Goal: Information Seeking & Learning: Find specific page/section

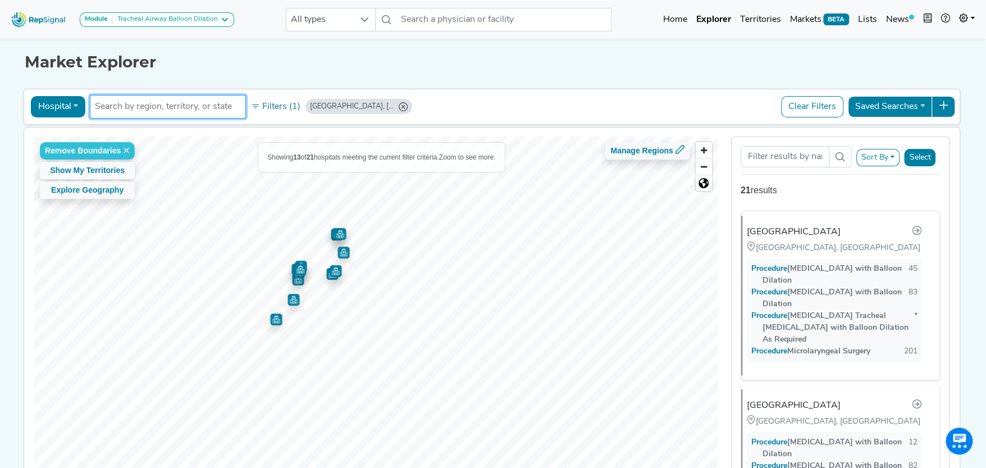
click at [180, 109] on input "text" at bounding box center [168, 106] width 146 height 13
type input "d"
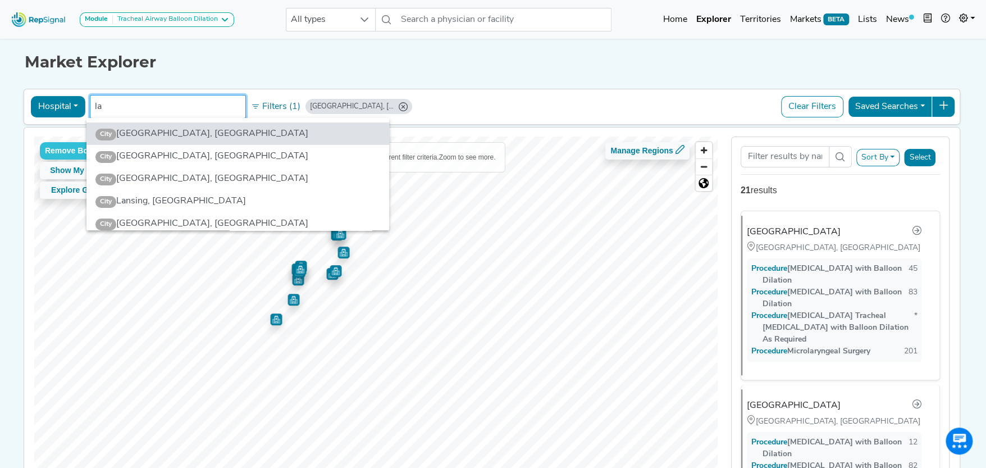
type input "l"
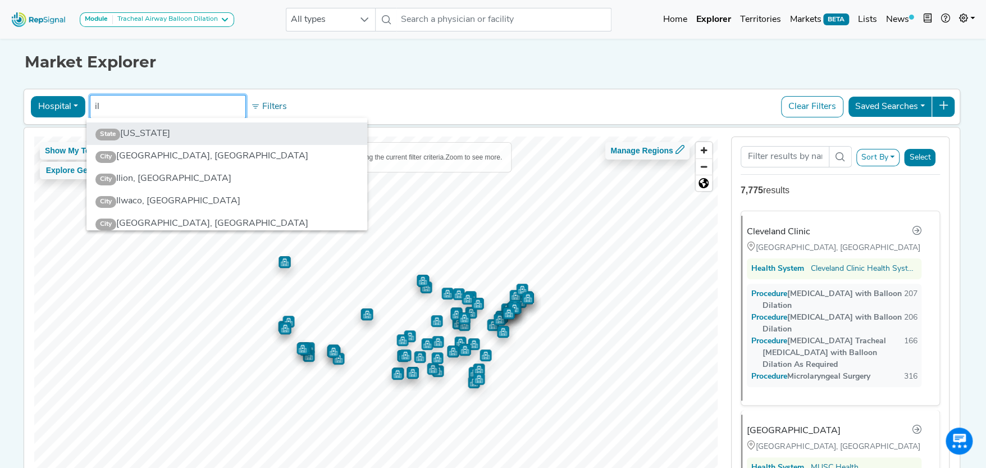
type input "il"
click at [133, 128] on li "State Illinois" at bounding box center [226, 133] width 281 height 22
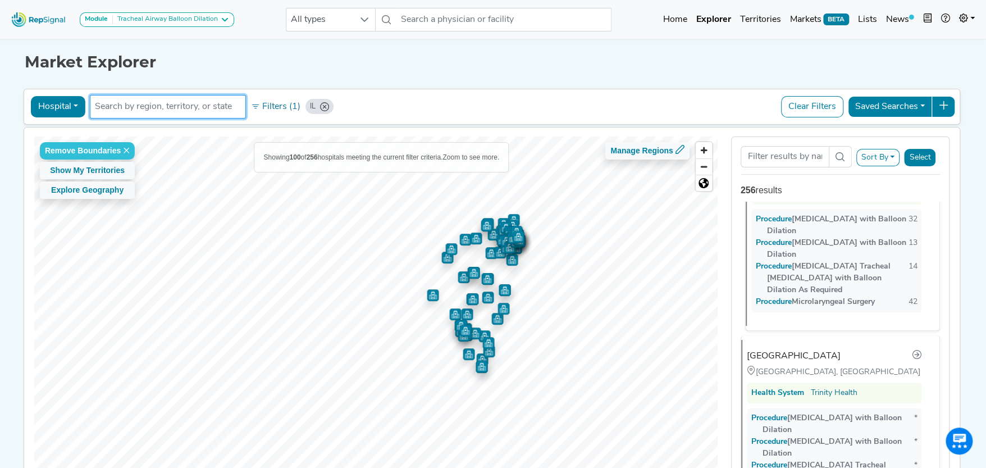
scroll to position [337, 0]
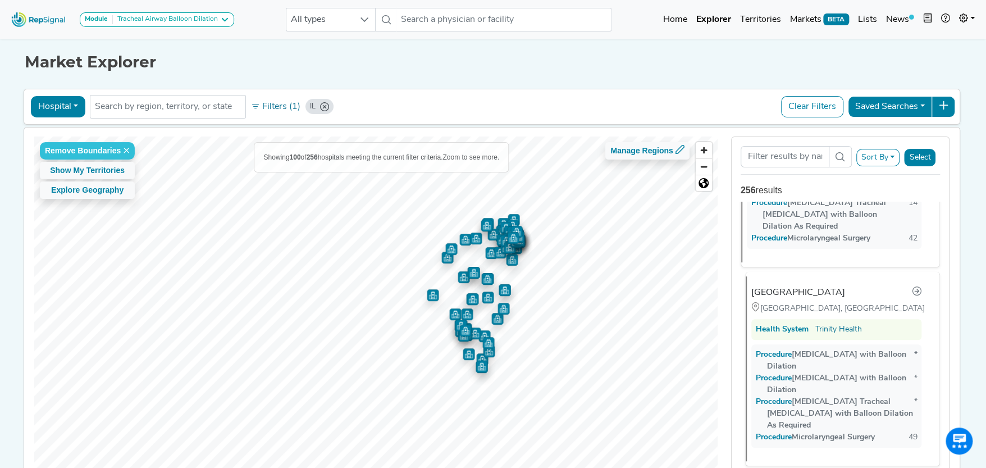
click at [808, 286] on div "Loyola University Medical Center" at bounding box center [798, 292] width 94 height 13
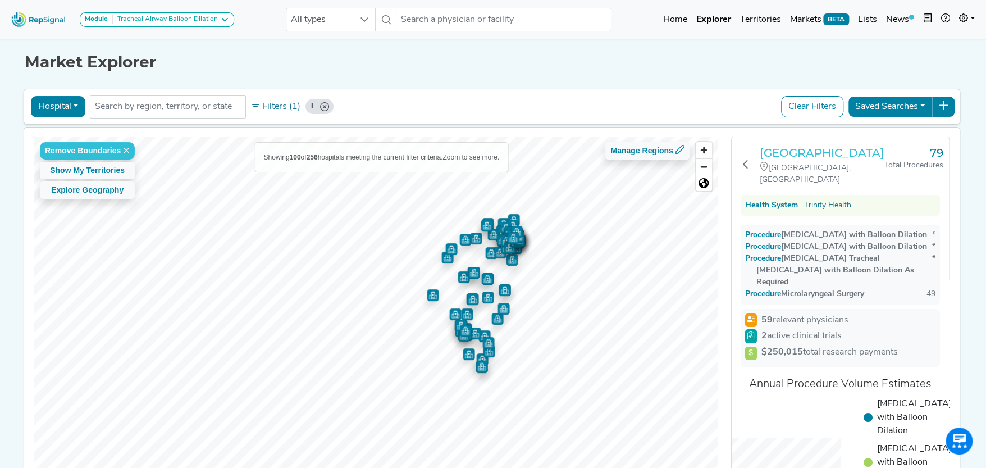
click at [782, 153] on h3 "Loyola University Medical Center" at bounding box center [822, 152] width 125 height 13
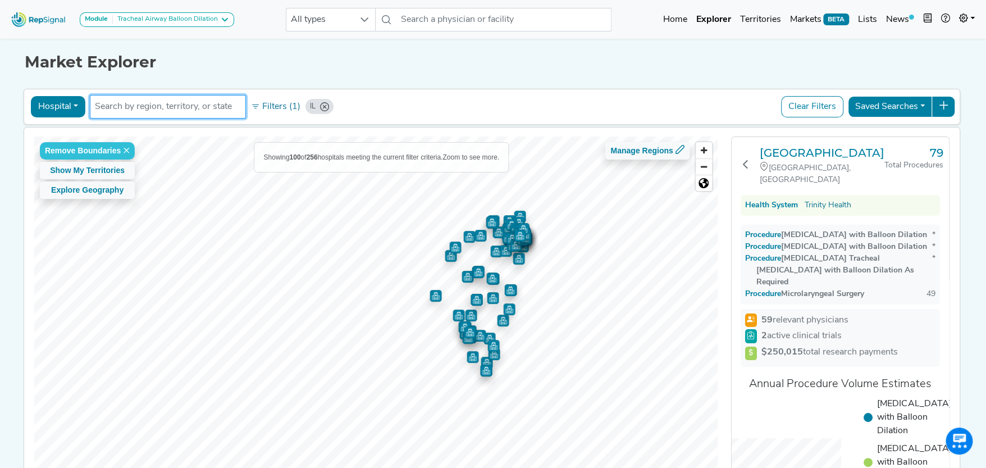
click at [145, 104] on input "text" at bounding box center [168, 106] width 146 height 13
click at [747, 161] on icon at bounding box center [745, 163] width 9 height 9
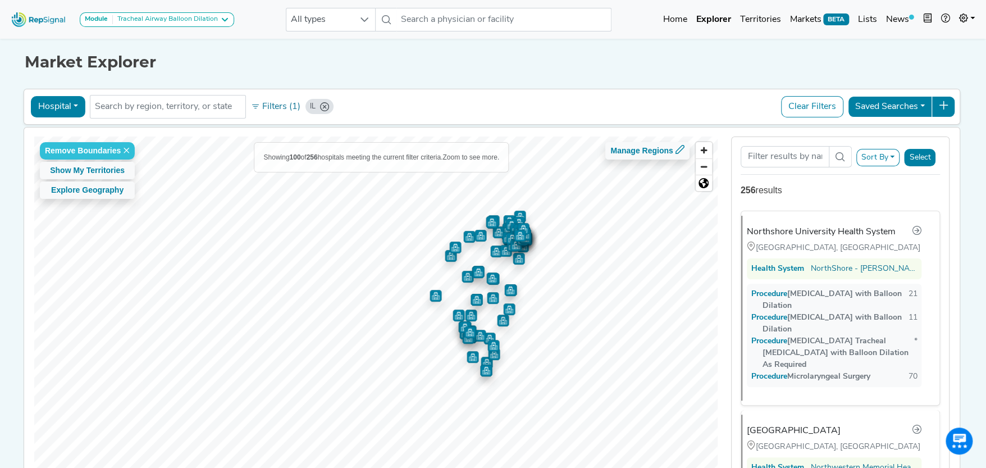
click at [320, 103] on icon "IL" at bounding box center [324, 106] width 9 height 9
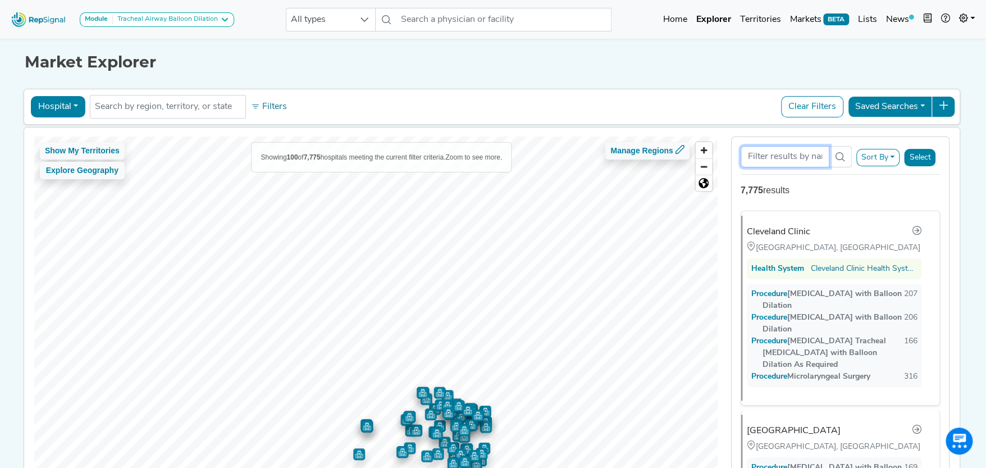
click at [787, 158] on input "Search Term" at bounding box center [785, 156] width 89 height 21
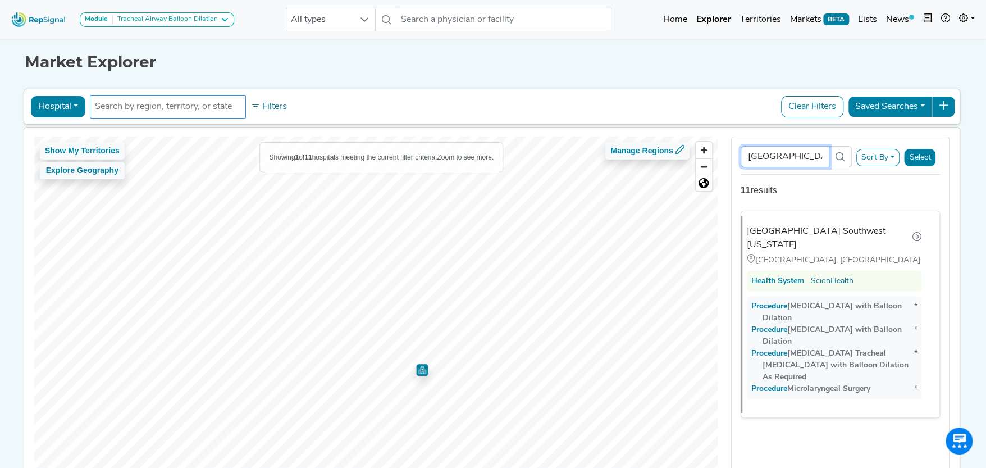
type input "st louis"
click at [184, 108] on input "text" at bounding box center [168, 106] width 146 height 13
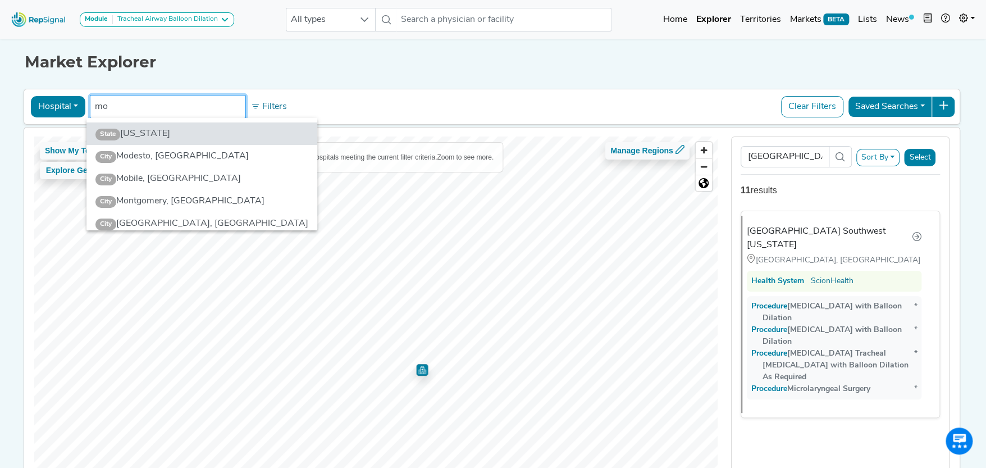
type input "mo"
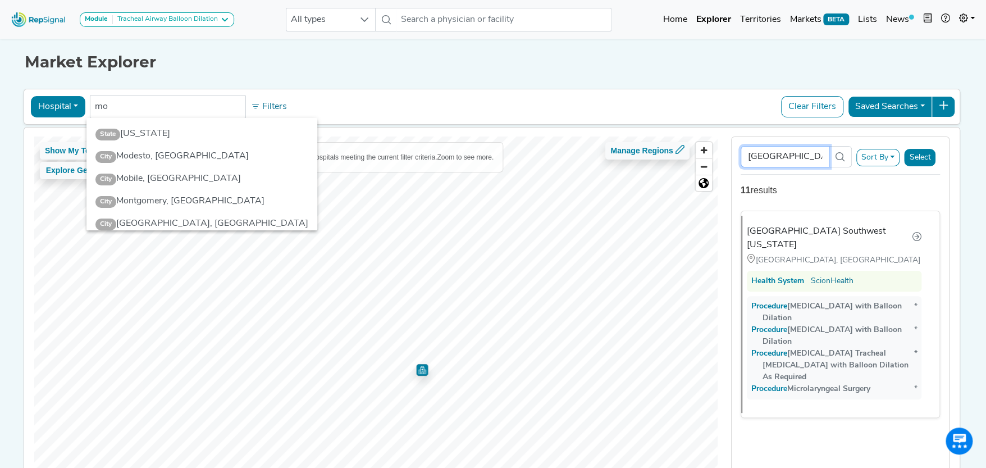
drag, startPoint x: 789, startPoint y: 159, endPoint x: 735, endPoint y: 157, distance: 54.0
click at [735, 157] on div "st louis Sort By RepSignal Annual Procedure Volume Estimate Bronchoscopy with B…" at bounding box center [840, 311] width 219 height 351
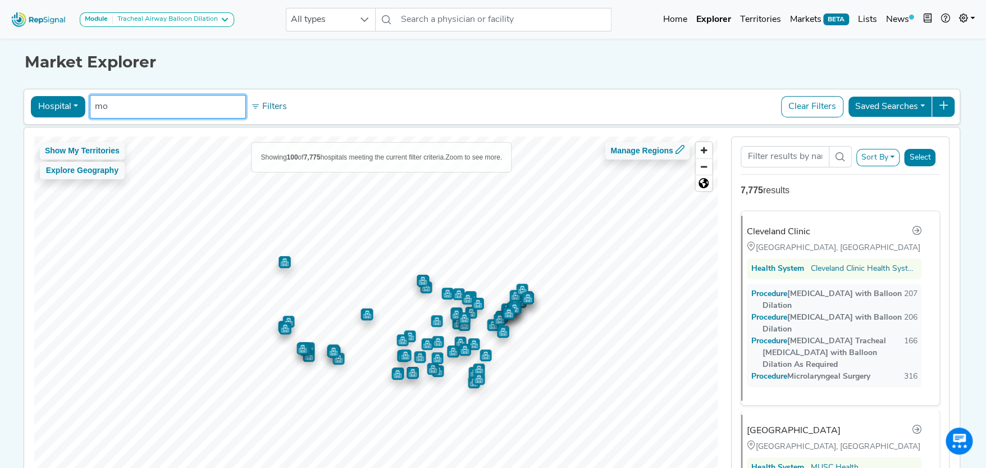
click at [131, 105] on input "mo" at bounding box center [168, 106] width 146 height 13
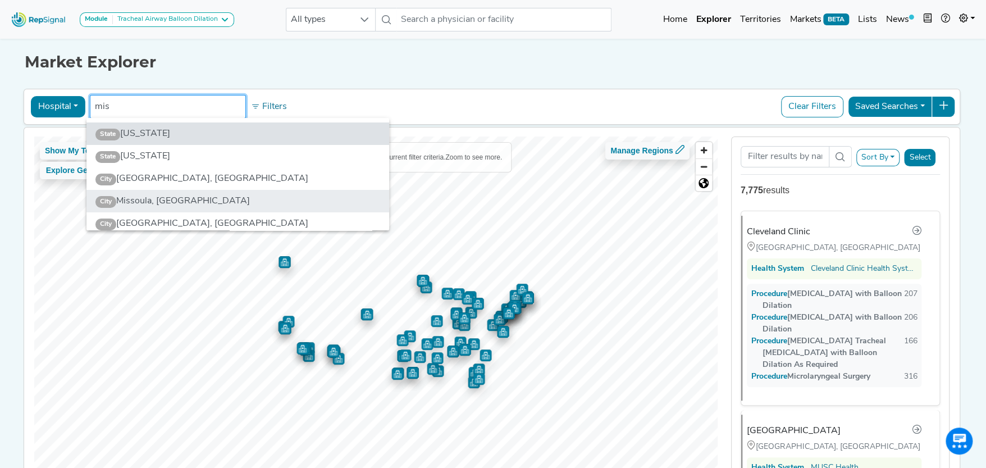
type input "mis"
click at [131, 199] on li "City Missoula, MT" at bounding box center [237, 201] width 303 height 22
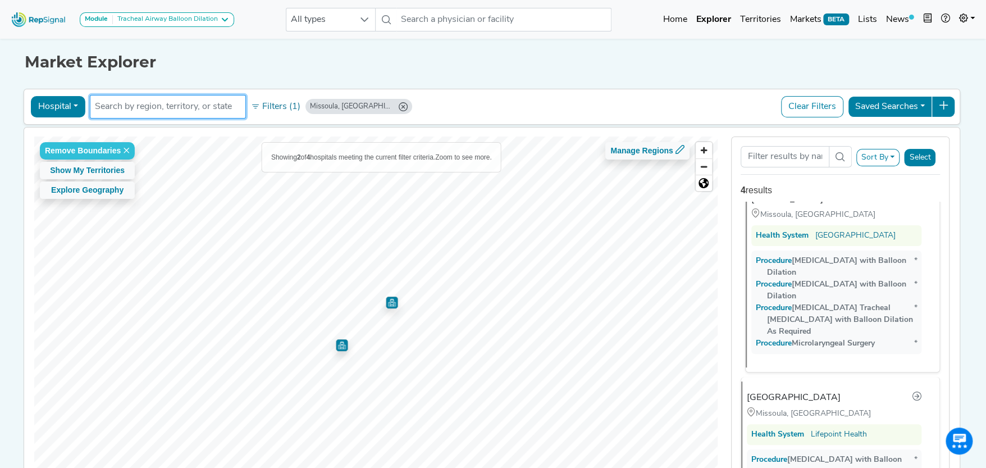
scroll to position [0, 0]
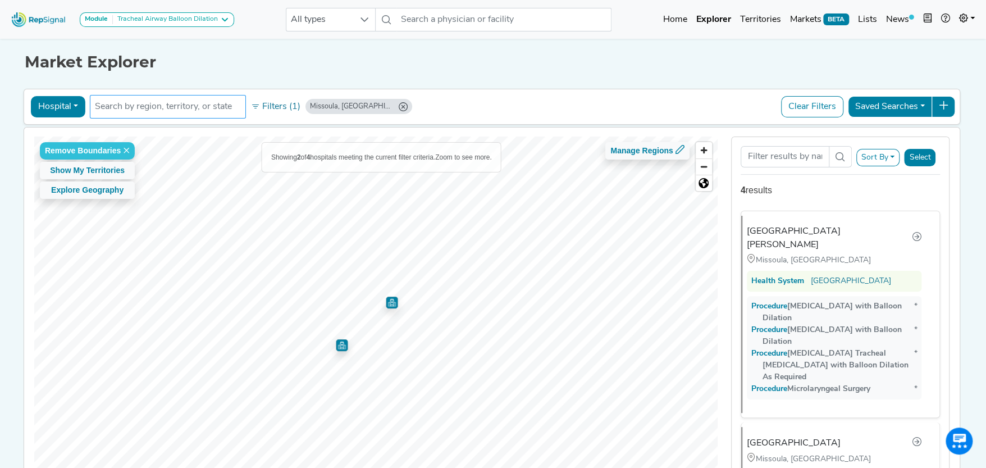
drag, startPoint x: 357, startPoint y: 103, endPoint x: 208, endPoint y: 103, distance: 148.8
click at [399, 103] on icon "Missoula, MT" at bounding box center [403, 106] width 9 height 9
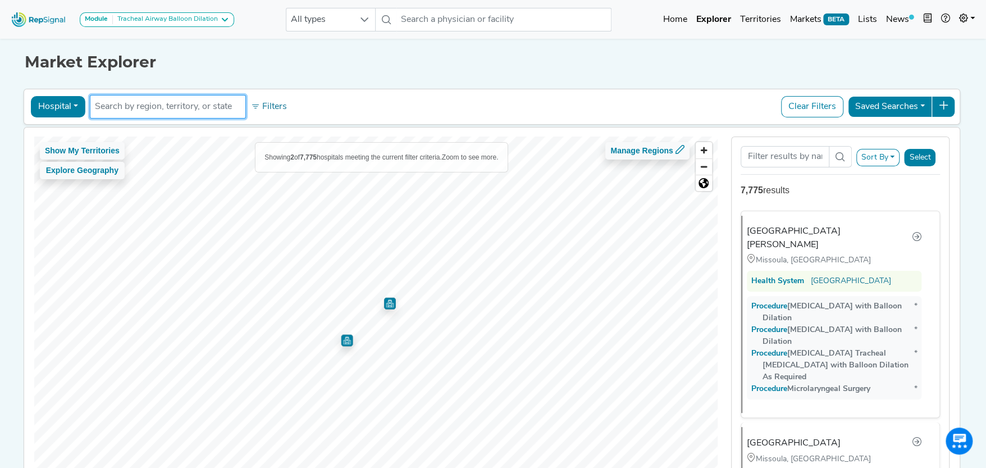
click at [208, 103] on input "text" at bounding box center [168, 106] width 146 height 13
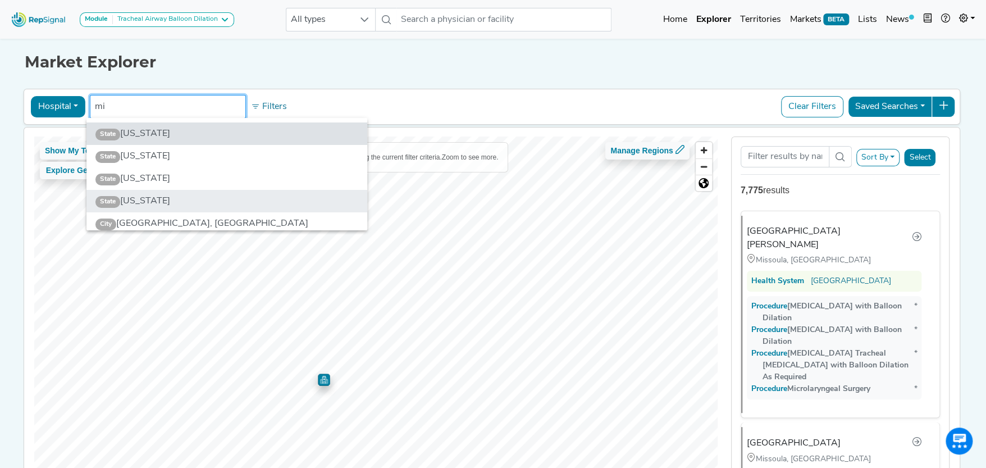
type input "mi"
click at [140, 199] on li "State Missouri" at bounding box center [226, 201] width 281 height 22
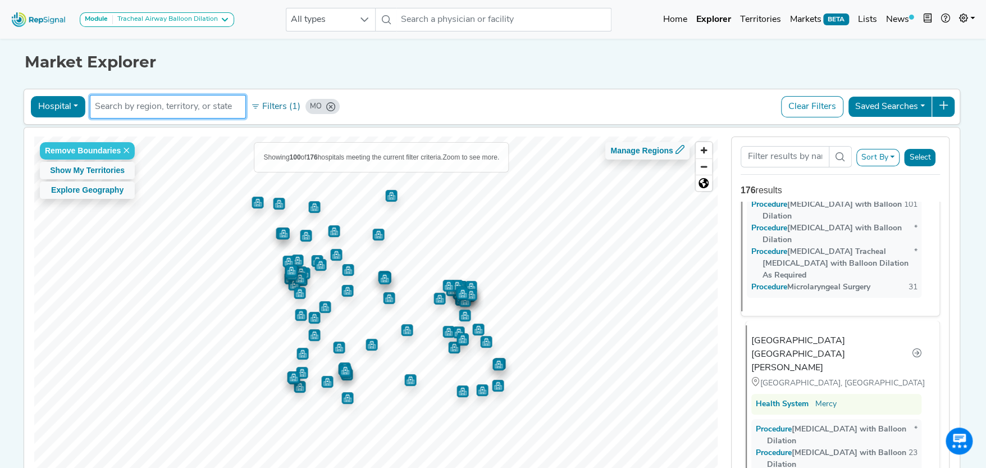
scroll to position [112, 0]
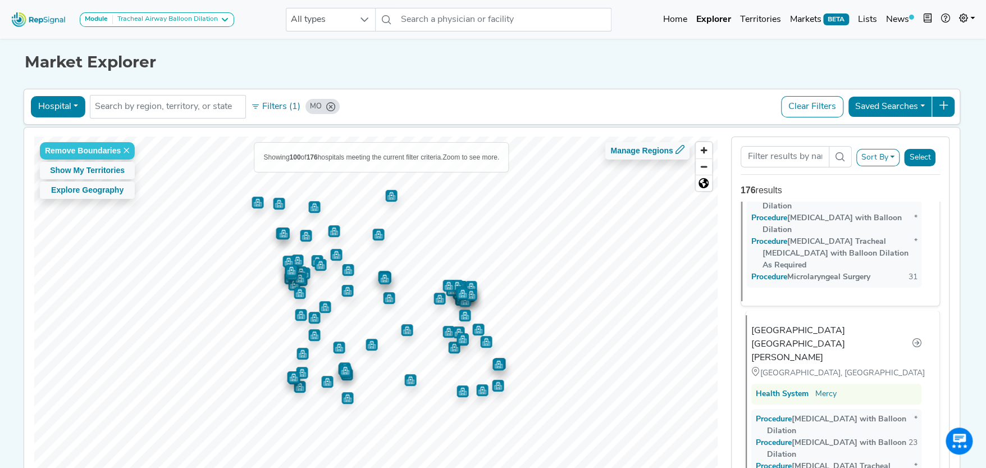
click at [780, 324] on div "Mercy Hospital St. Louis" at bounding box center [831, 344] width 161 height 40
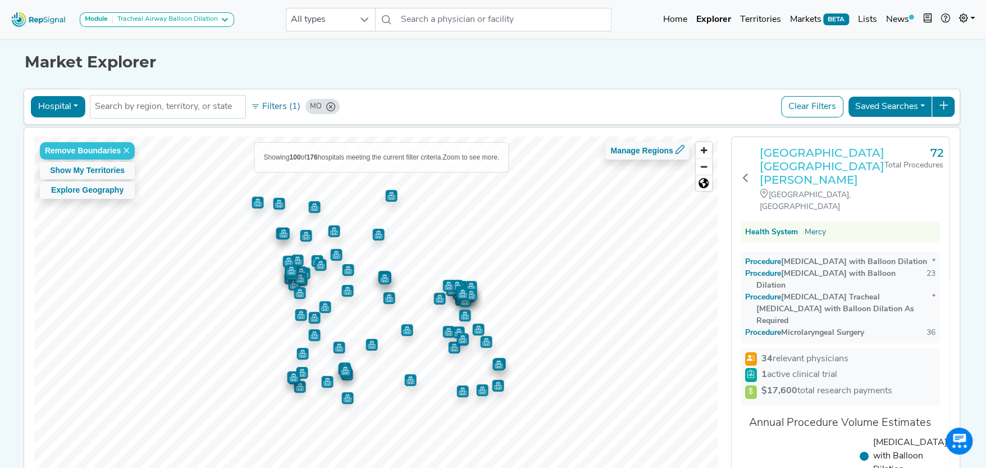
click at [782, 152] on h3 "Mercy Hospital St. Louis" at bounding box center [822, 166] width 125 height 40
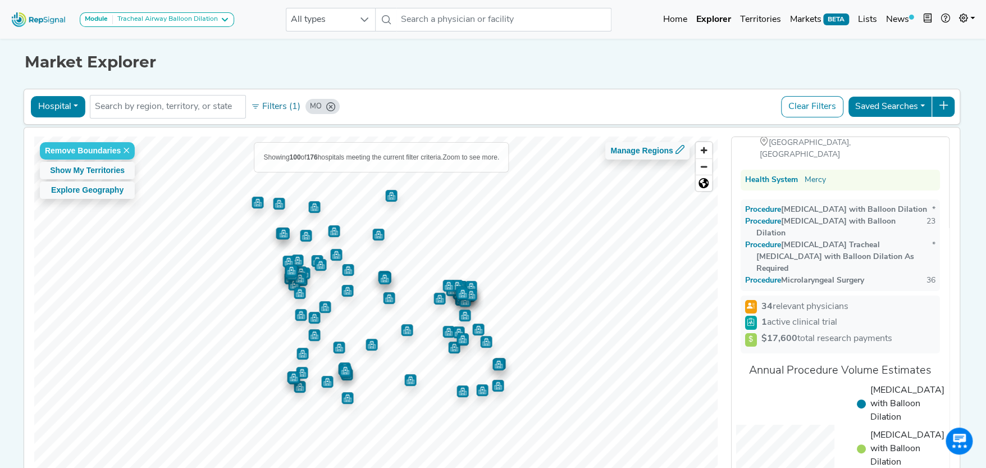
scroll to position [0, 0]
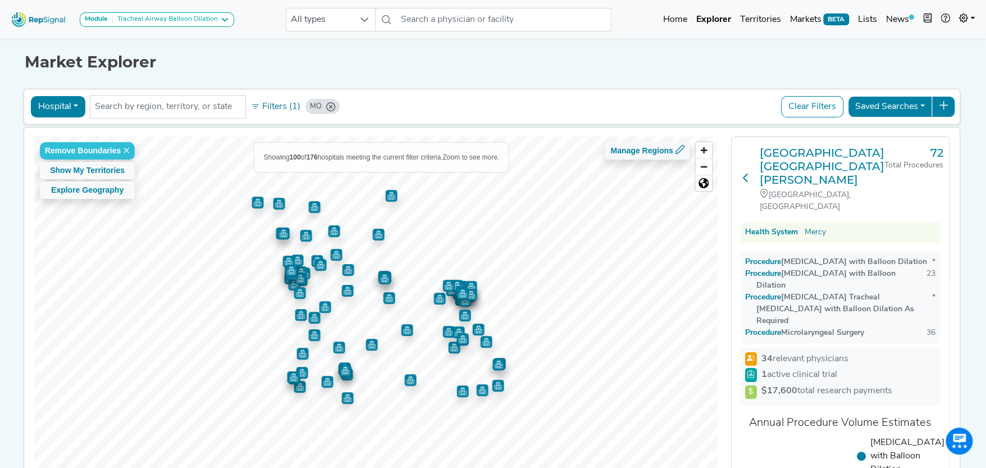
click at [747, 173] on icon at bounding box center [745, 177] width 9 height 9
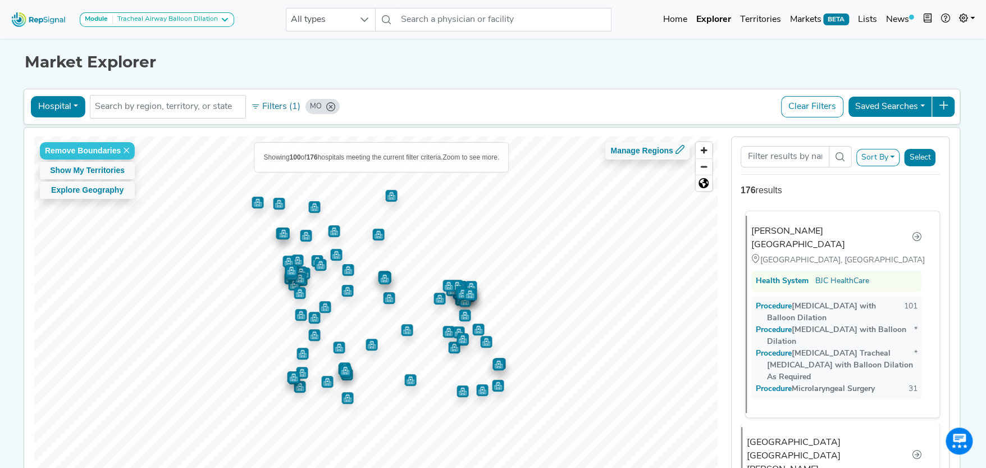
click at [821, 226] on div "Barnes-Jewish Hospital" at bounding box center [831, 238] width 161 height 27
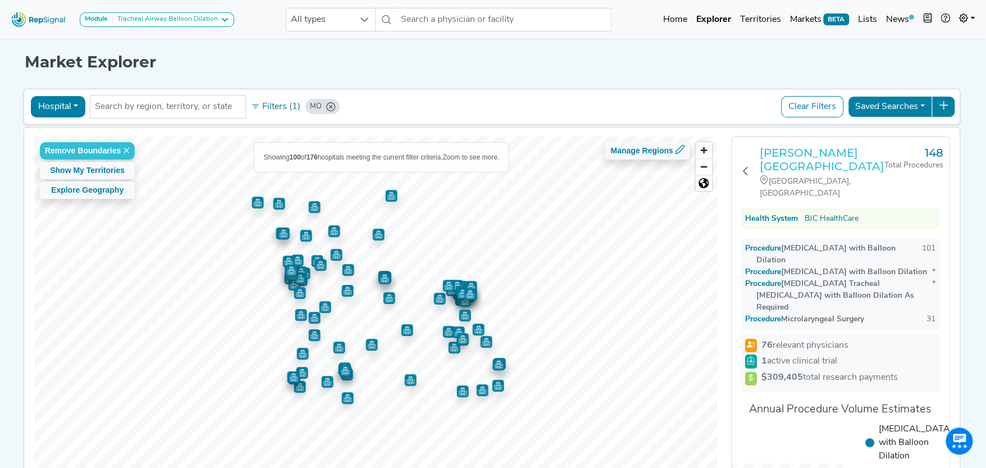
click at [792, 152] on h3 "Barnes-Jewish Hospital" at bounding box center [822, 159] width 125 height 27
click at [791, 151] on h3 "Barnes-Jewish Hospital" at bounding box center [822, 159] width 125 height 27
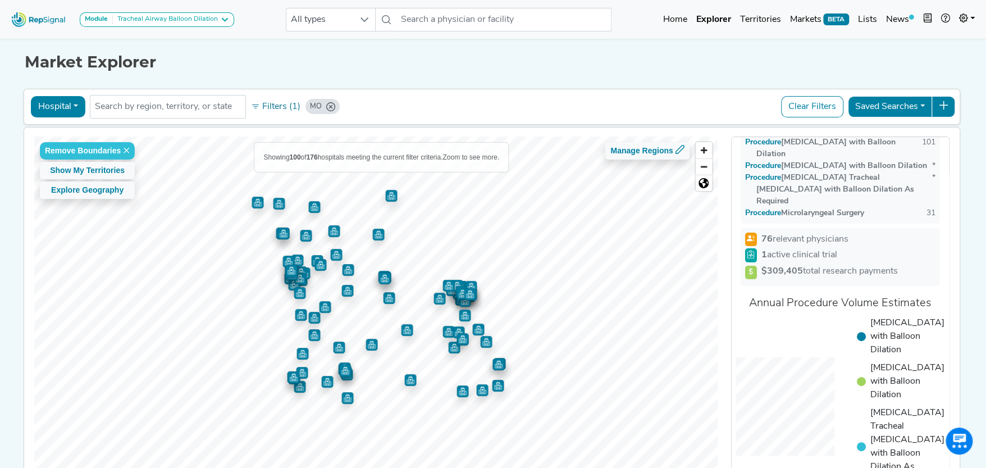
scroll to position [125, 0]
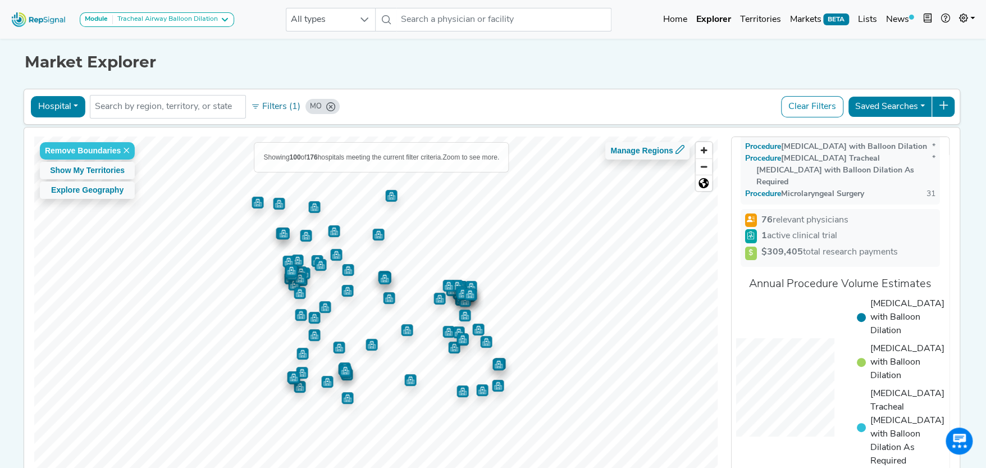
click at [58, 103] on button "Hospital" at bounding box center [58, 106] width 54 height 21
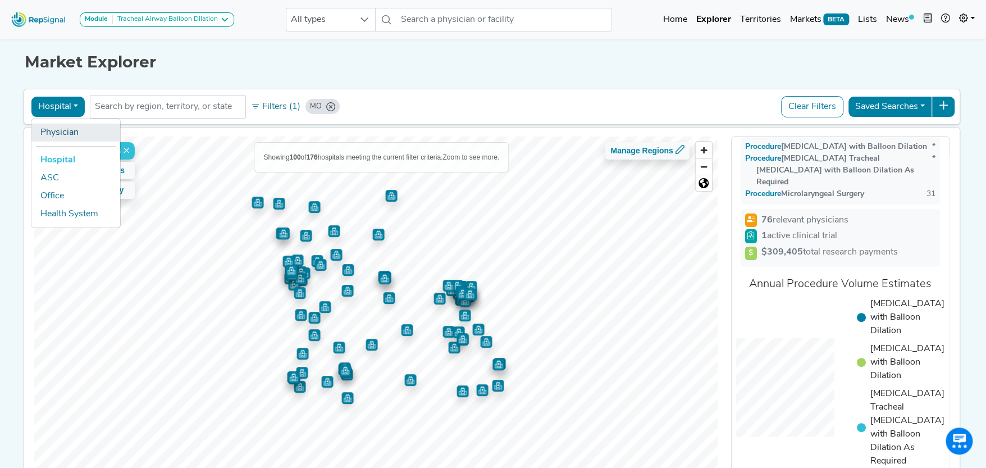
click at [70, 130] on link "Physician" at bounding box center [75, 132] width 89 height 18
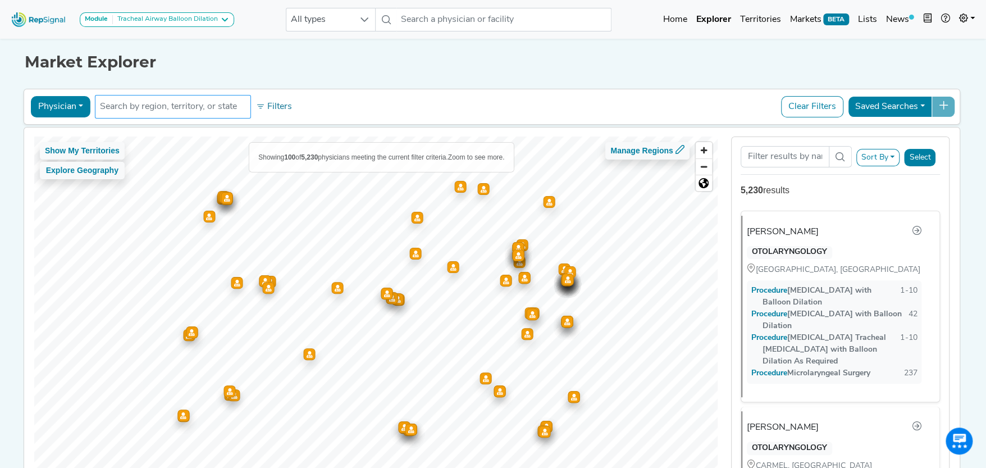
click at [166, 105] on input "text" at bounding box center [173, 106] width 146 height 13
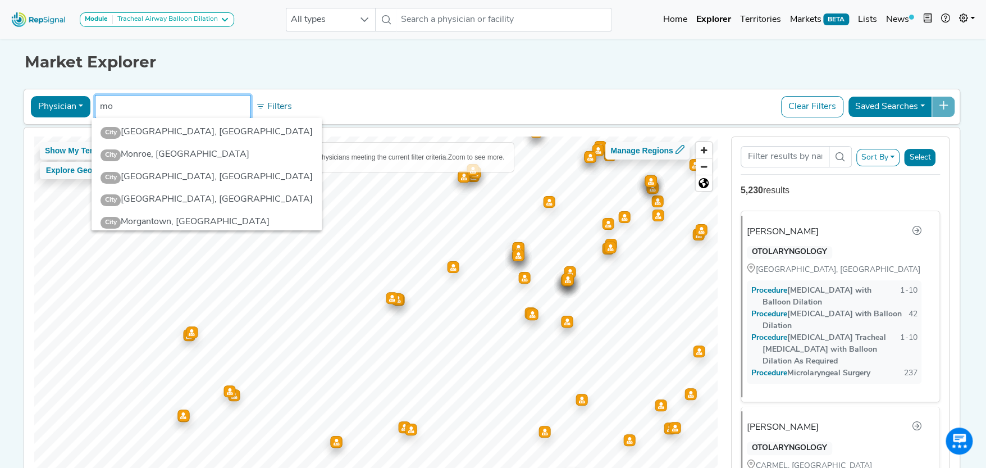
scroll to position [112, 0]
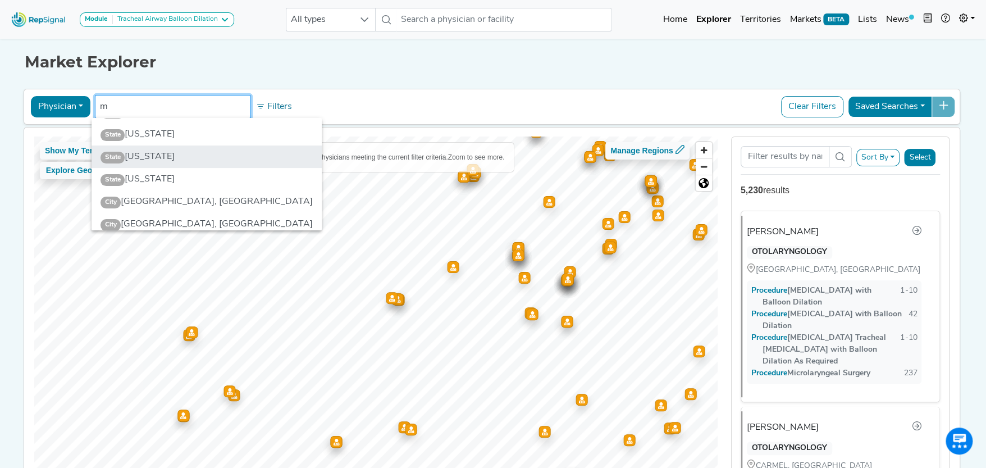
type input "m"
click at [142, 157] on li "State Missouri" at bounding box center [207, 156] width 231 height 22
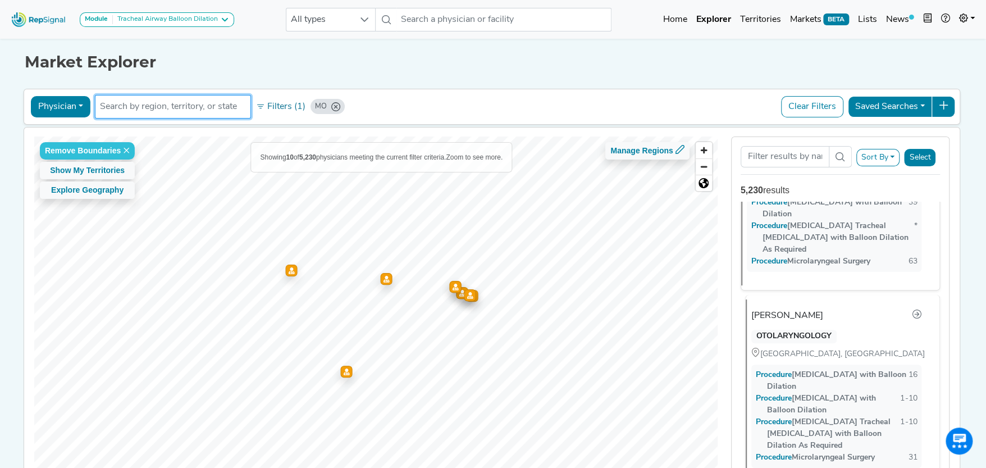
scroll to position [0, 0]
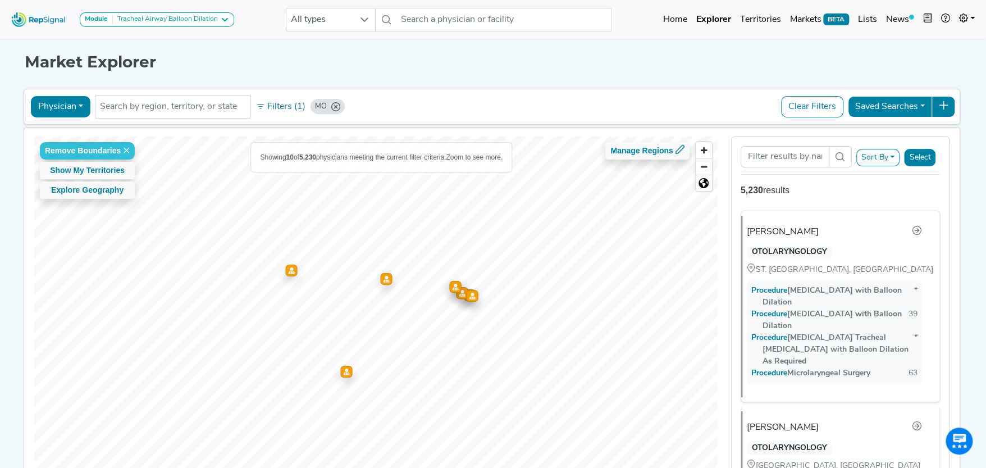
click at [74, 99] on button "Physician" at bounding box center [61, 106] width 60 height 21
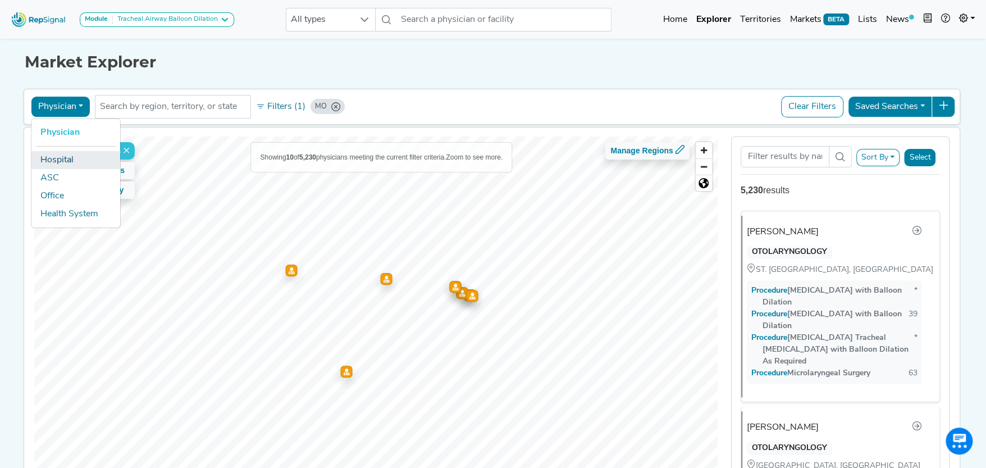
click at [71, 159] on link "Hospital" at bounding box center [75, 159] width 89 height 18
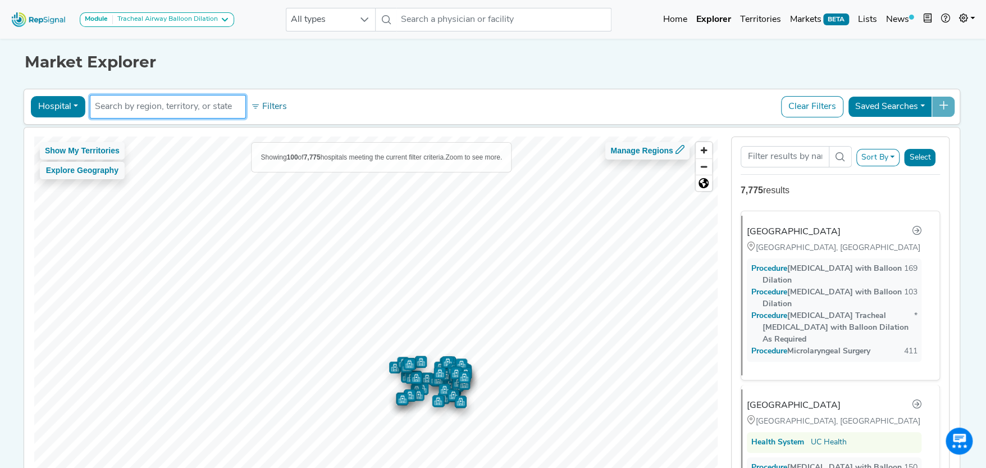
click at [165, 106] on input "text" at bounding box center [168, 106] width 146 height 13
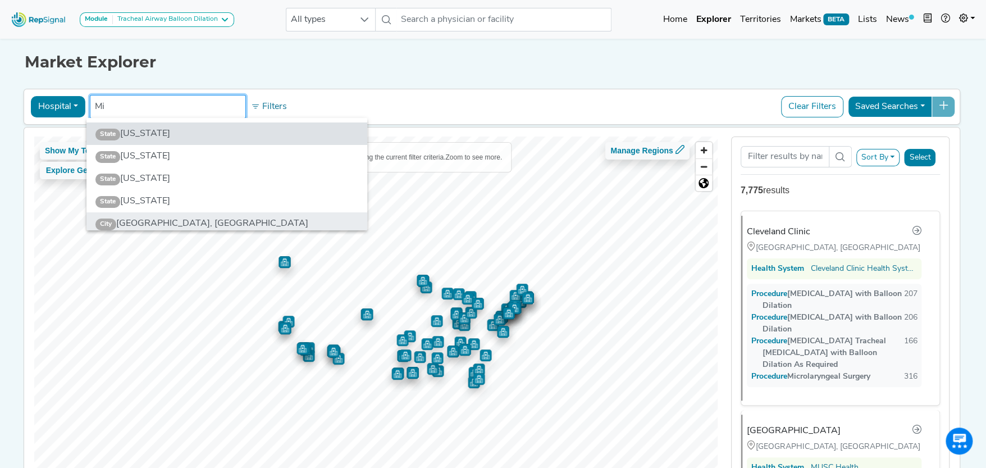
type input "Mi"
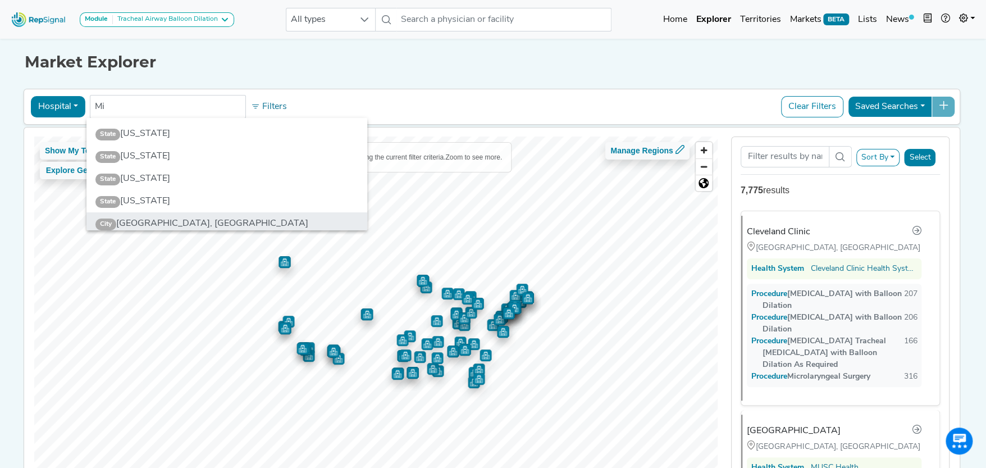
click at [143, 220] on li "City Miami, FL" at bounding box center [226, 223] width 281 height 22
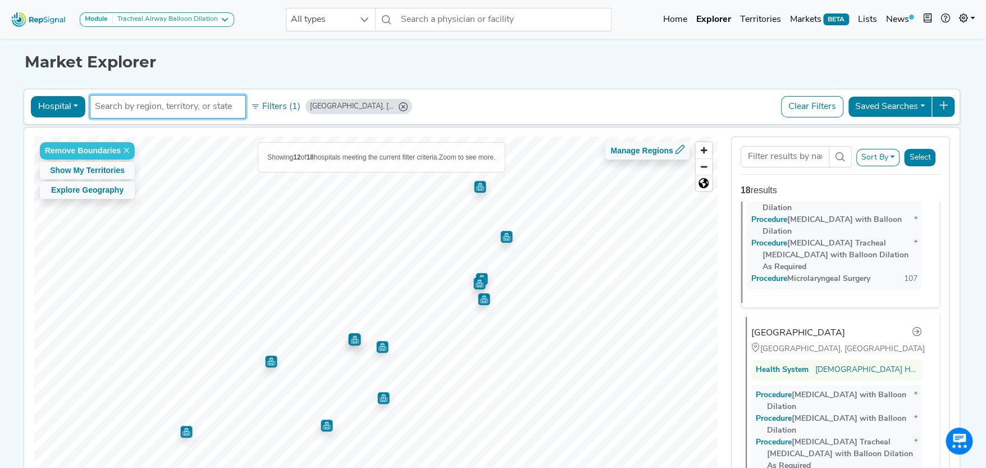
scroll to position [112, 0]
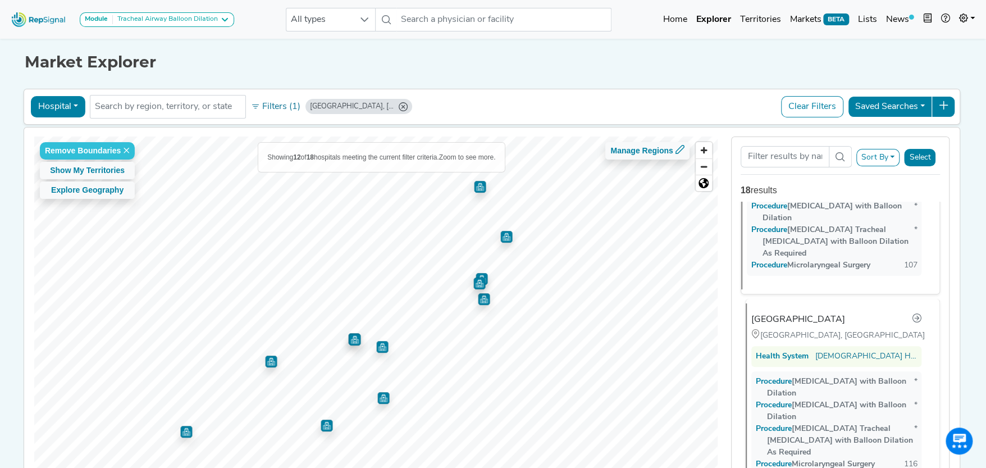
click at [802, 313] on div "South Miami Hospital" at bounding box center [798, 319] width 94 height 13
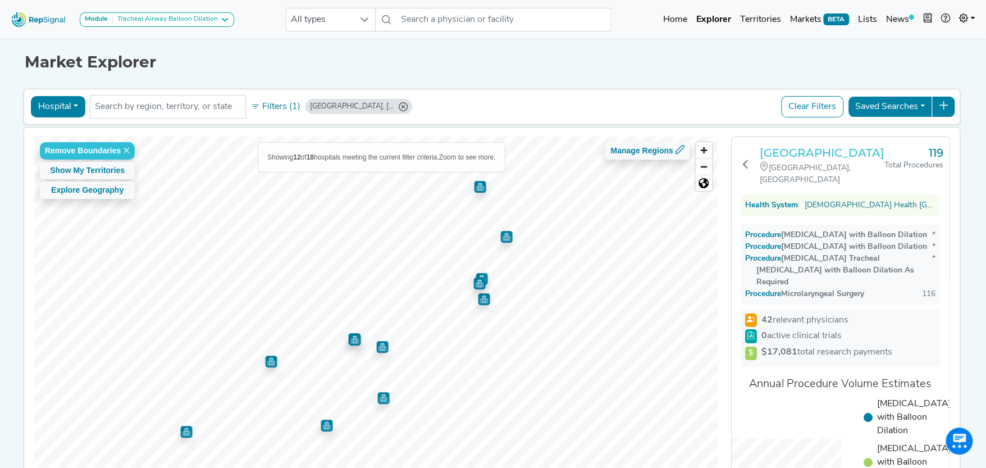
click at [776, 151] on h3 "South Miami Hospital" at bounding box center [822, 152] width 125 height 13
click at [745, 162] on icon at bounding box center [745, 163] width 9 height 9
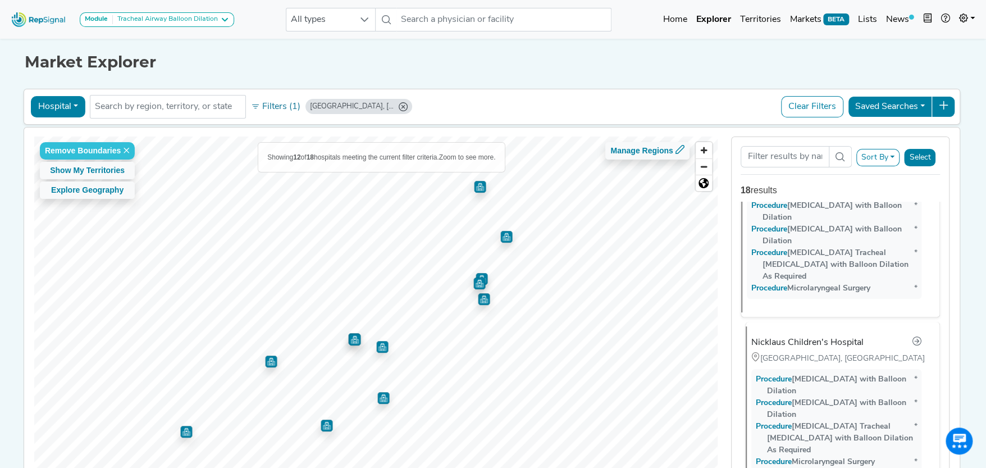
scroll to position [842, 0]
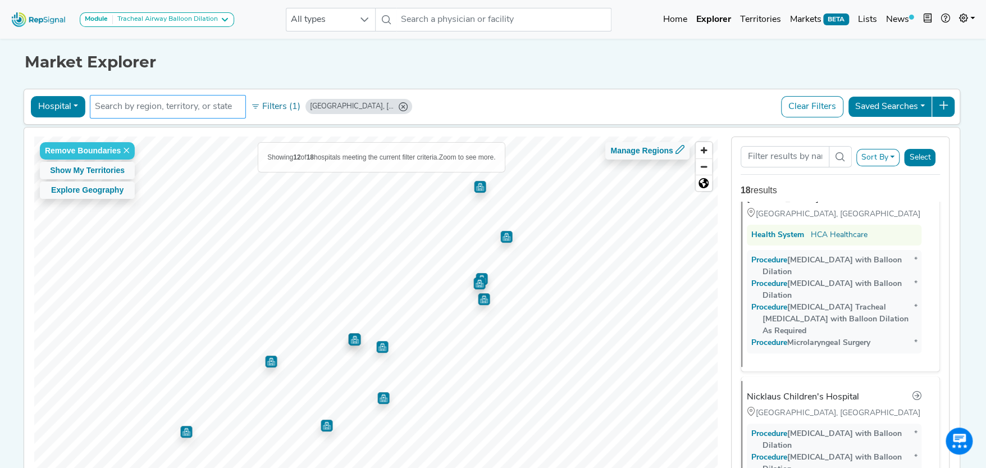
click at [145, 107] on input "text" at bounding box center [168, 106] width 146 height 13
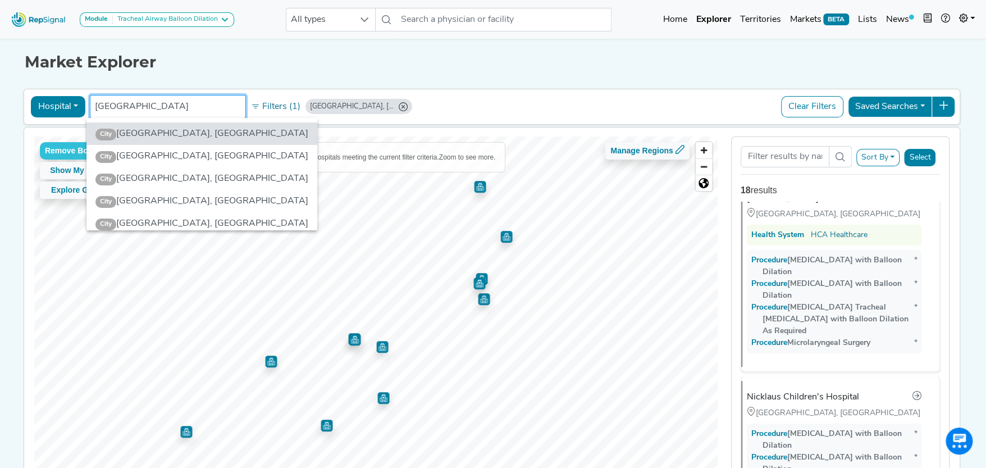
type input "miami"
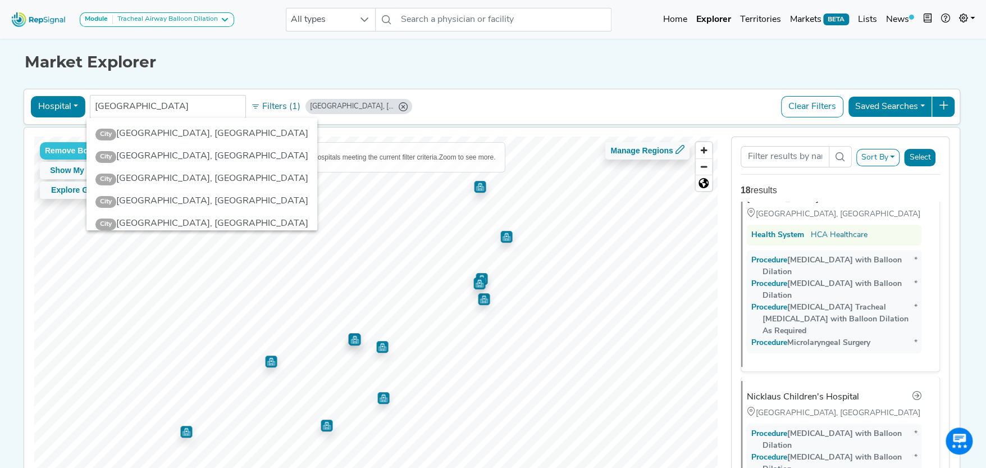
click at [399, 103] on icon "Miami, FL" at bounding box center [403, 106] width 9 height 9
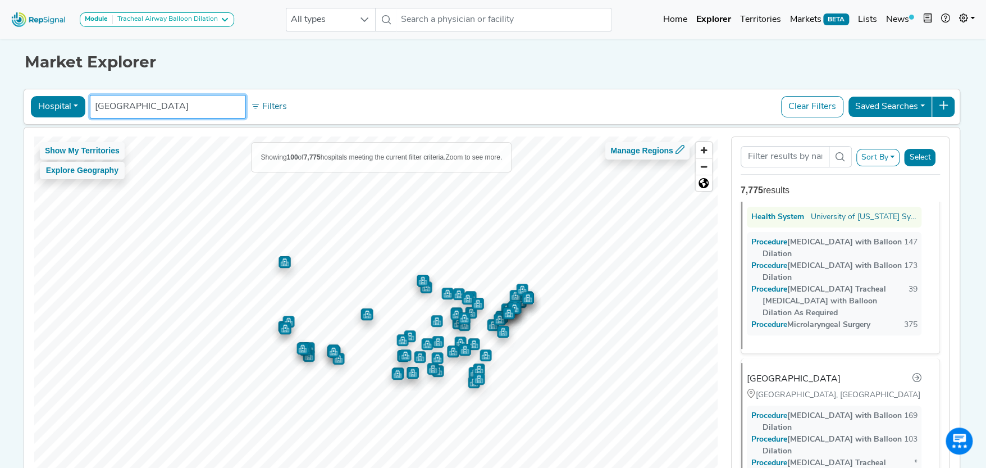
drag, startPoint x: 126, startPoint y: 106, endPoint x: 86, endPoint y: 103, distance: 40.5
click at [90, 103] on ul "miami" at bounding box center [168, 107] width 156 height 24
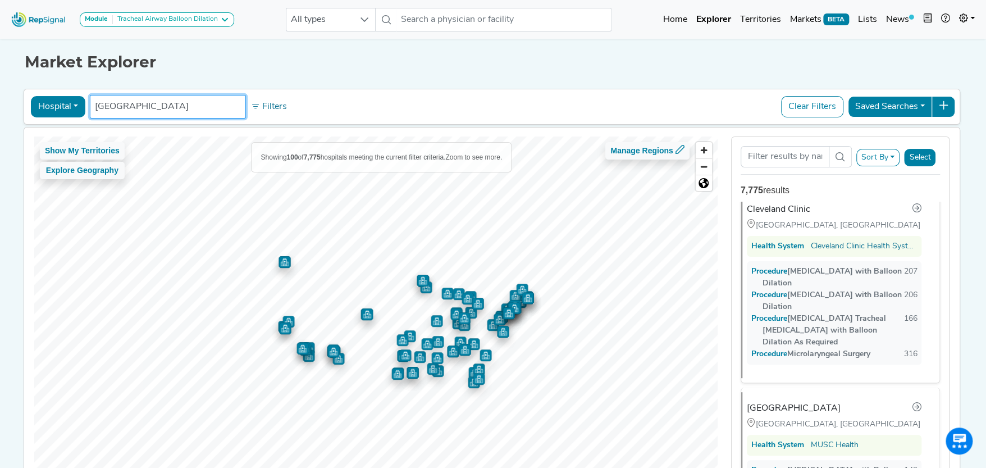
scroll to position [0, 0]
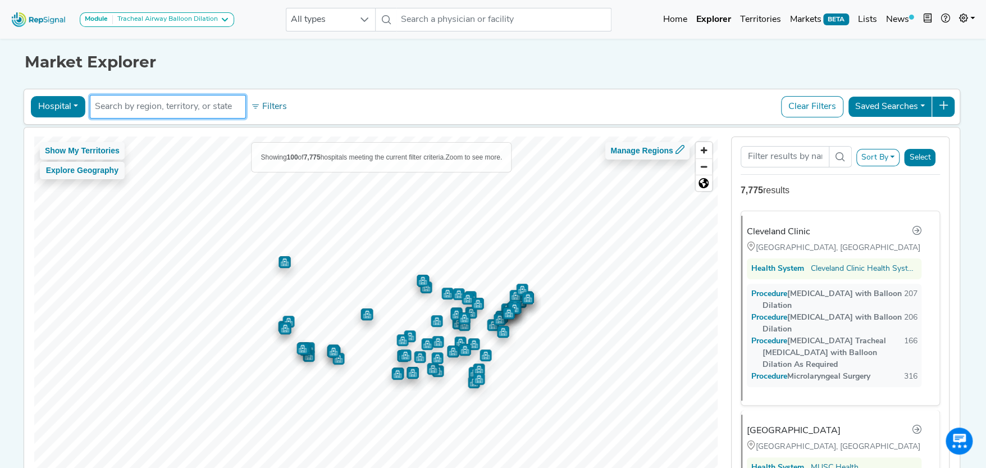
click at [173, 107] on input "text" at bounding box center [168, 106] width 146 height 13
click at [143, 108] on input "text" at bounding box center [168, 106] width 146 height 13
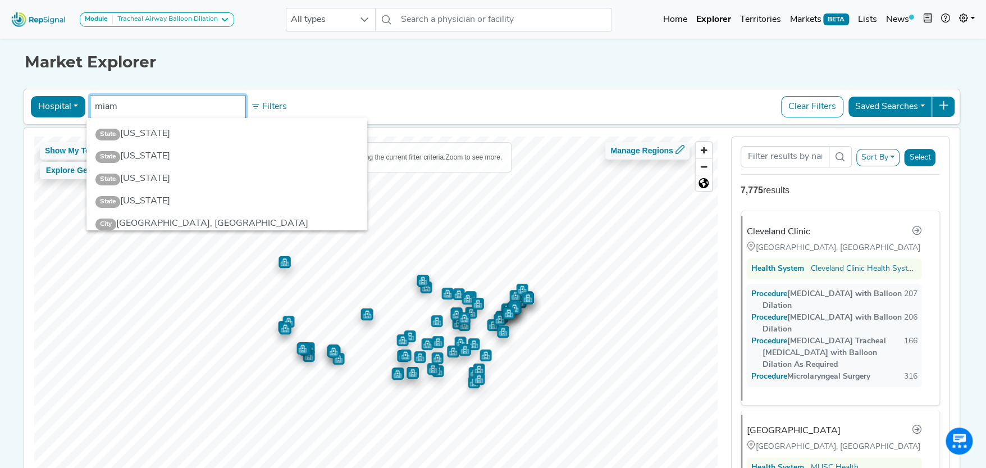
type input "miami"
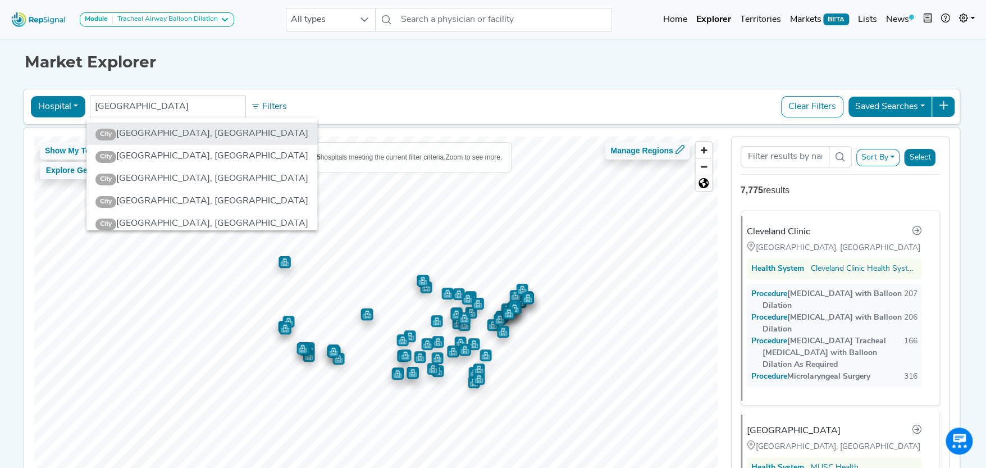
click at [141, 133] on li "City Miami, FL" at bounding box center [201, 133] width 231 height 22
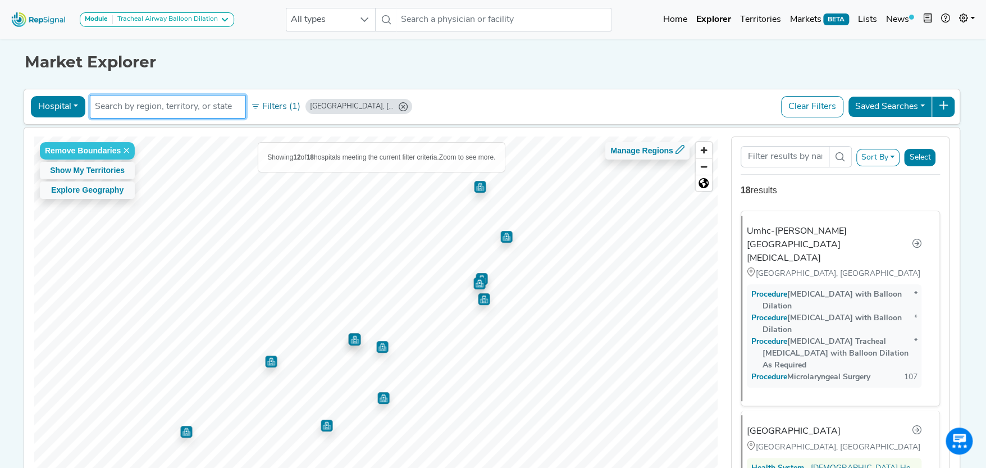
click at [481, 300] on img "Map marker" at bounding box center [484, 299] width 12 height 12
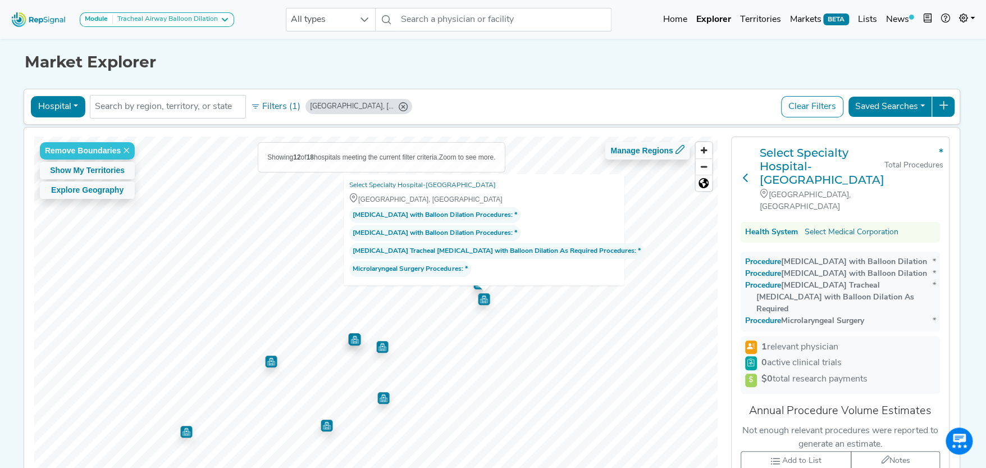
click at [743, 173] on icon at bounding box center [745, 177] width 9 height 9
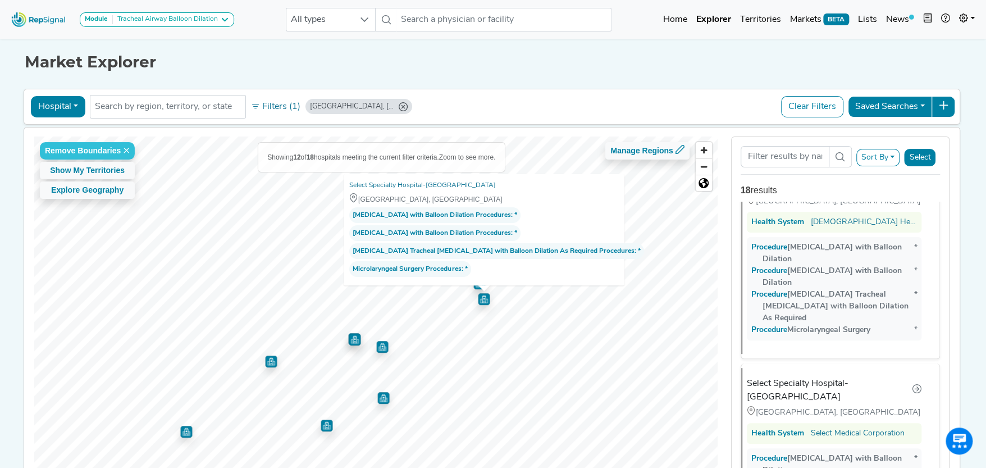
scroll to position [1245, 0]
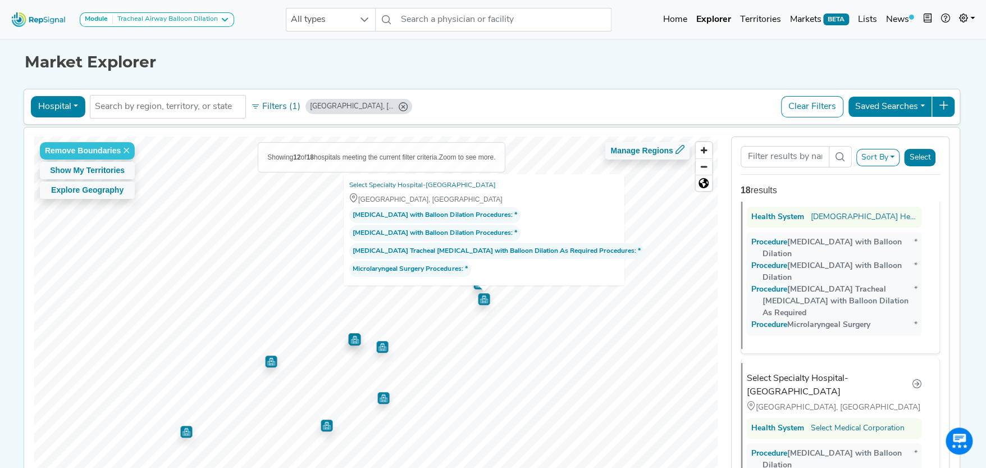
drag, startPoint x: 341, startPoint y: 101, endPoint x: 349, endPoint y: 106, distance: 8.9
click at [349, 106] on div "[GEOGRAPHIC_DATA], [GEOGRAPHIC_DATA]" at bounding box center [358, 106] width 107 height 15
drag, startPoint x: 345, startPoint y: 105, endPoint x: 223, endPoint y: 103, distance: 121.9
click at [399, 105] on icon "Miami, FL" at bounding box center [403, 106] width 9 height 9
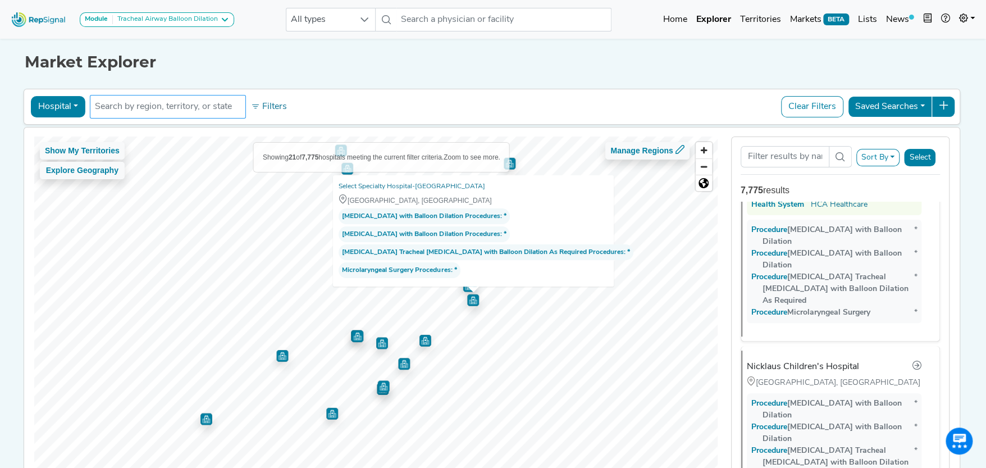
click at [213, 103] on input "text" at bounding box center [168, 106] width 146 height 13
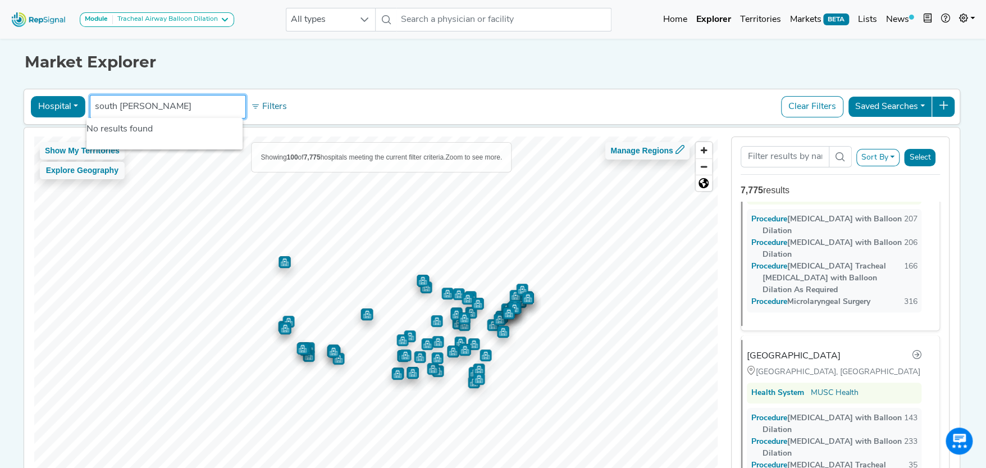
scroll to position [0, 0]
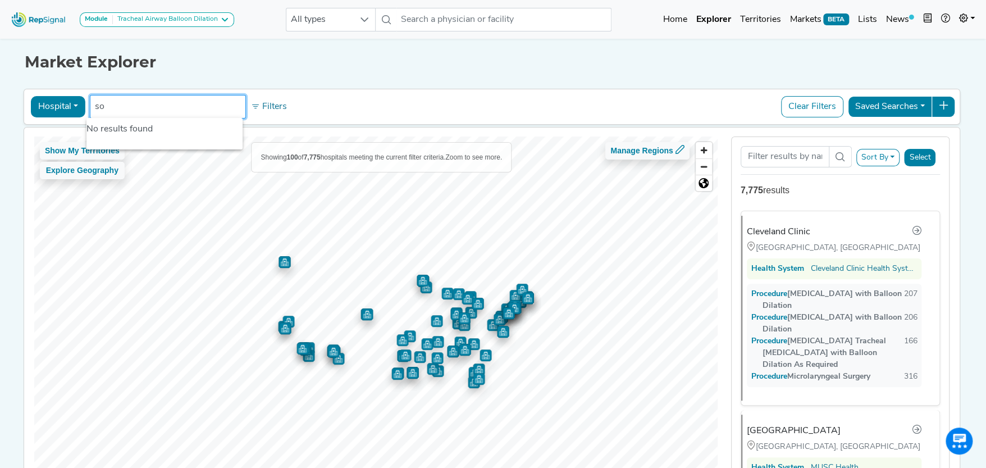
type input "s"
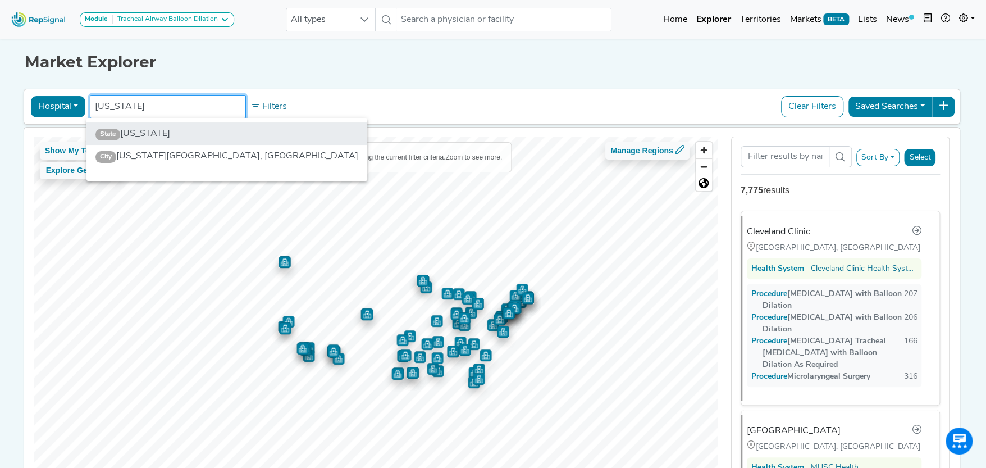
type input "texas"
click at [140, 132] on li "State Texas" at bounding box center [226, 133] width 281 height 22
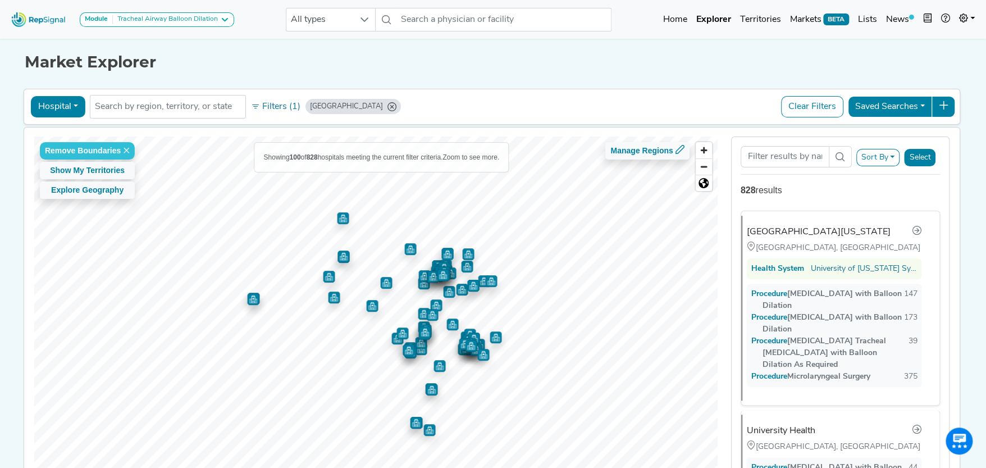
click at [387, 105] on icon "TX" at bounding box center [391, 106] width 9 height 9
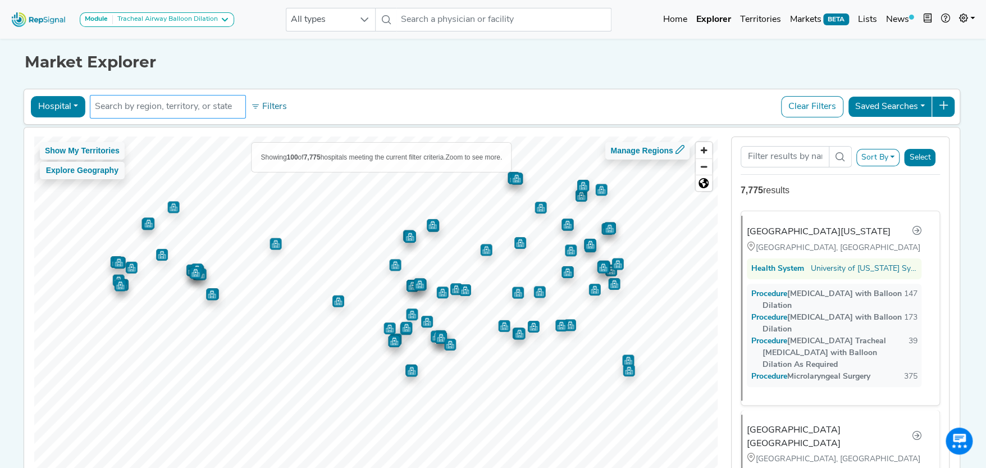
click at [182, 104] on input "text" at bounding box center [168, 106] width 146 height 13
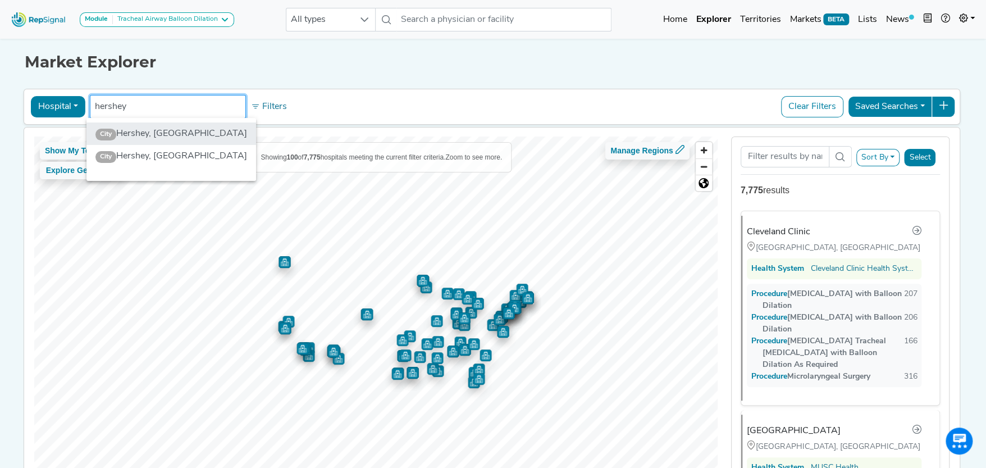
type input "hershey"
click at [139, 136] on li "City Hershey, PA" at bounding box center [171, 133] width 170 height 22
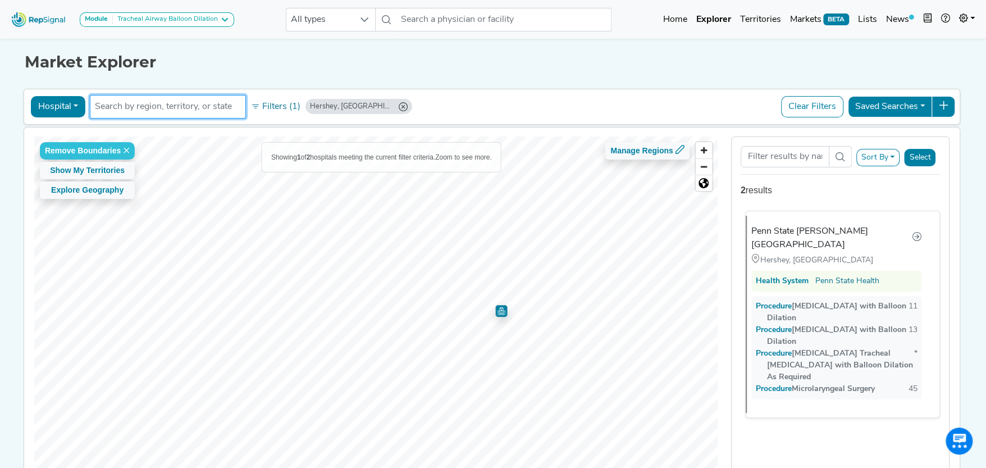
click at [795, 229] on div "Penn State [PERSON_NAME][GEOGRAPHIC_DATA]" at bounding box center [831, 238] width 161 height 27
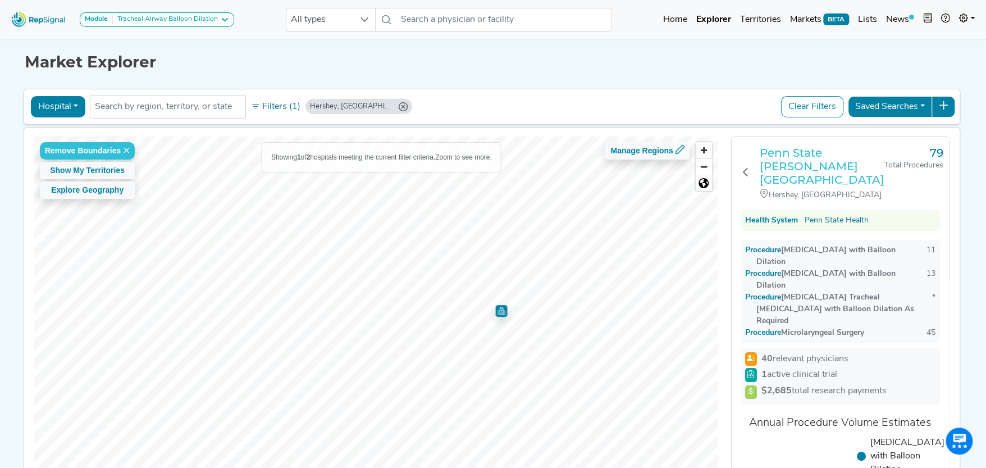
click at [775, 158] on h3 "Penn State [PERSON_NAME][GEOGRAPHIC_DATA]" at bounding box center [822, 166] width 125 height 40
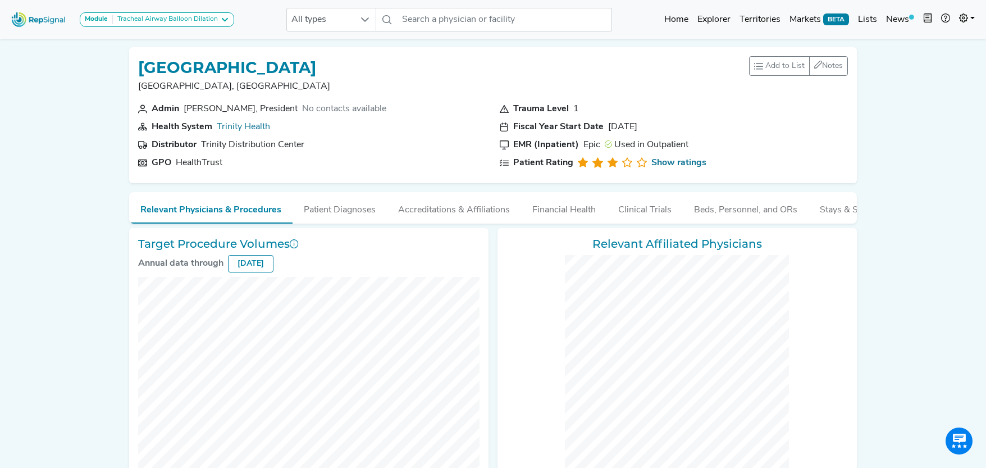
checkbox input "false"
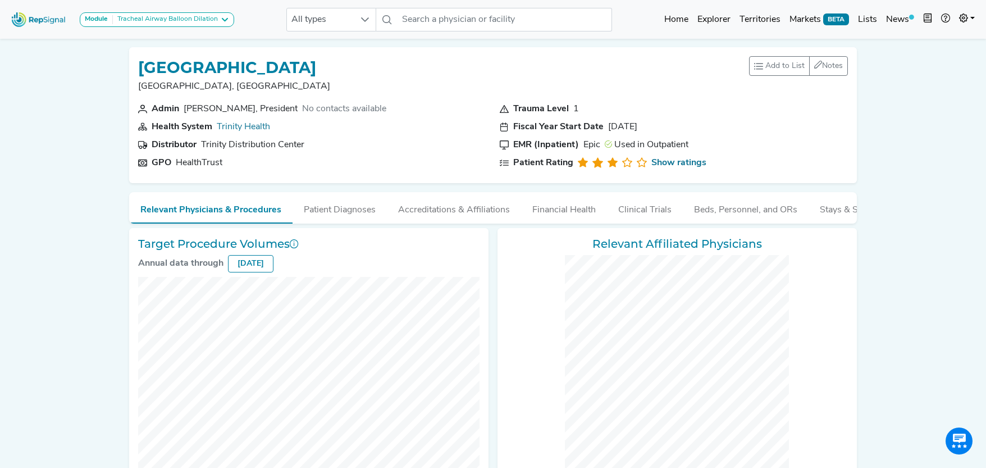
checkbox input "false"
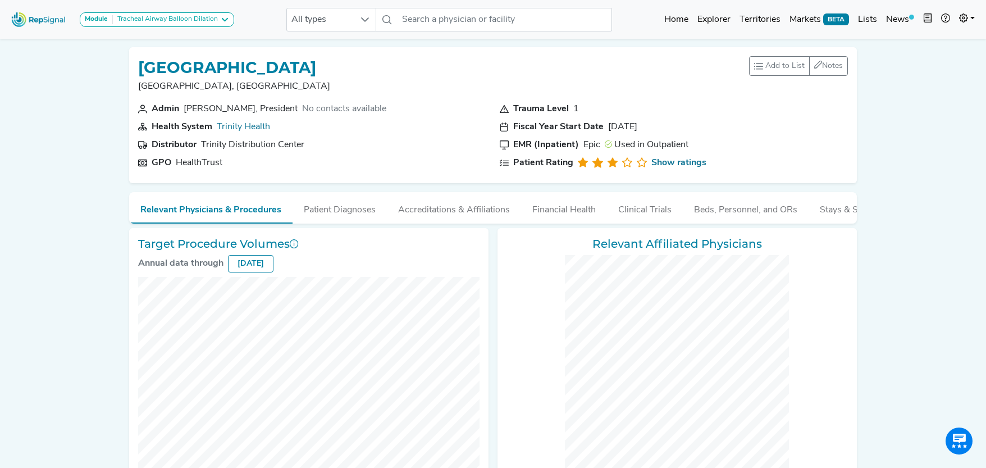
checkbox input "false"
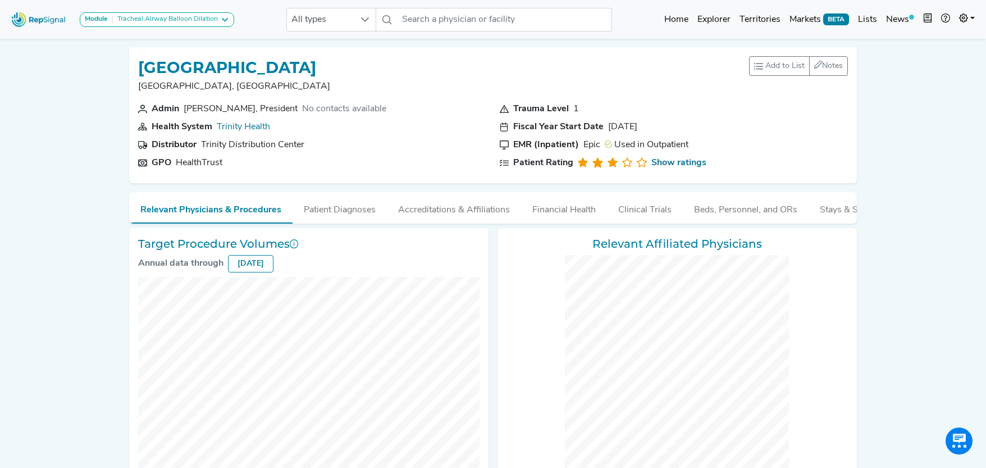
checkbox input "false"
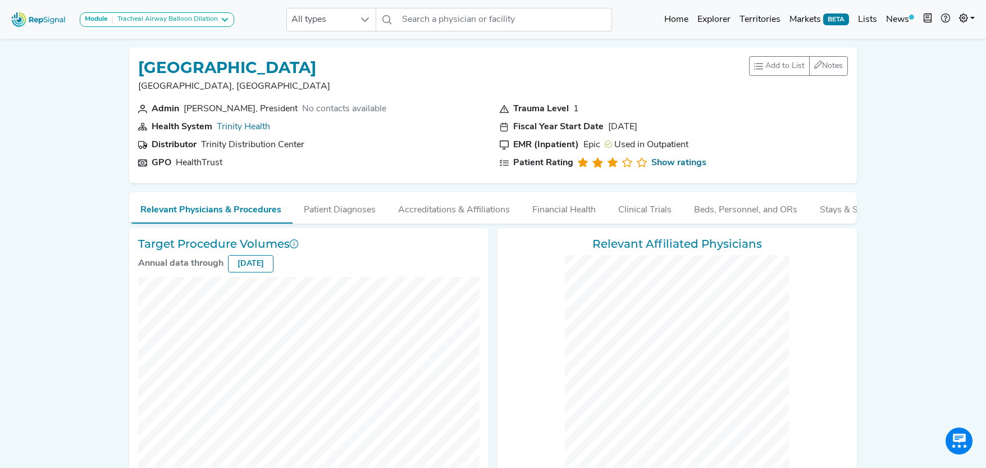
checkbox input "false"
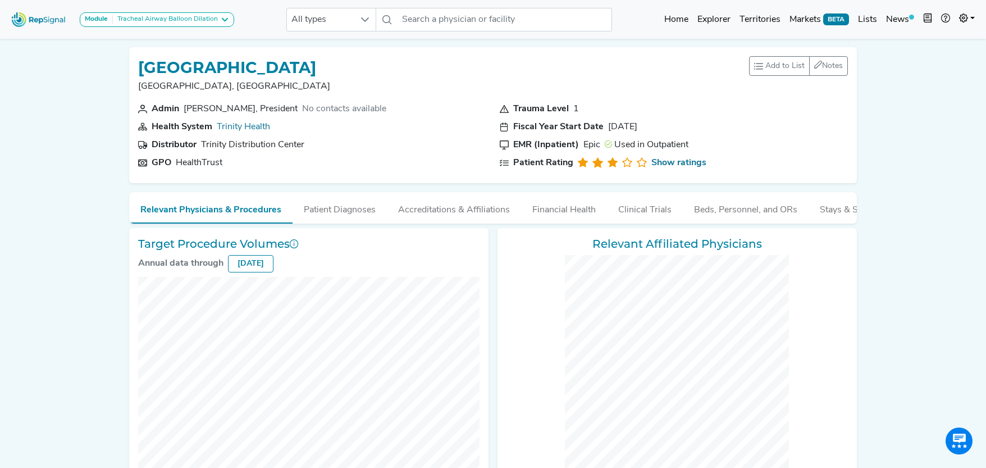
checkbox input "false"
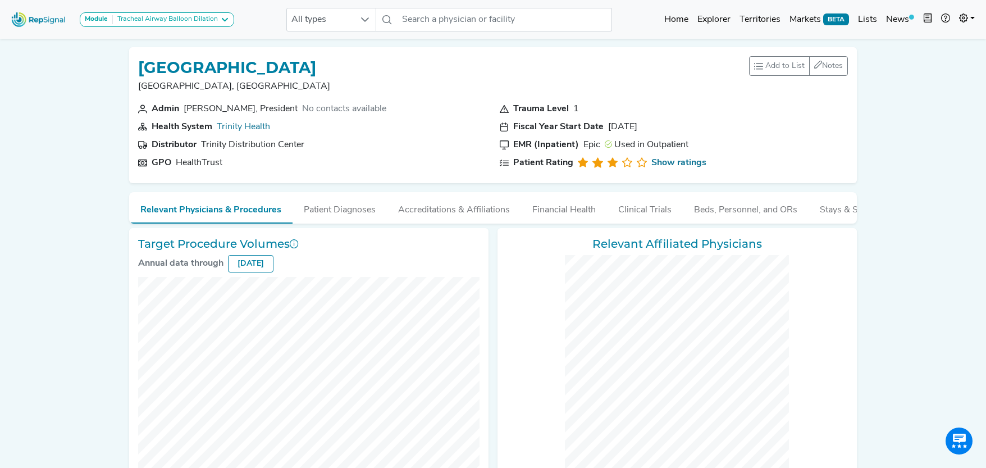
checkbox input "false"
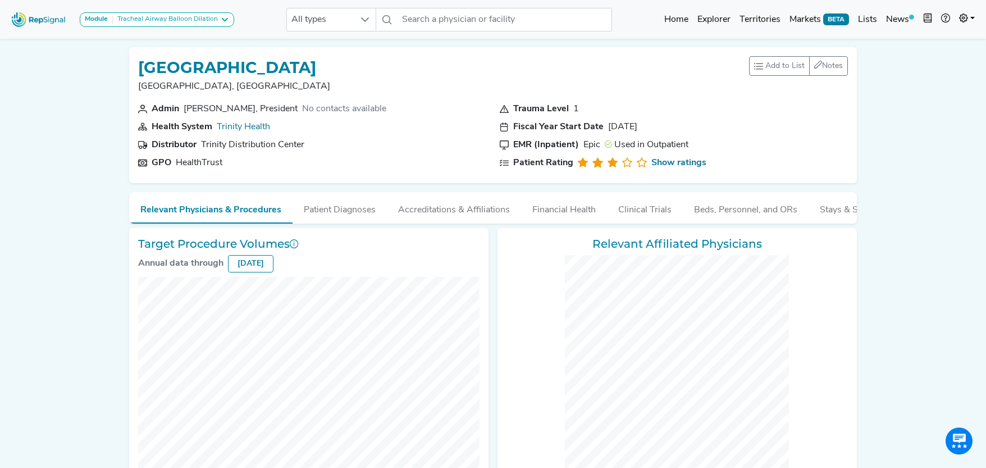
checkbox input "false"
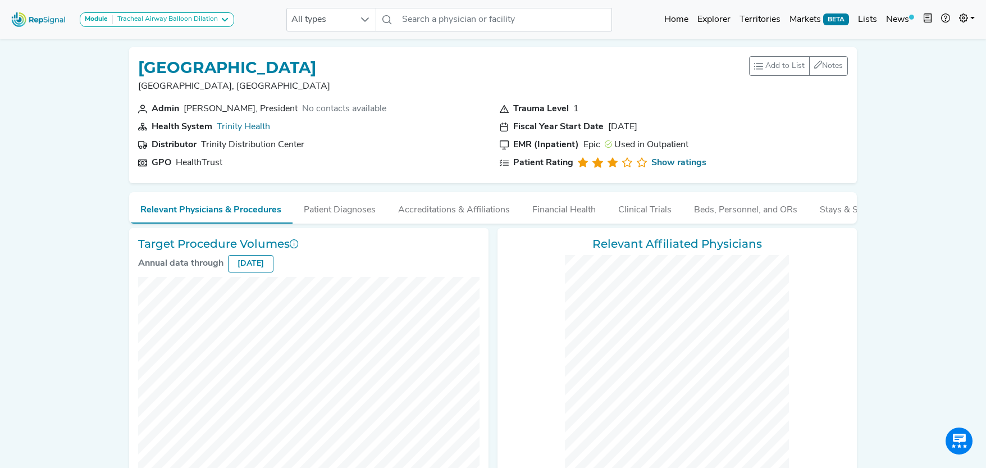
checkbox input "false"
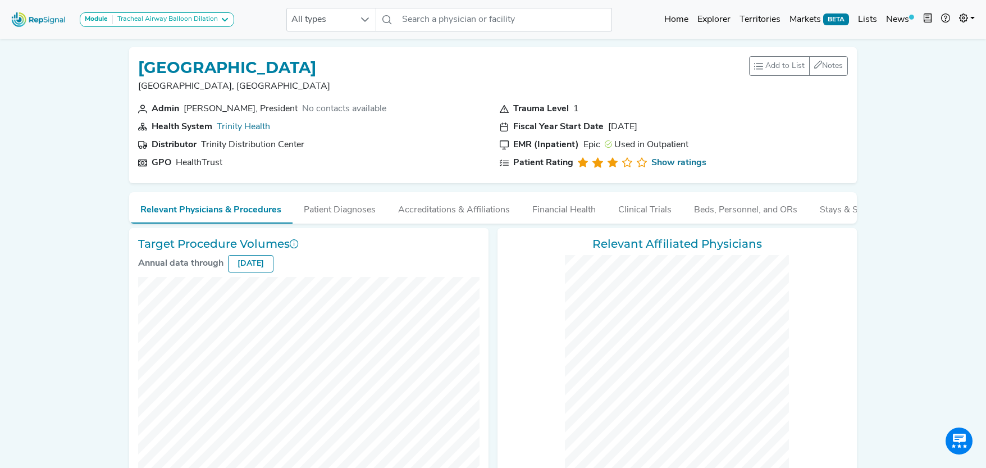
checkbox input "false"
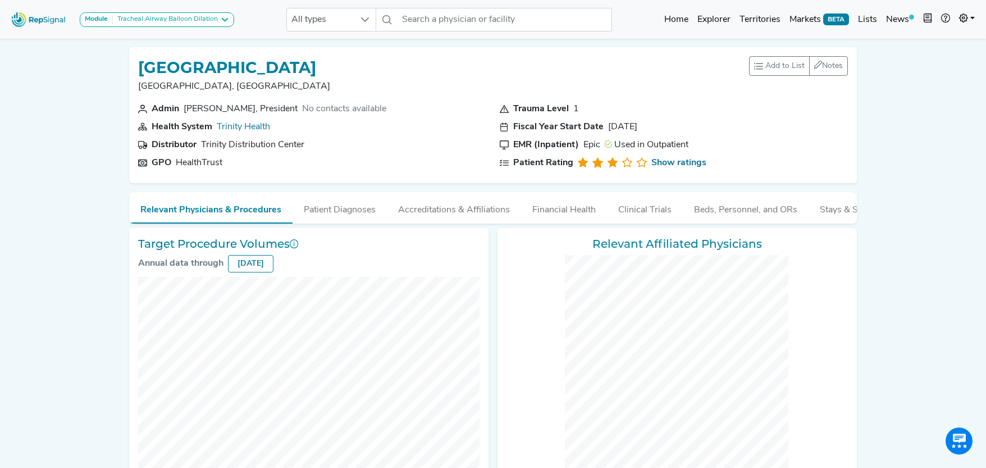
checkbox input "false"
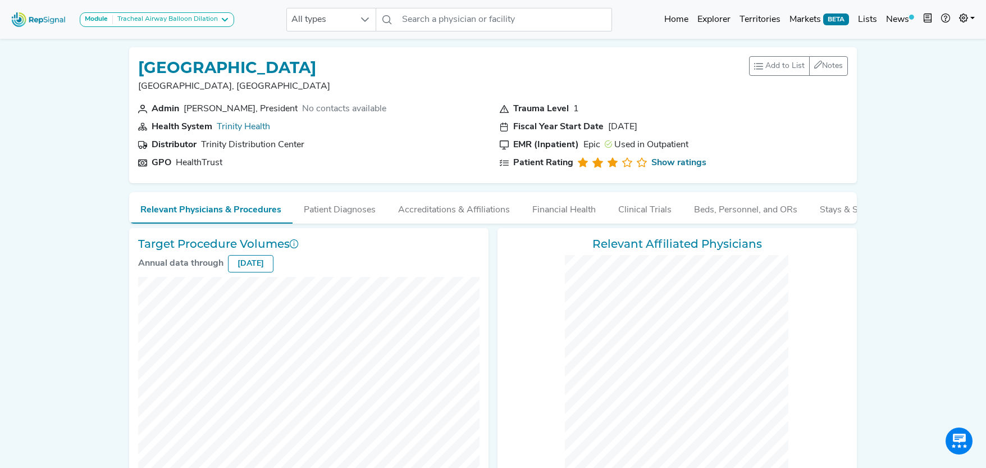
checkbox input "false"
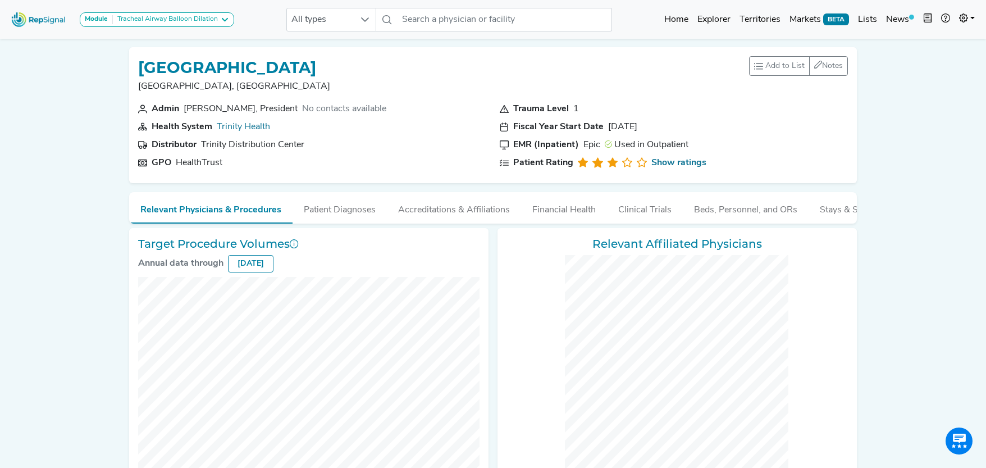
checkbox input "false"
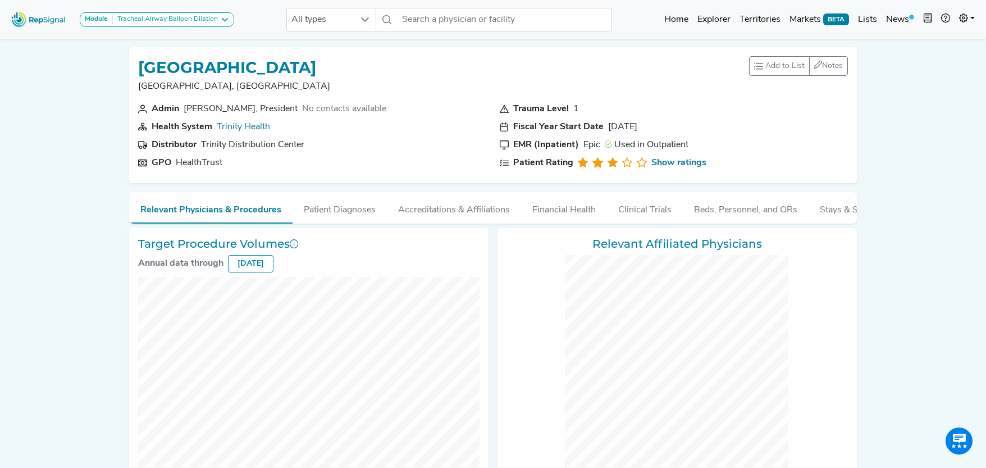
checkbox input "false"
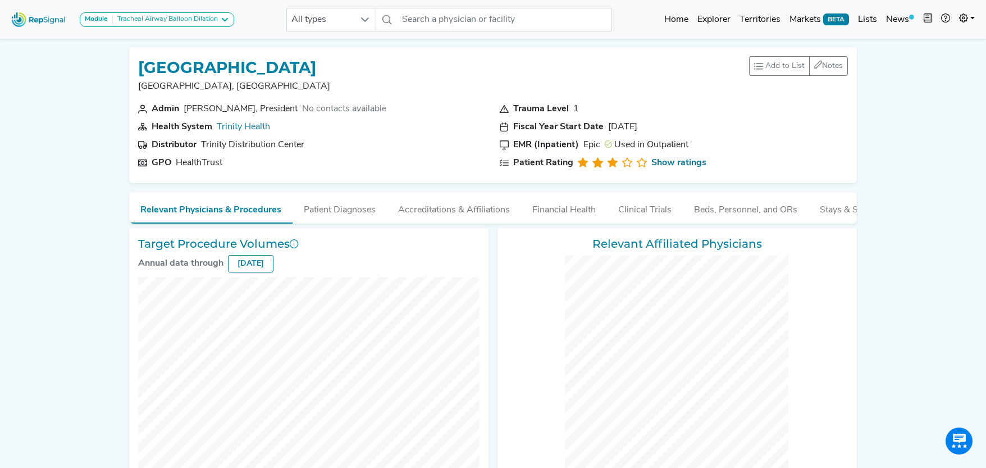
checkbox input "false"
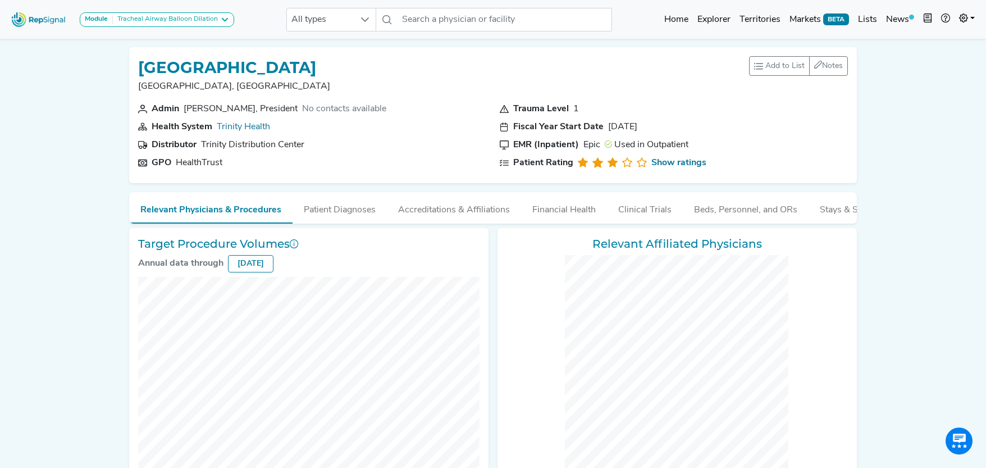
checkbox input "false"
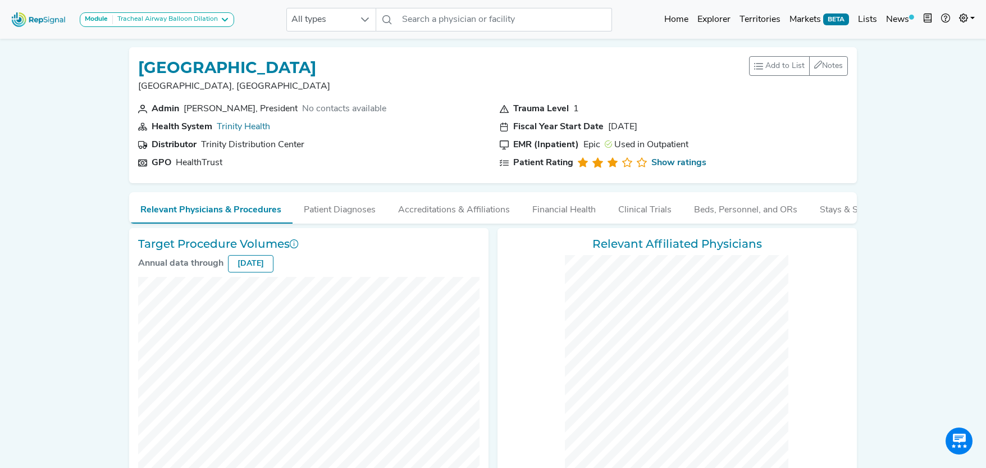
checkbox input "false"
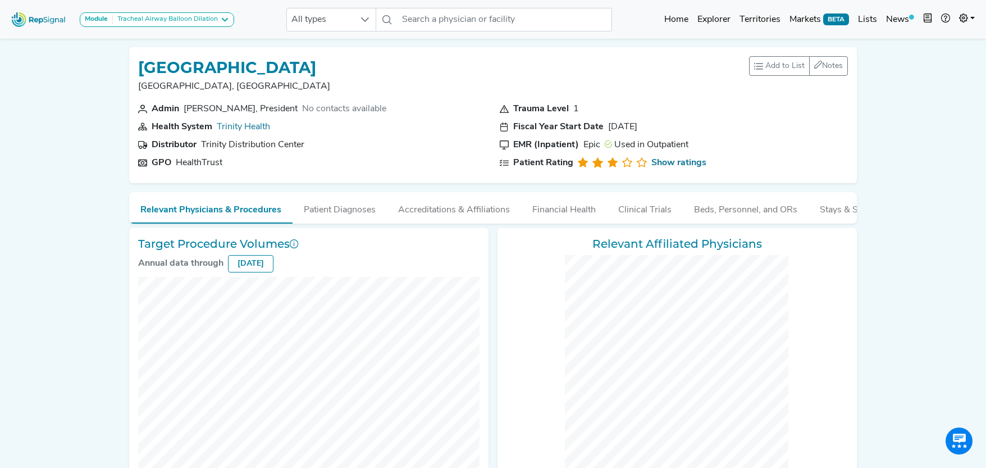
checkbox input "false"
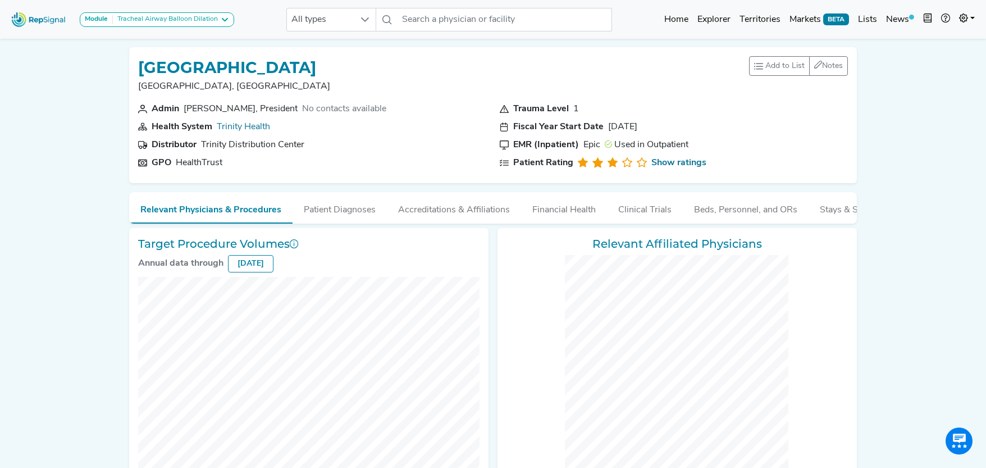
checkbox input "false"
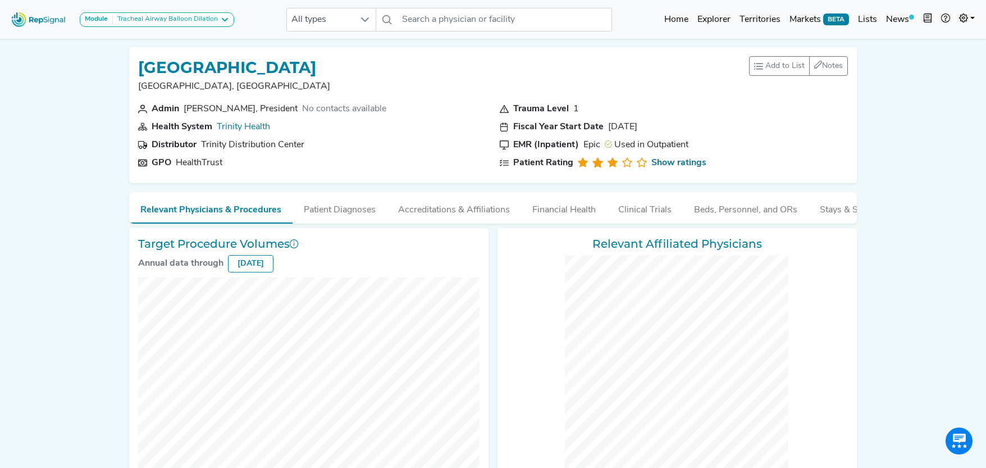
checkbox input "false"
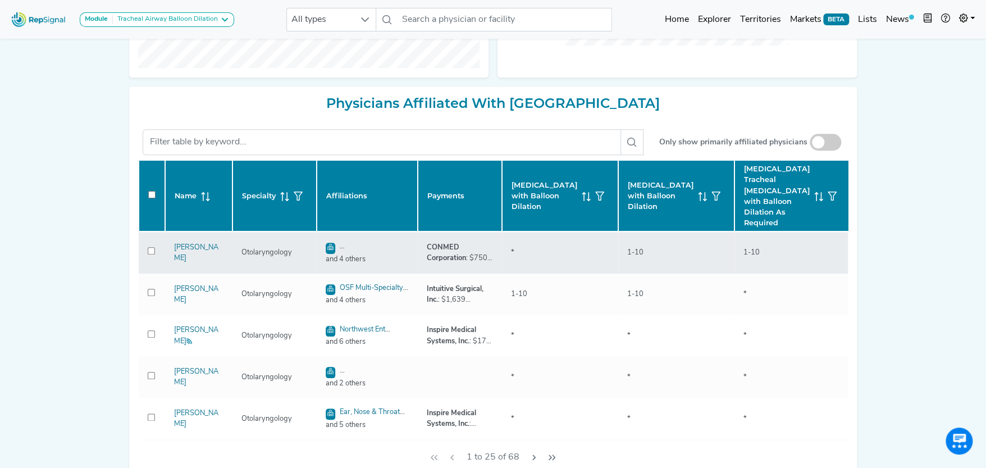
checkbox input "false"
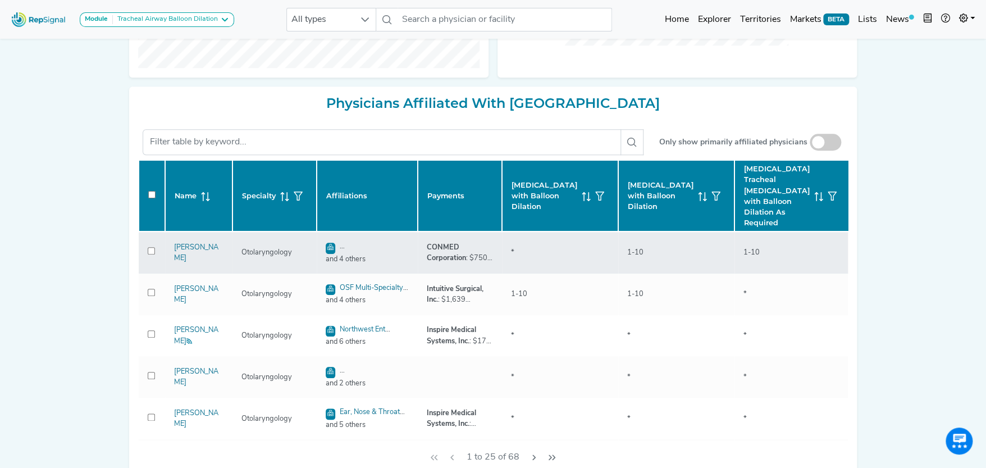
checkbox input "false"
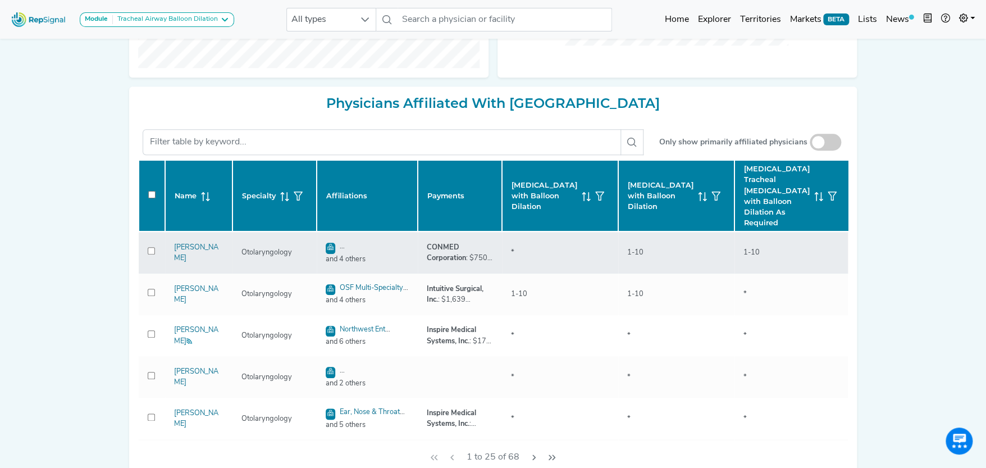
checkbox input "false"
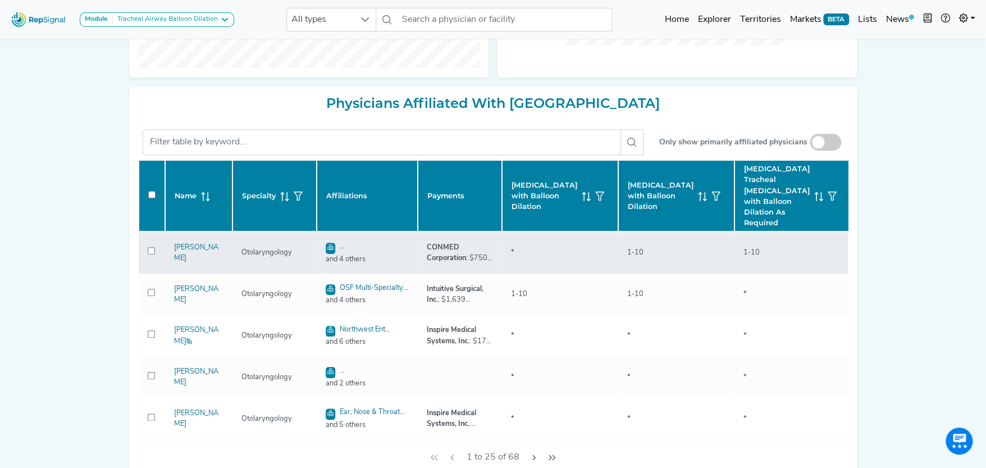
checkbox input "false"
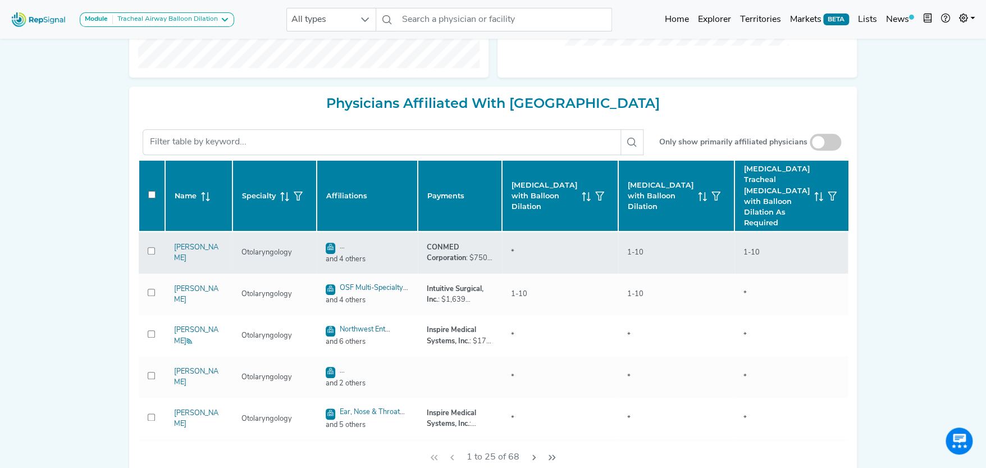
checkbox input "false"
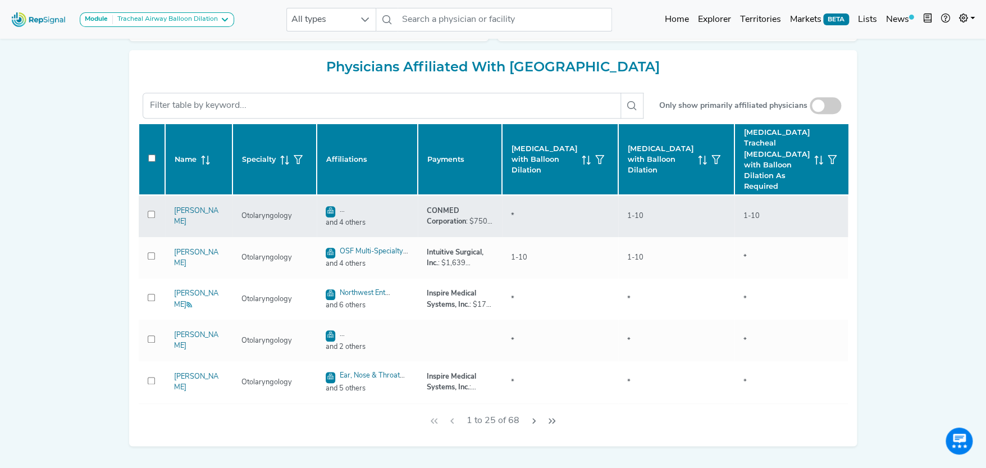
scroll to position [463, 0]
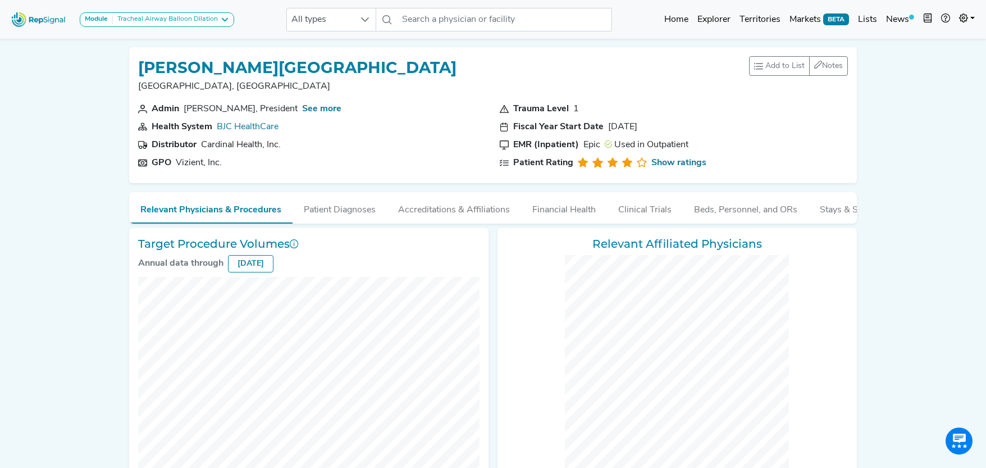
checkbox input "false"
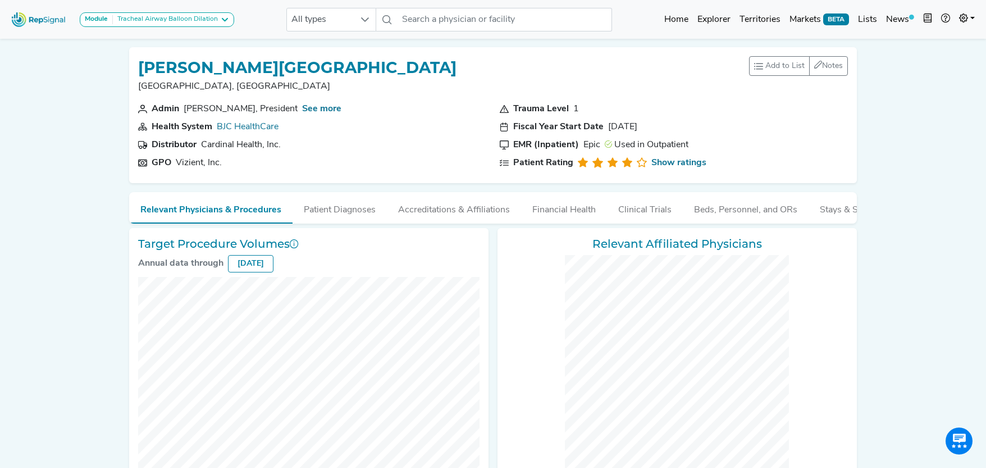
checkbox input "false"
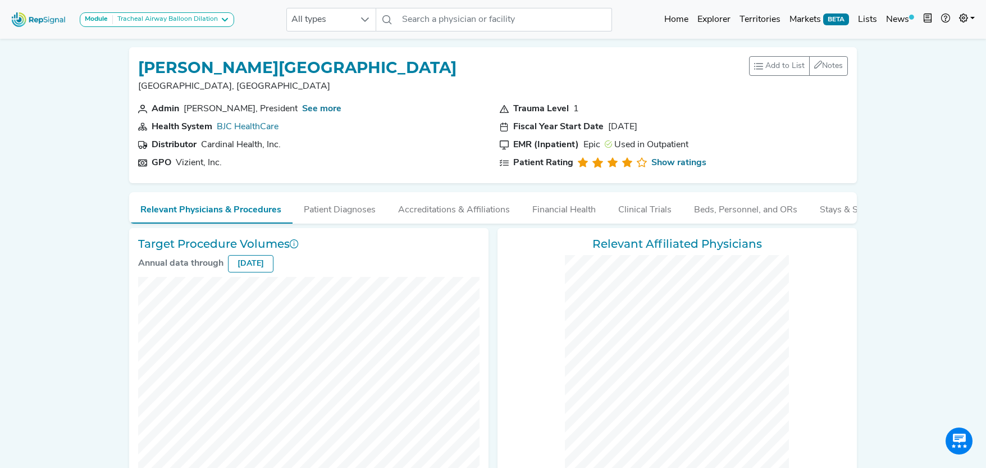
checkbox input "false"
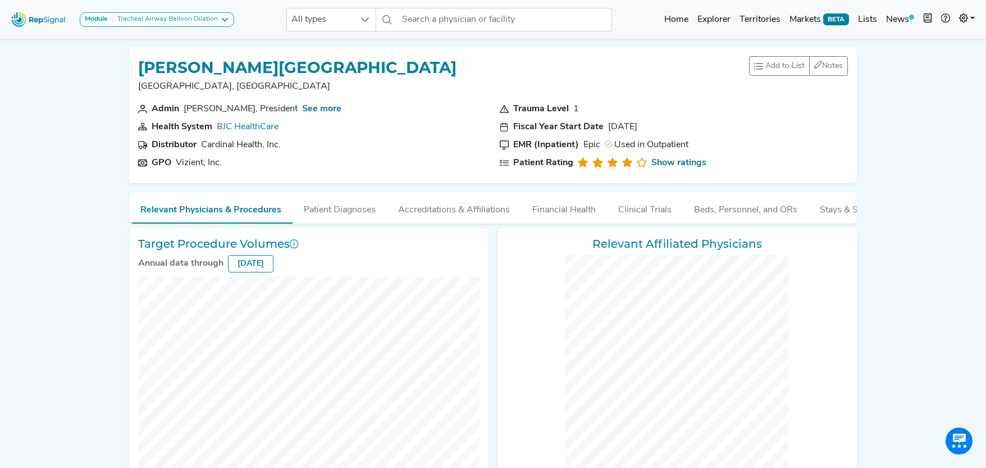
checkbox input "false"
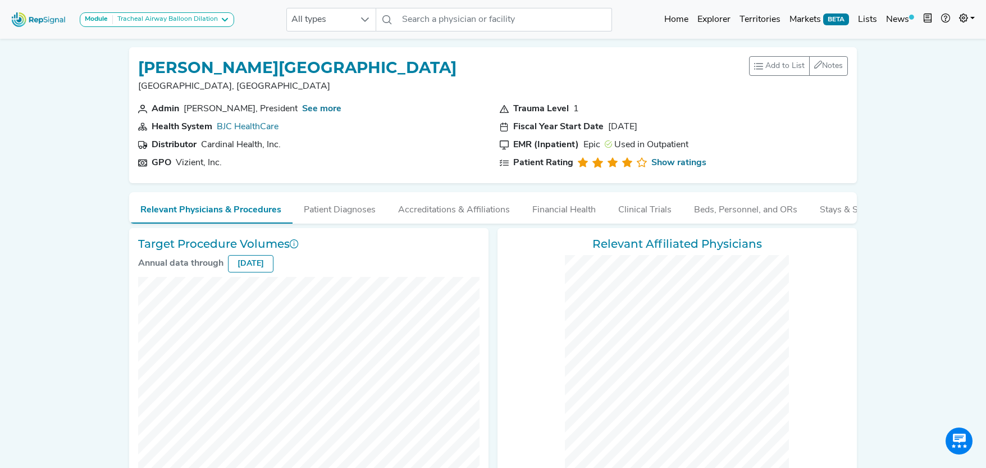
checkbox input "false"
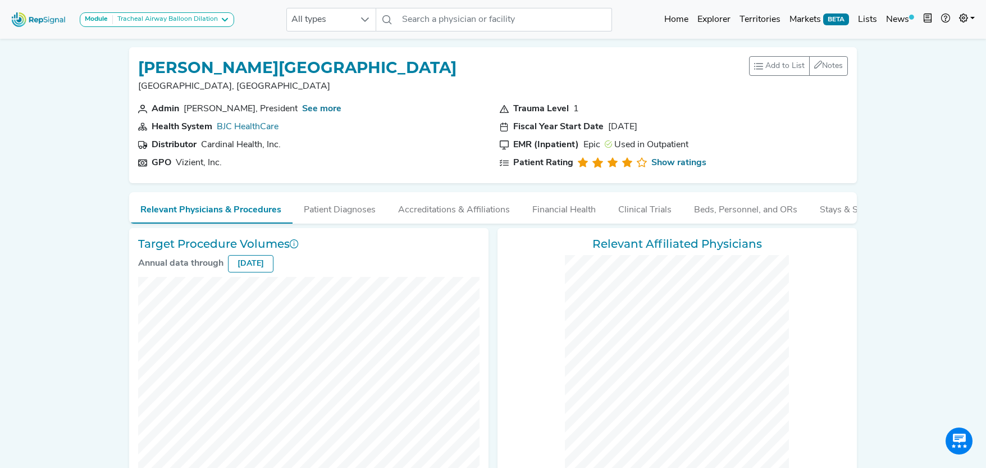
checkbox input "false"
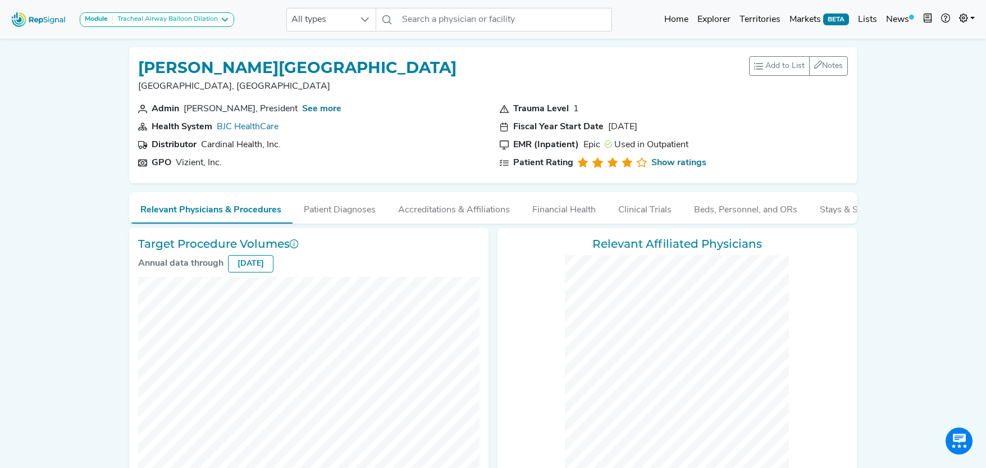
checkbox input "false"
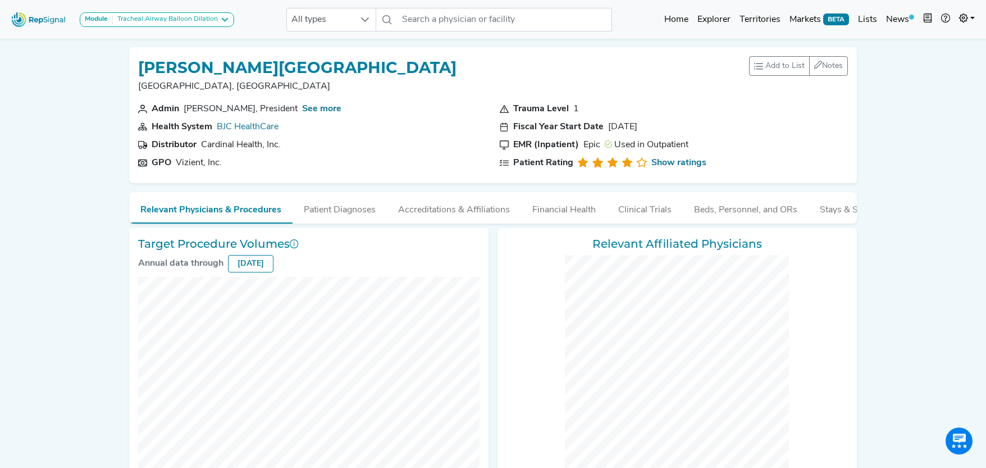
checkbox input "false"
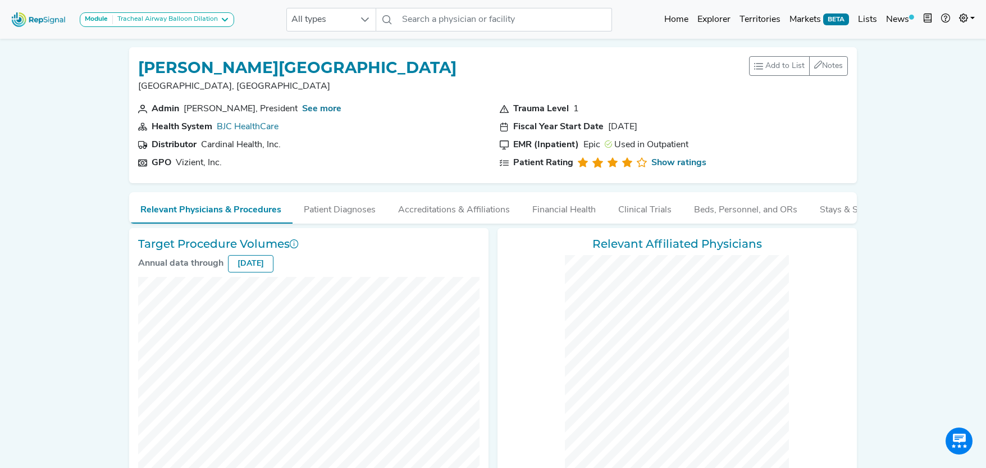
checkbox input "false"
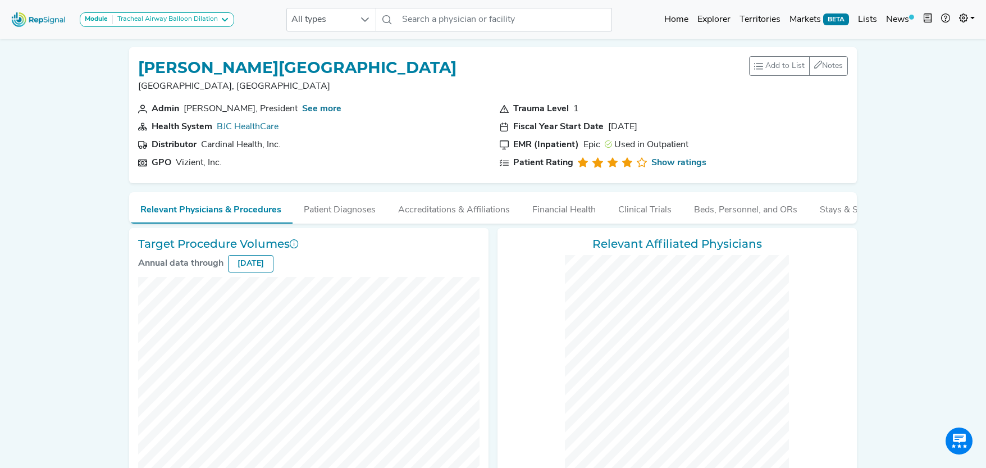
checkbox input "false"
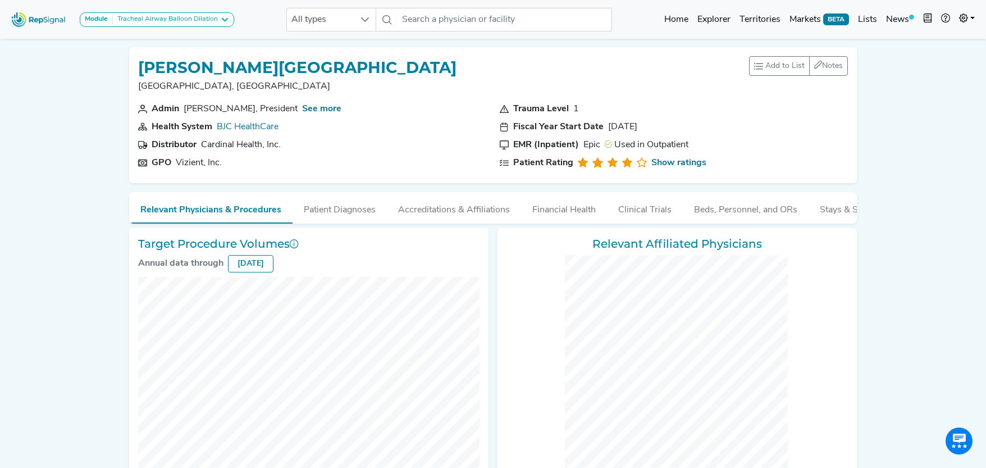
checkbox input "false"
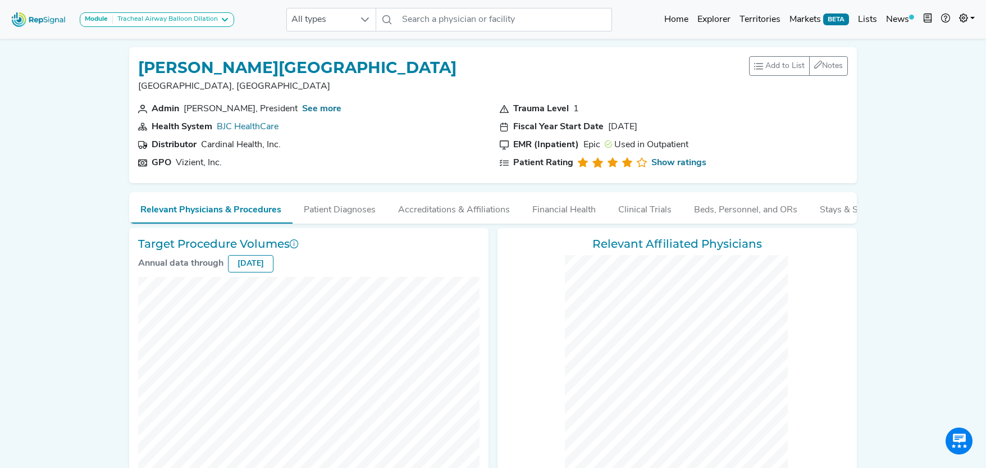
checkbox input "false"
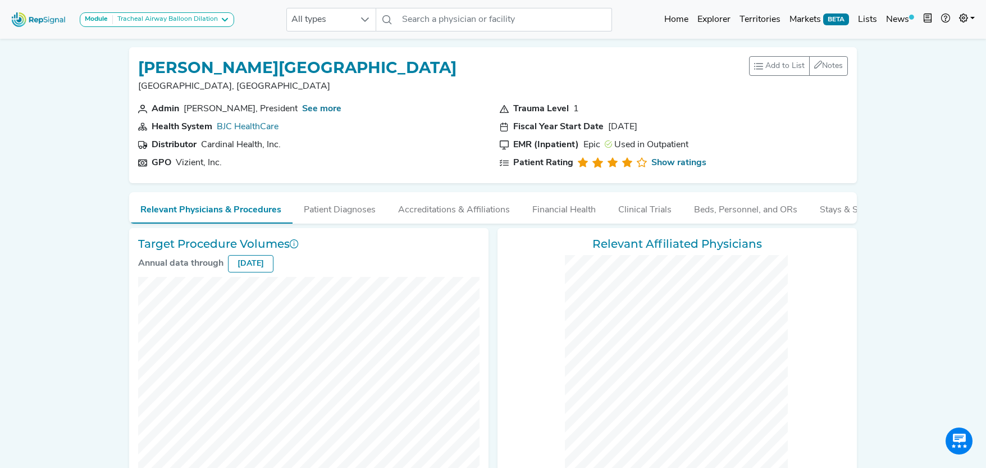
checkbox input "false"
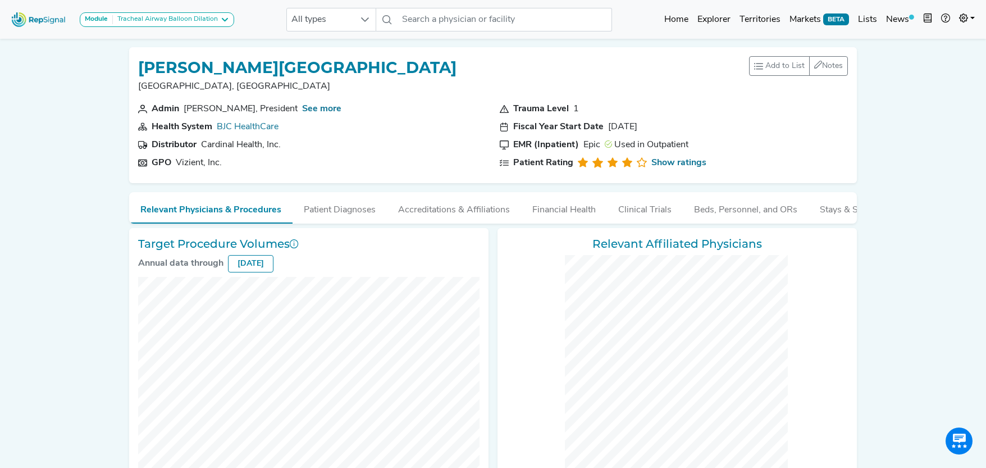
checkbox input "false"
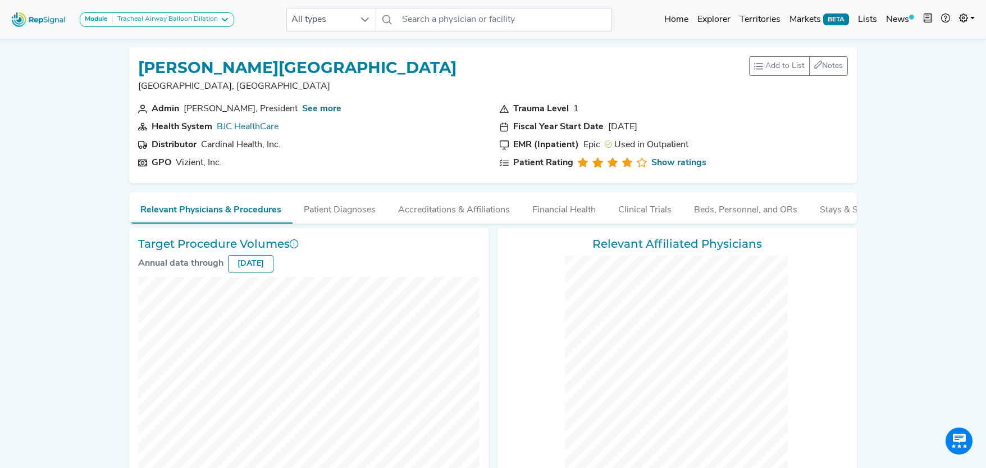
checkbox input "false"
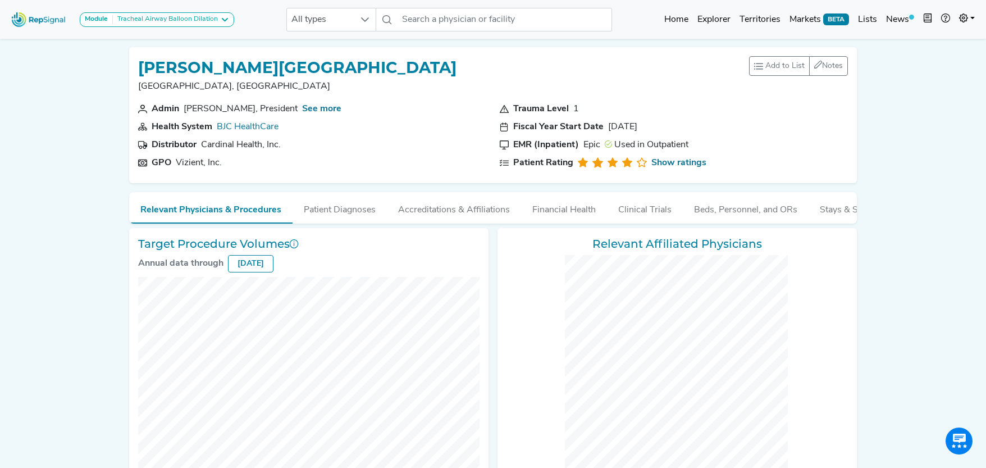
checkbox input "false"
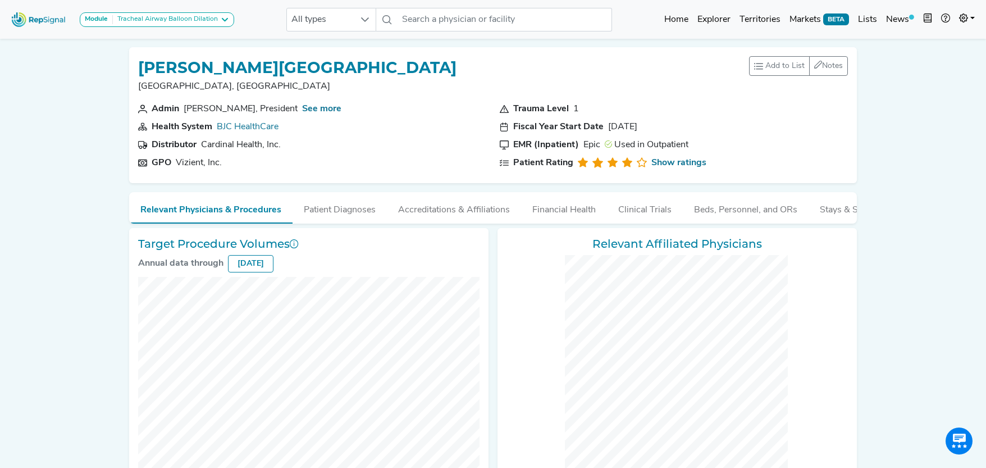
checkbox input "false"
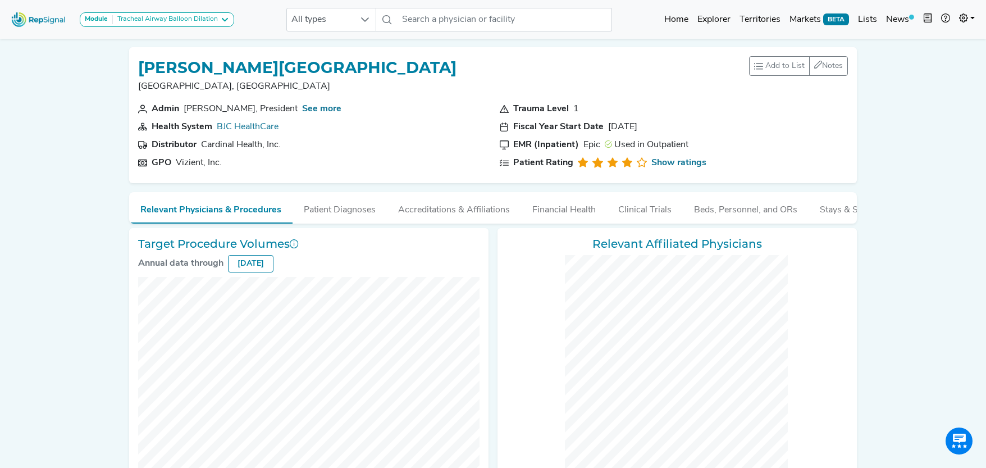
checkbox input "false"
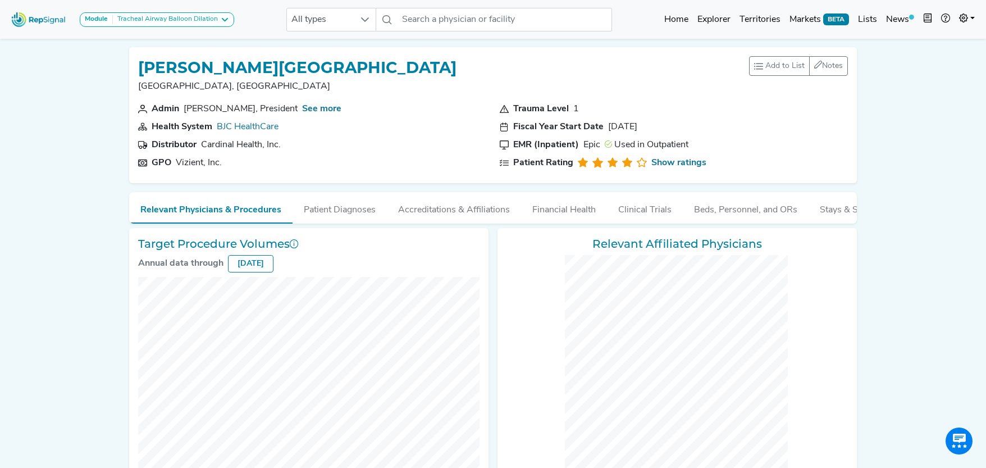
checkbox input "false"
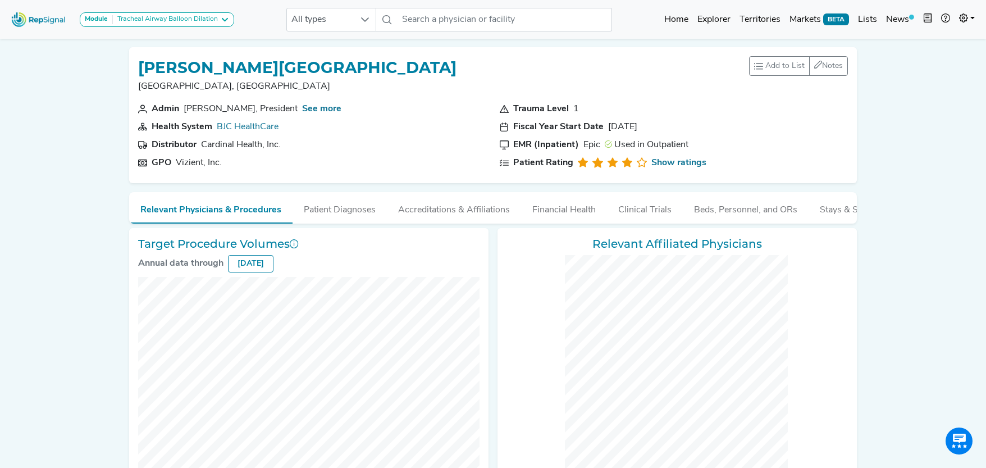
checkbox input "false"
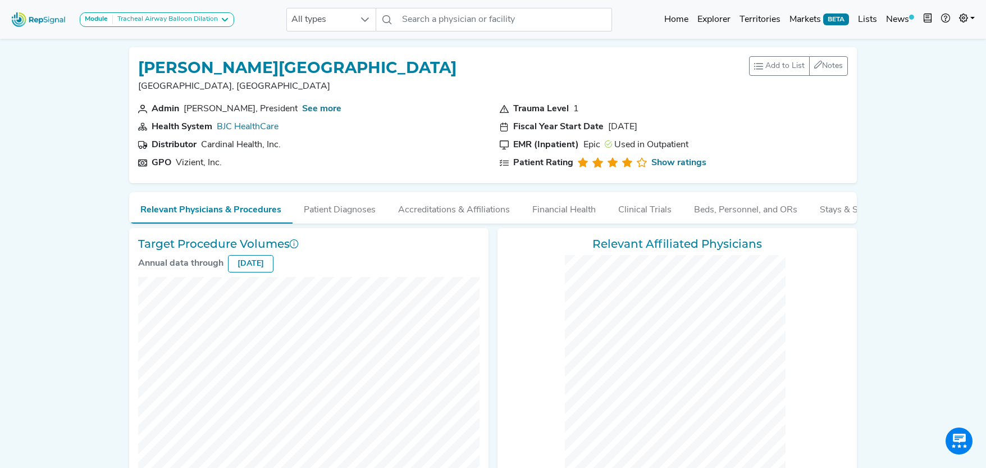
checkbox input "false"
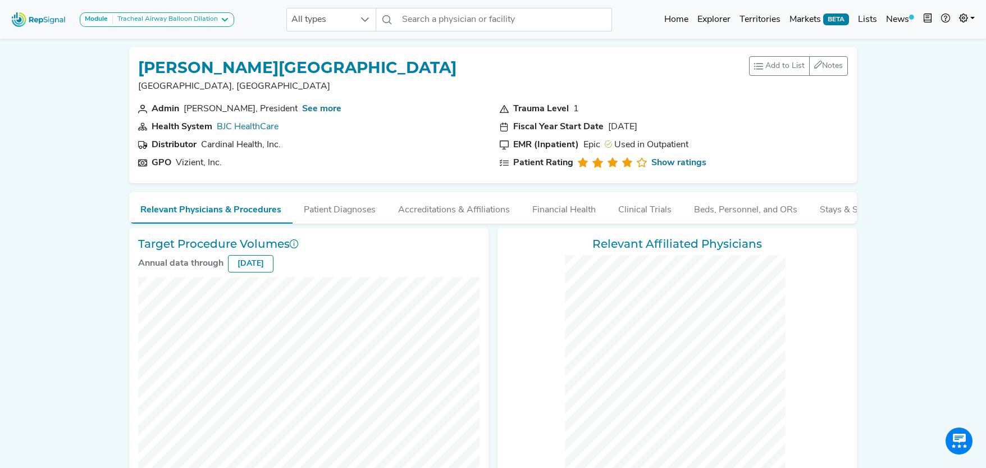
checkbox input "false"
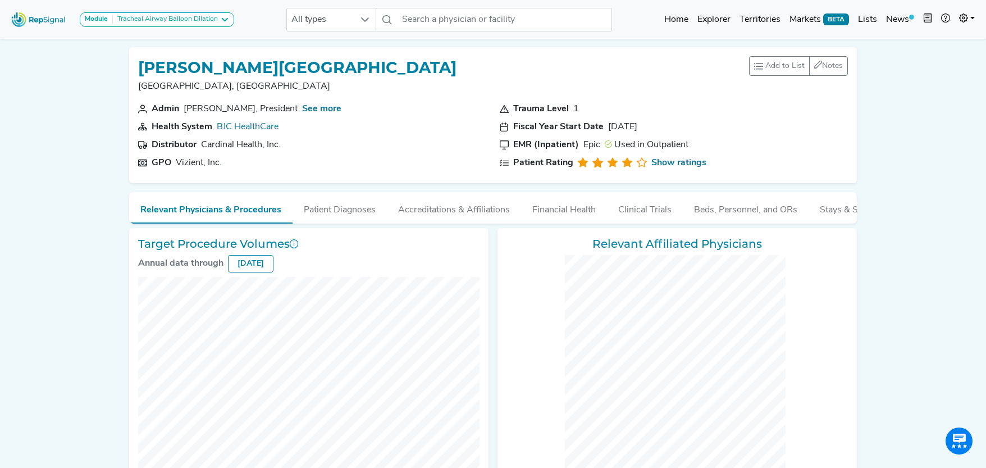
checkbox input "false"
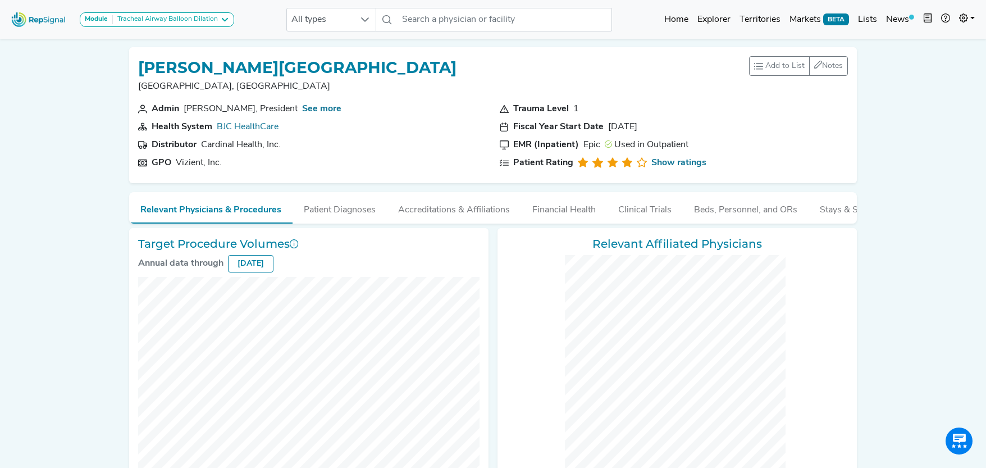
checkbox input "false"
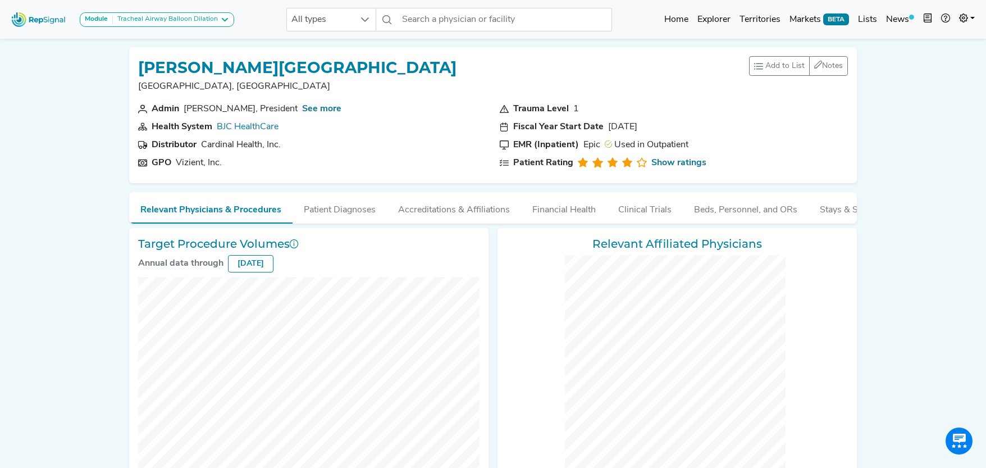
checkbox input "false"
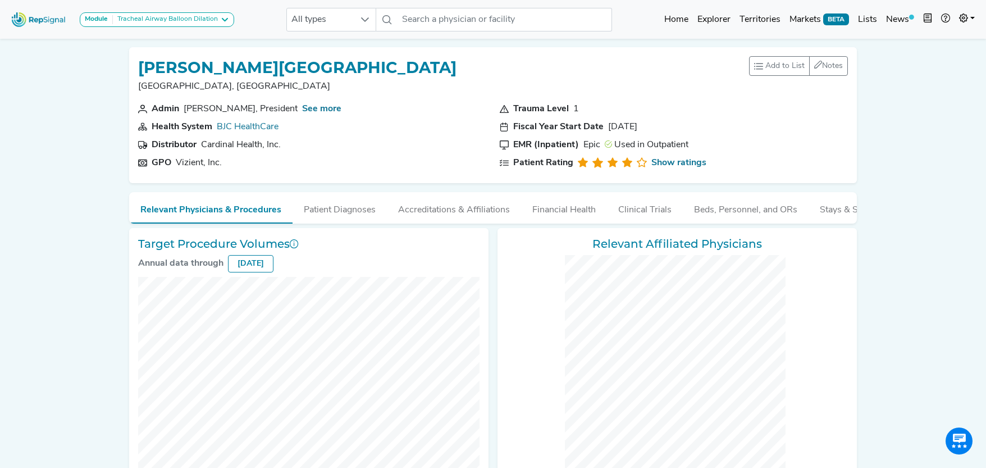
checkbox input "false"
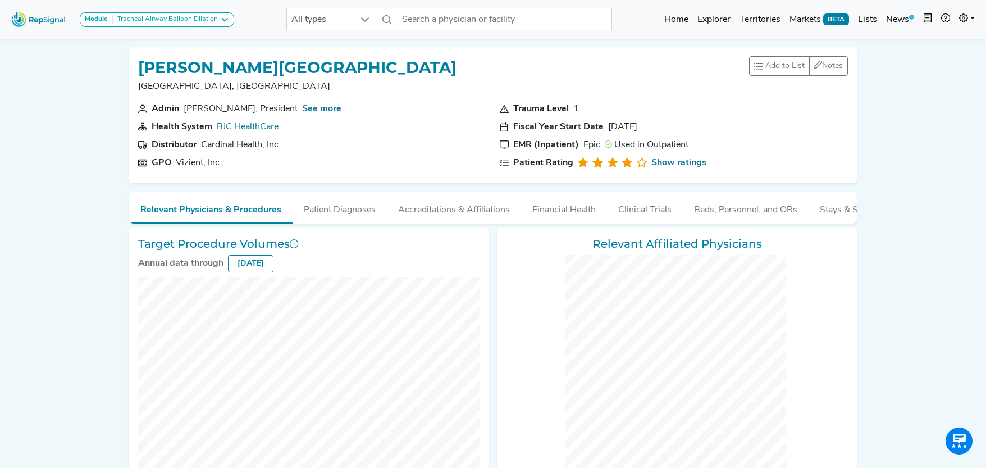
checkbox input "false"
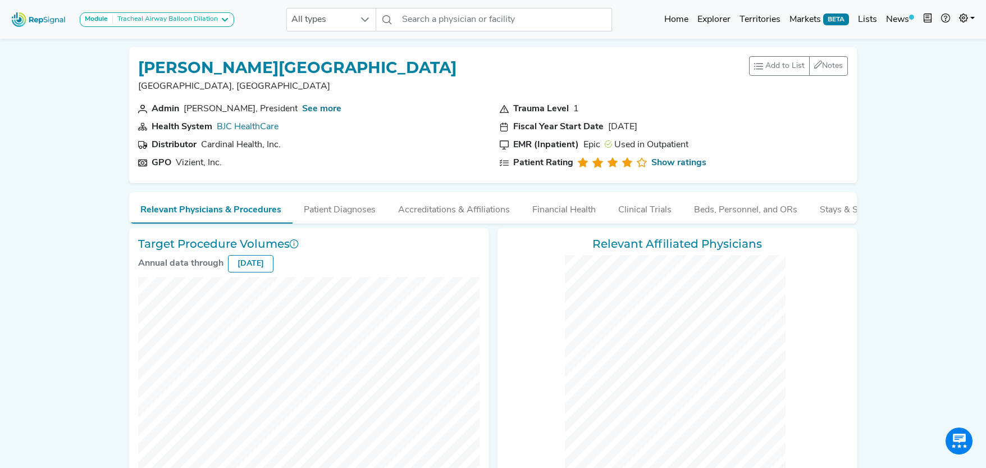
checkbox input "false"
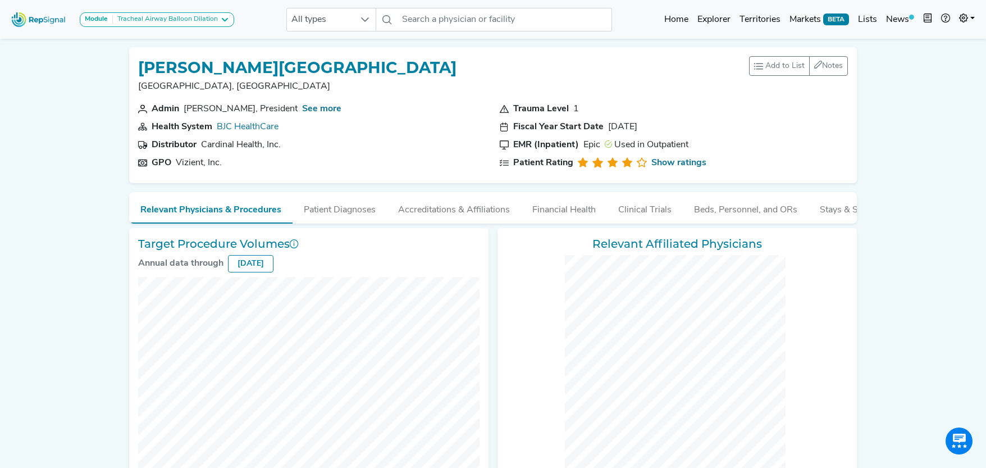
checkbox input "false"
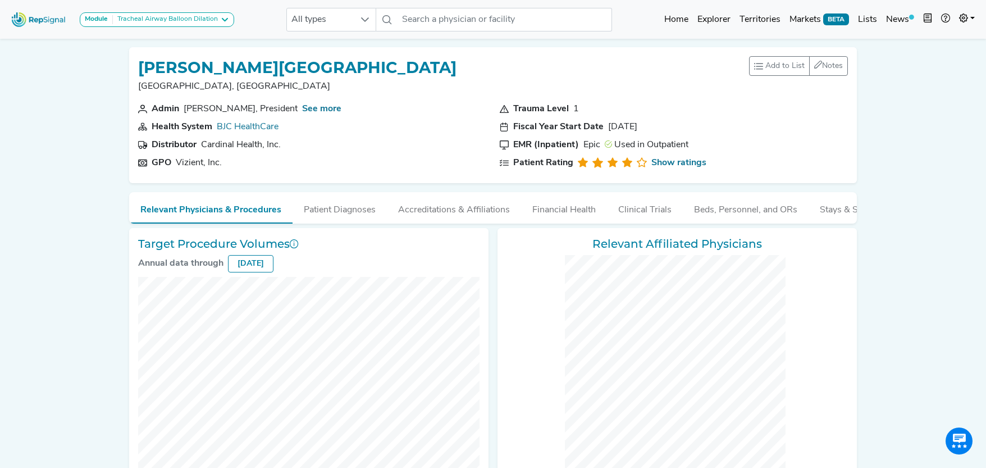
checkbox input "false"
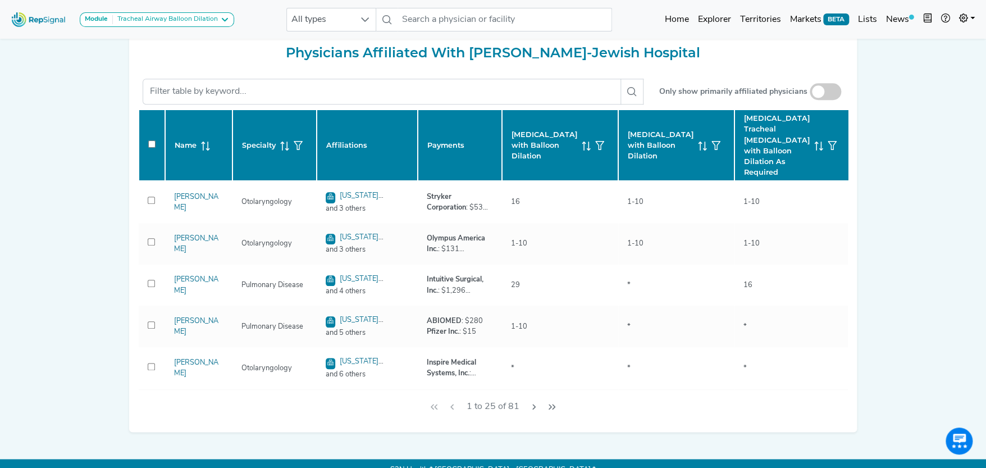
checkbox input "false"
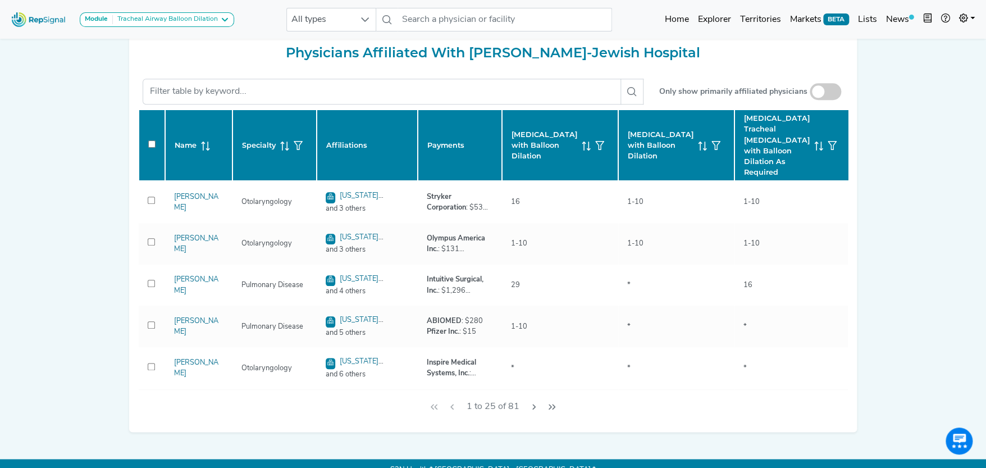
checkbox input "false"
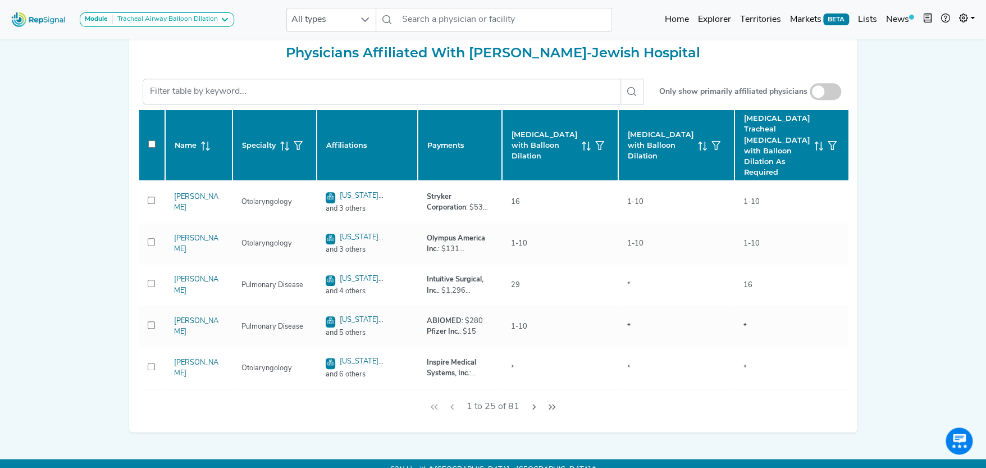
checkbox input "false"
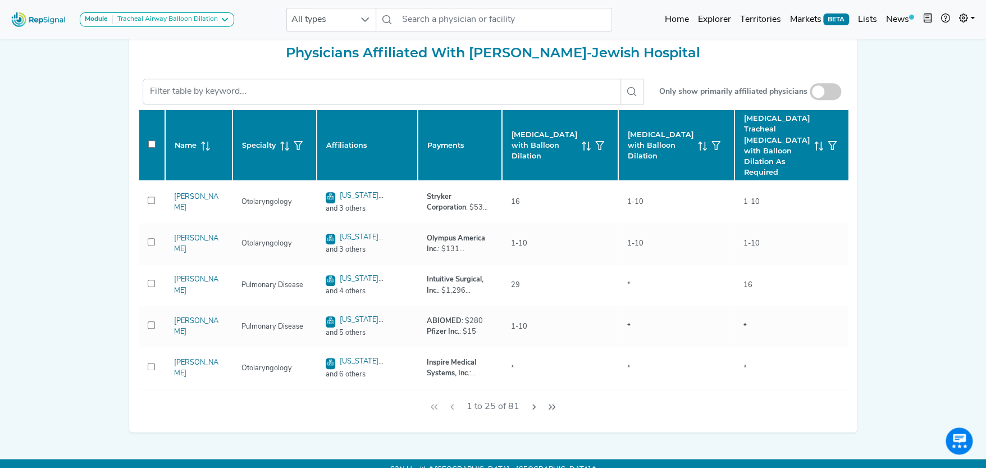
checkbox input "false"
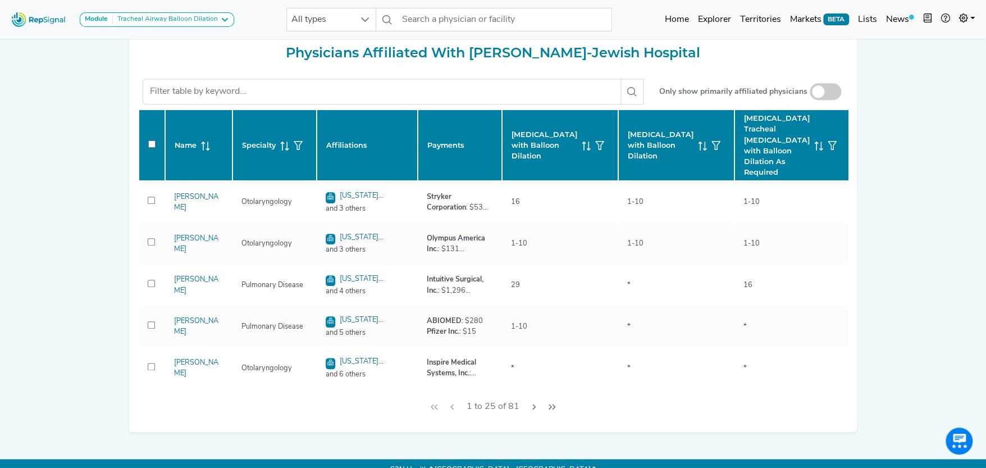
checkbox input "false"
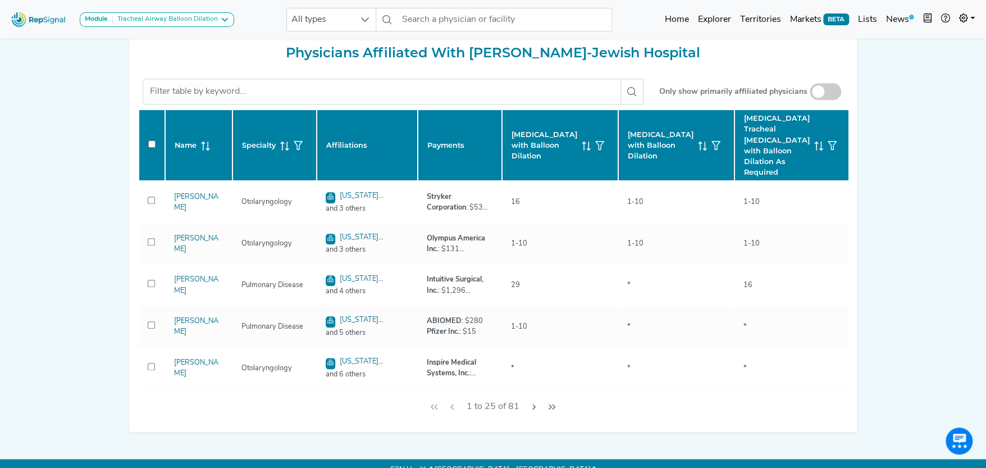
scroll to position [504, 0]
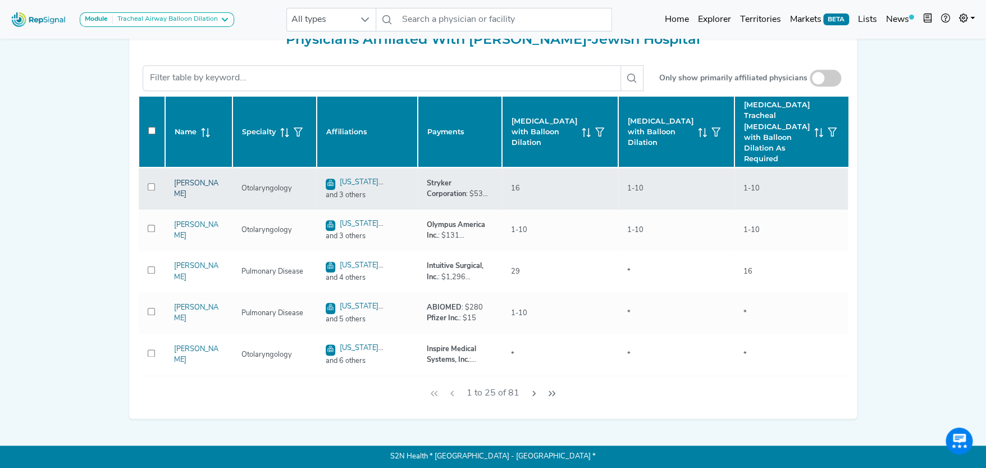
click at [193, 190] on link "Matthew Rohlfing" at bounding box center [196, 189] width 44 height 18
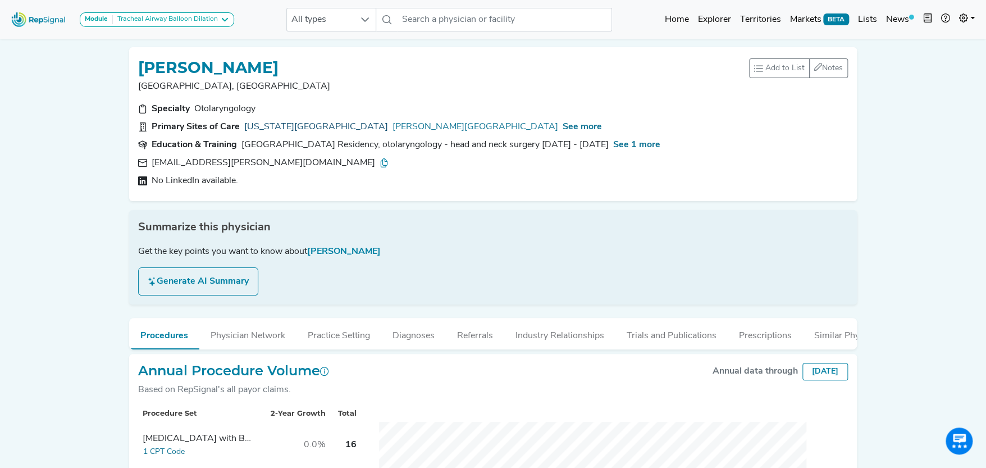
click at [328, 125] on link "Washington University" at bounding box center [316, 126] width 144 height 13
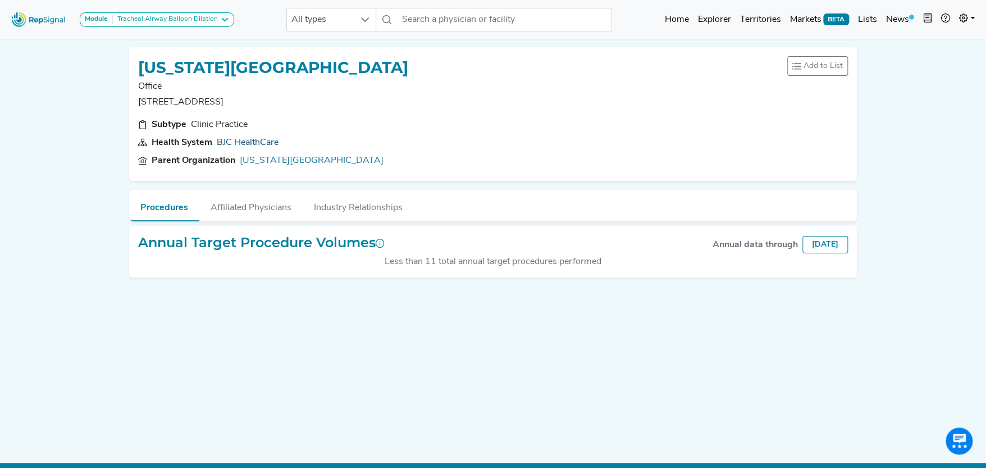
click at [260, 145] on link "BJC HealthCare" at bounding box center [248, 142] width 62 height 9
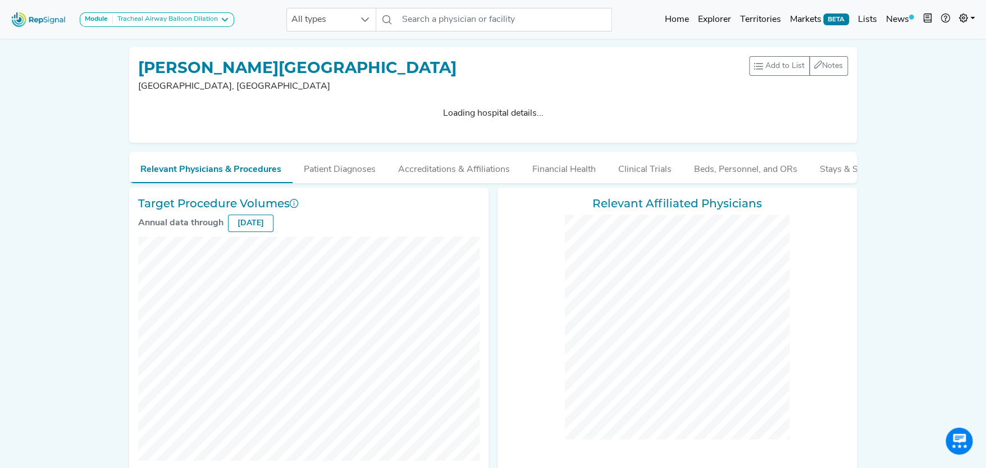
checkbox input "false"
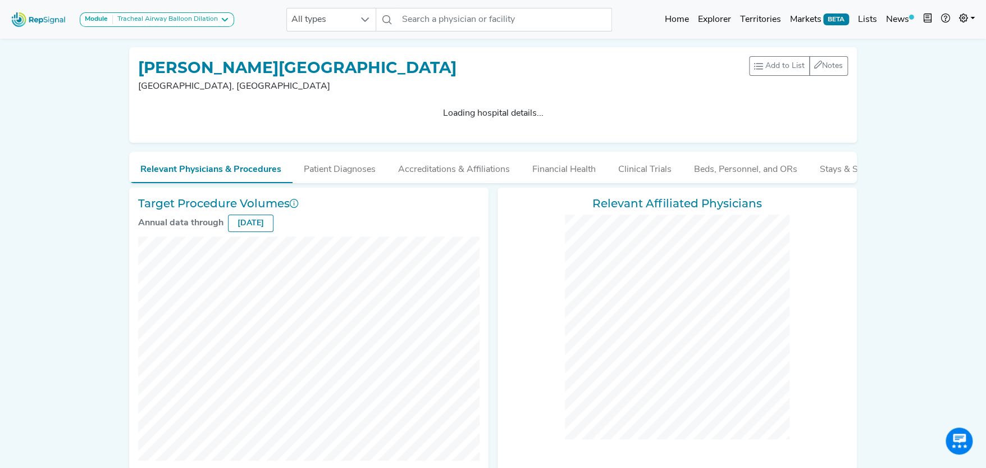
checkbox input "false"
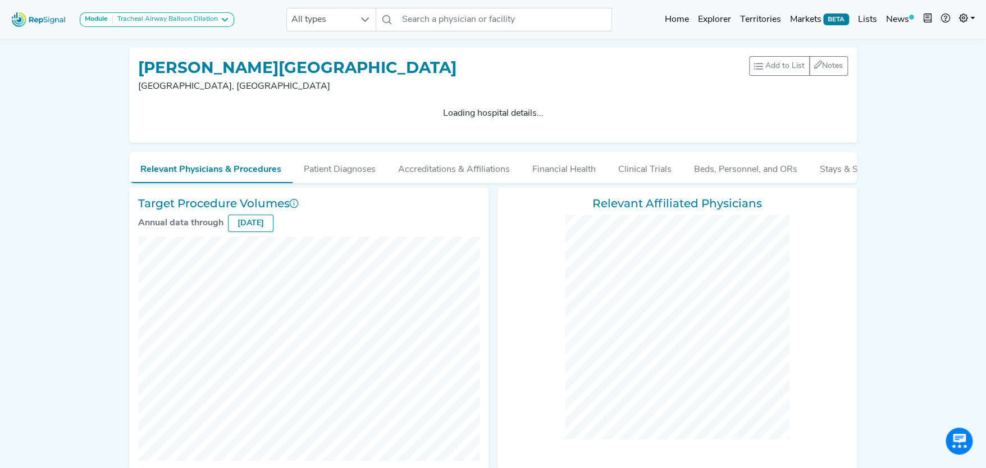
checkbox input "false"
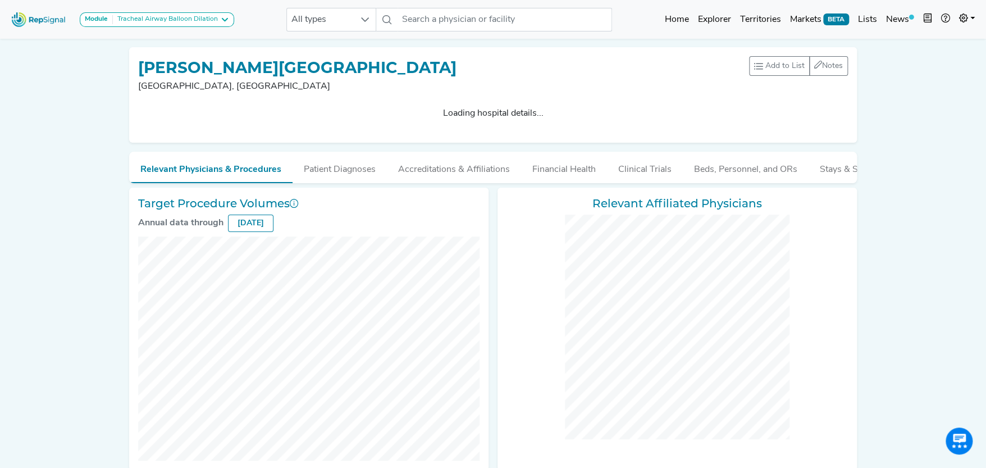
checkbox input "false"
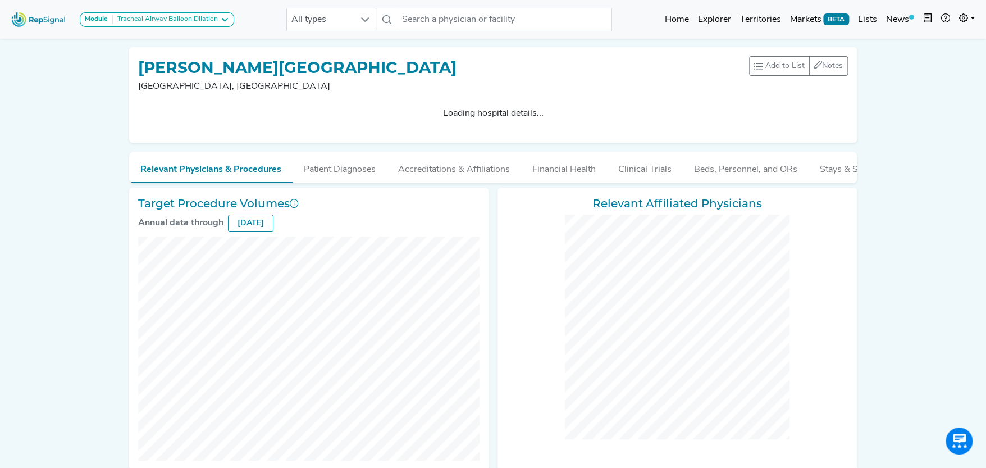
checkbox input "false"
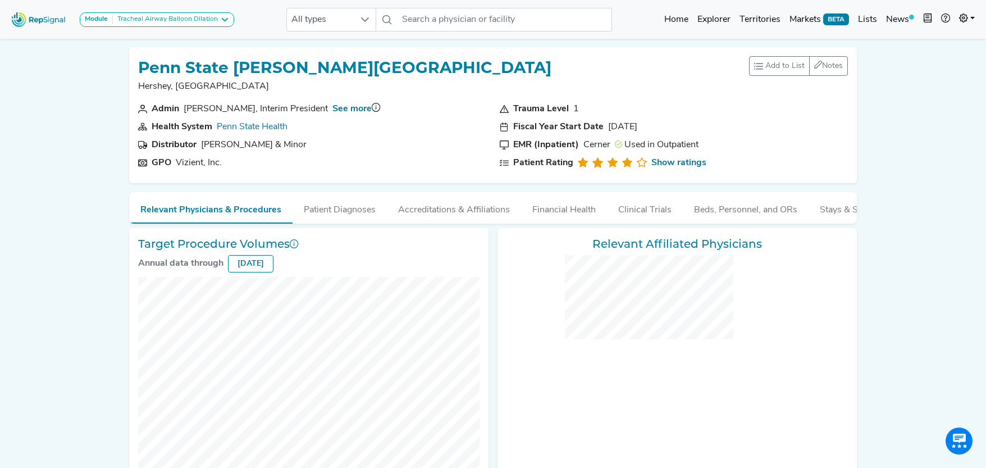
checkbox input "false"
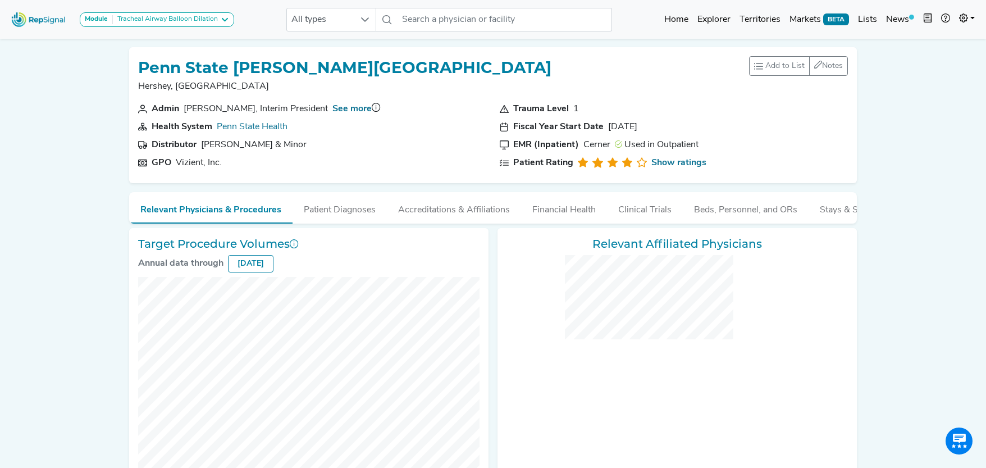
checkbox input "false"
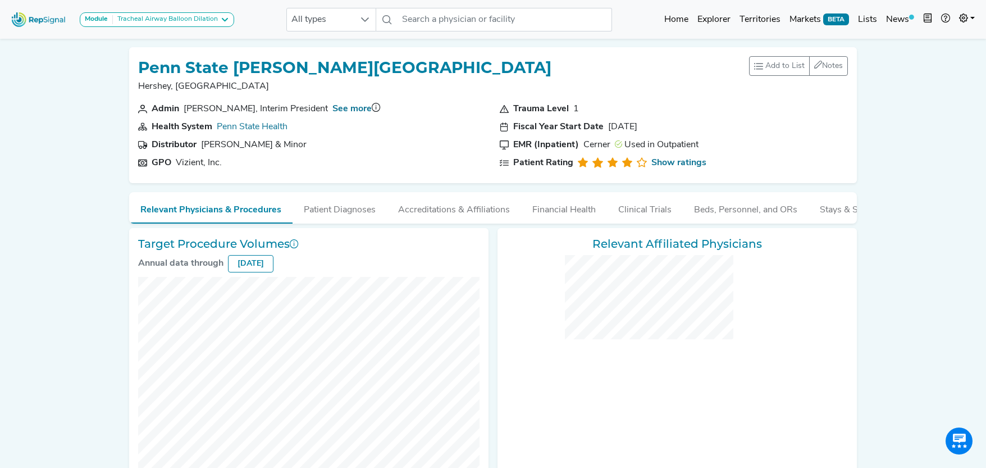
checkbox input "false"
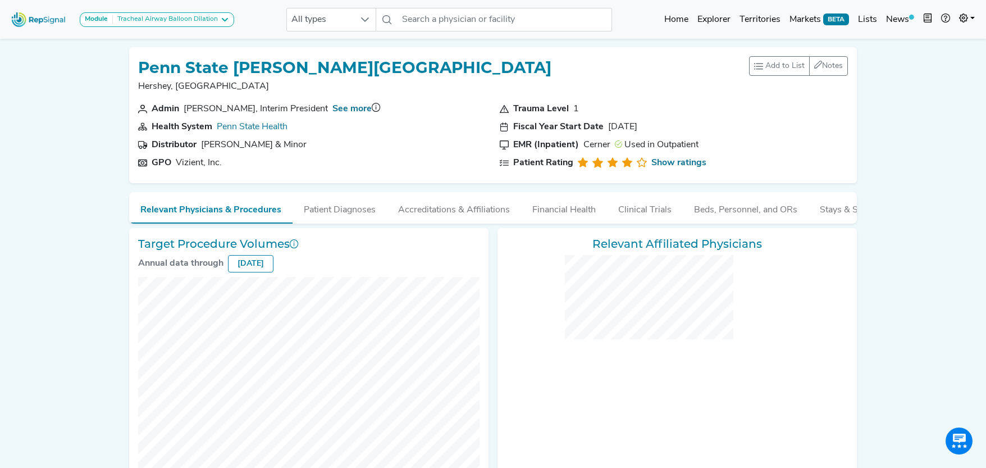
checkbox input "false"
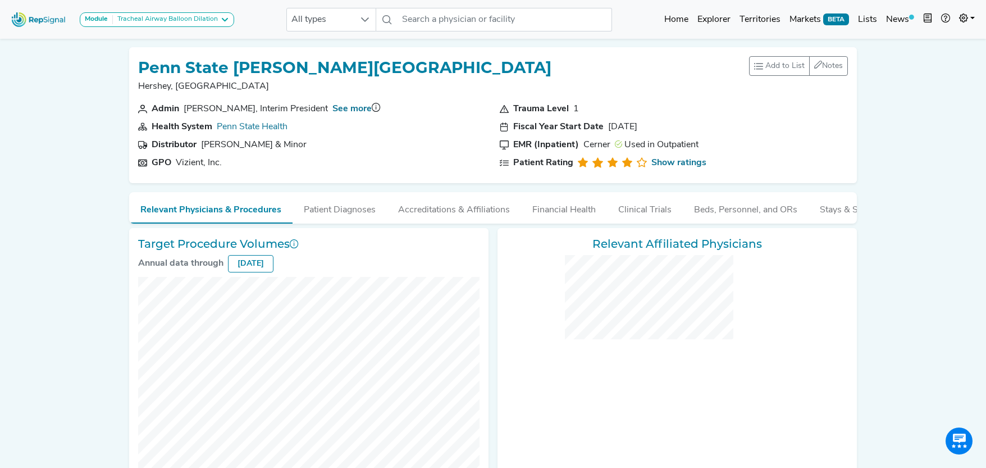
checkbox input "false"
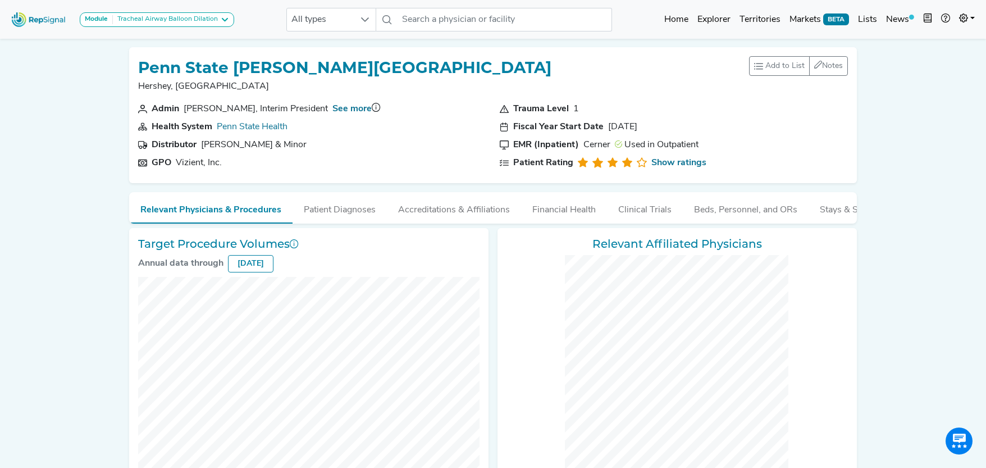
checkbox input "false"
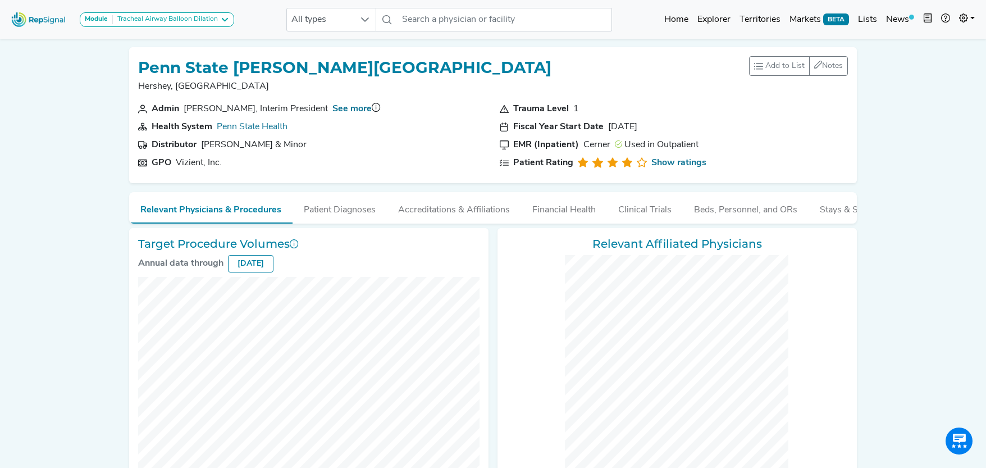
checkbox input "false"
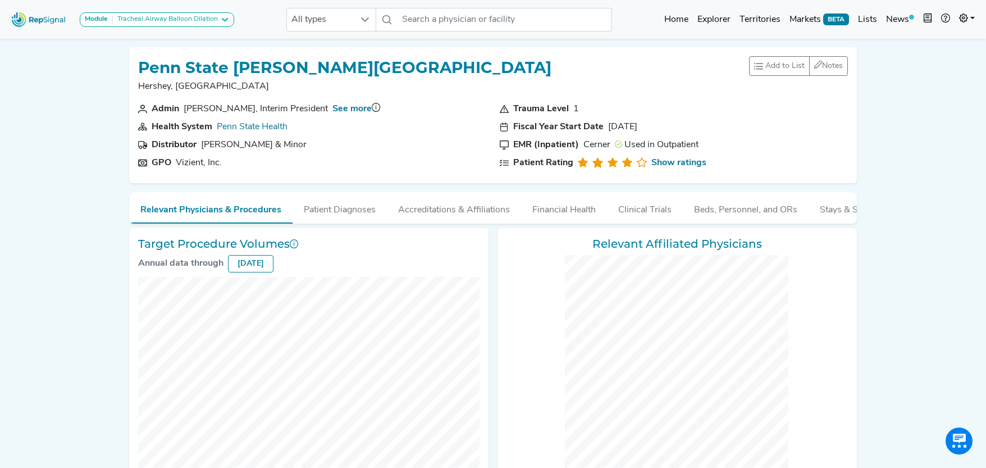
checkbox input "false"
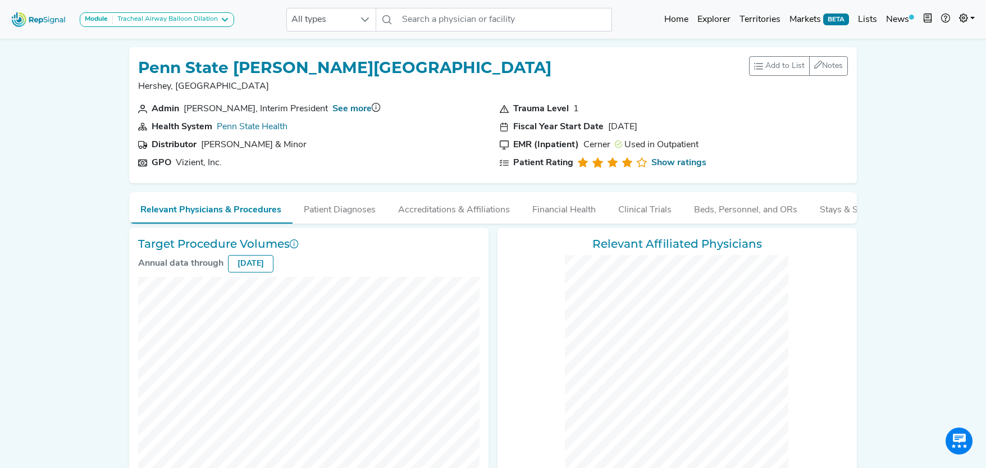
checkbox input "false"
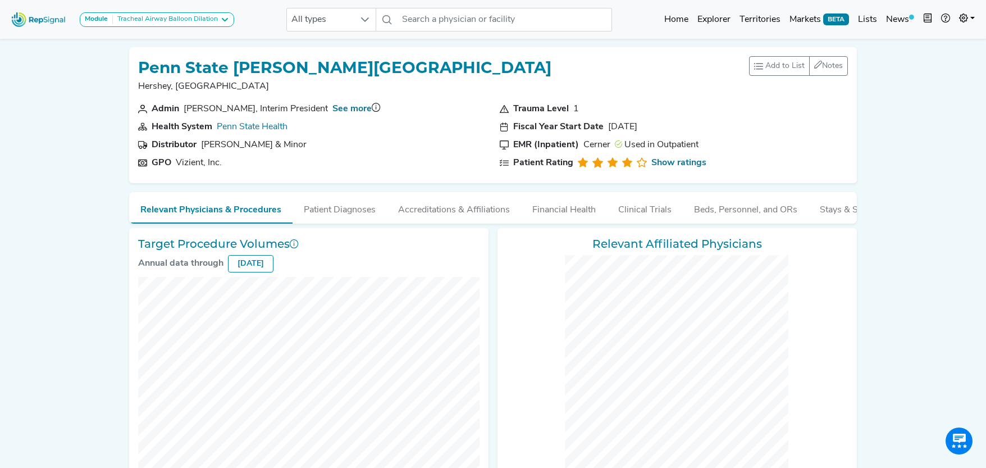
checkbox input "false"
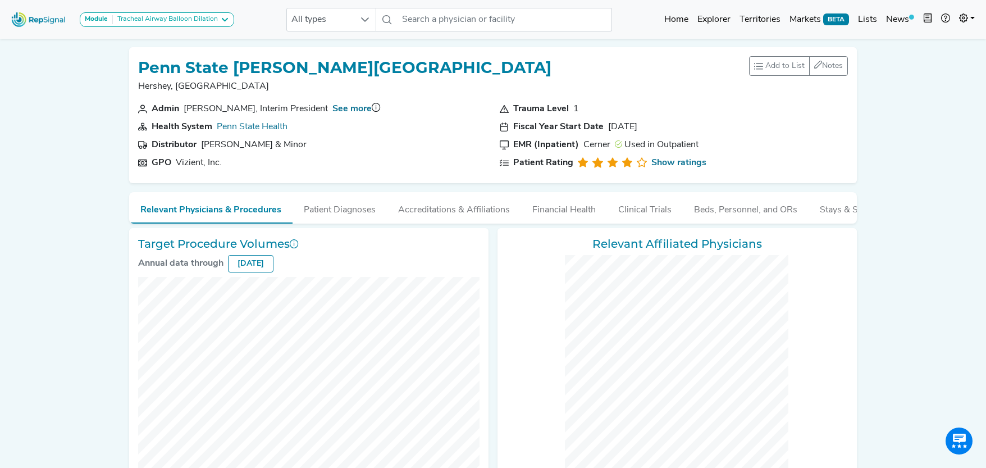
checkbox input "false"
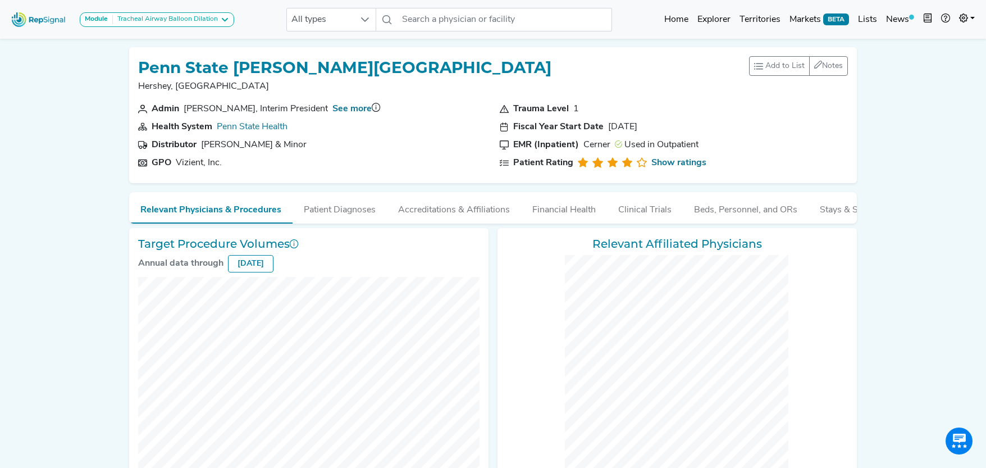
checkbox input "false"
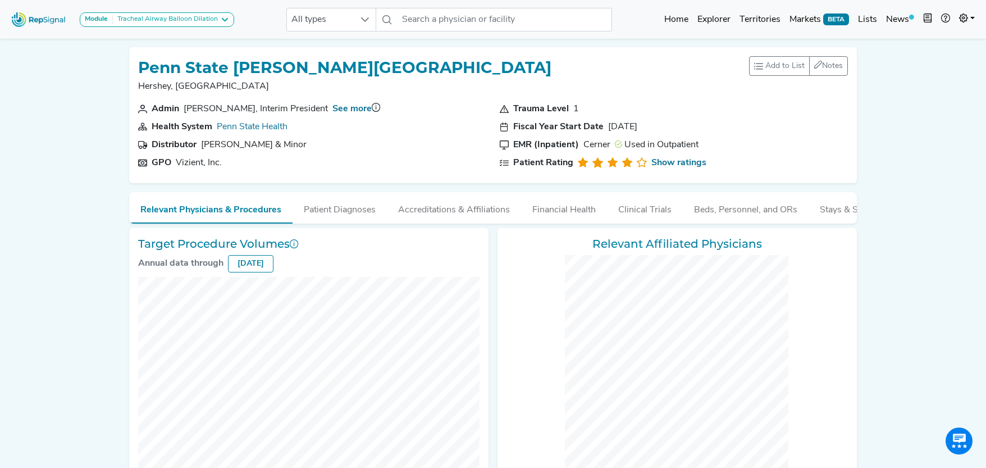
checkbox input "false"
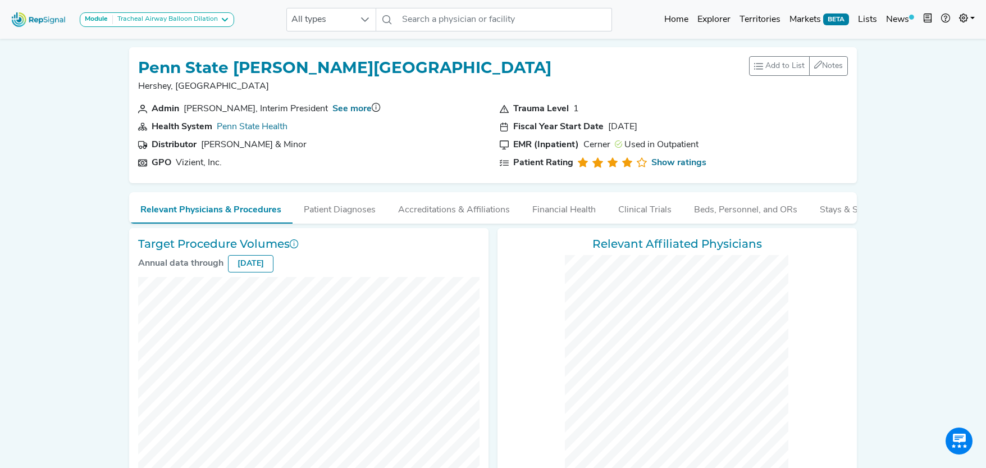
checkbox input "false"
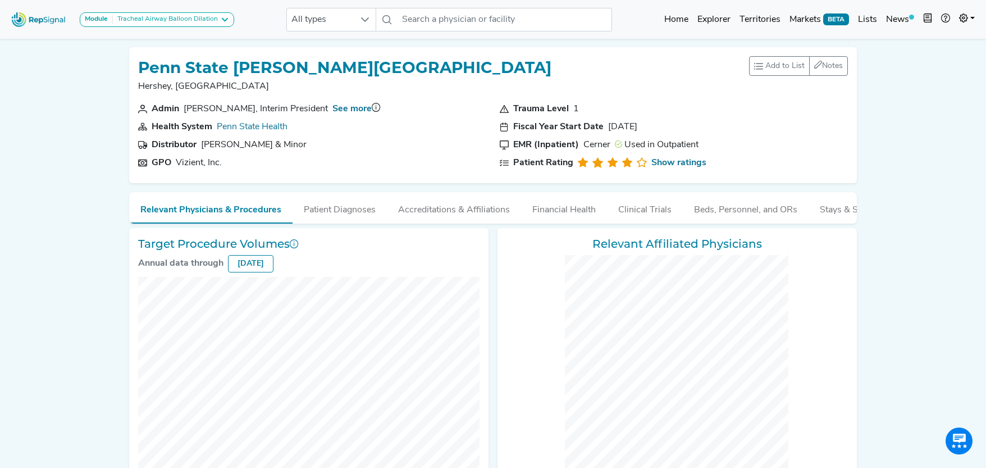
checkbox input "false"
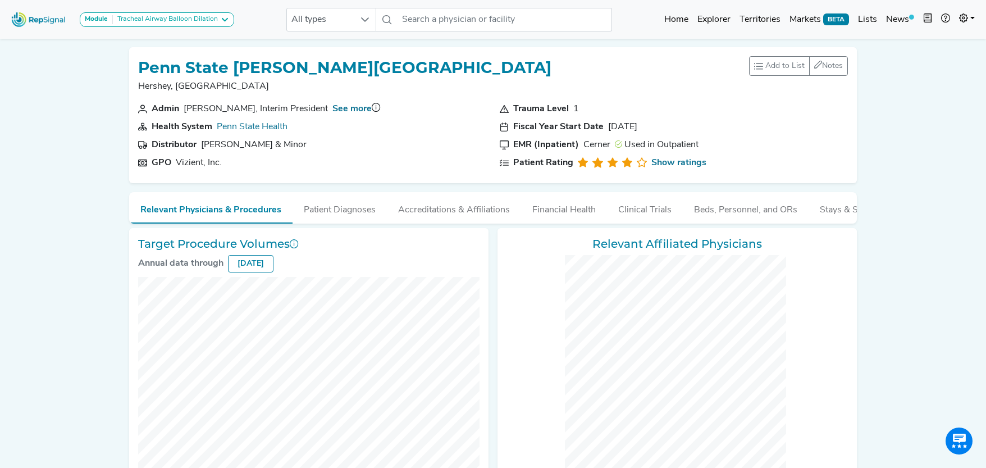
checkbox input "false"
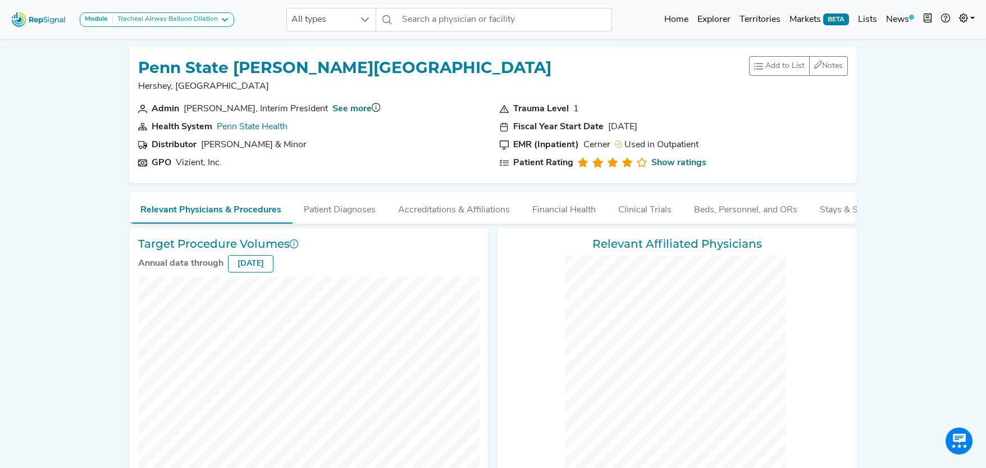
checkbox input "false"
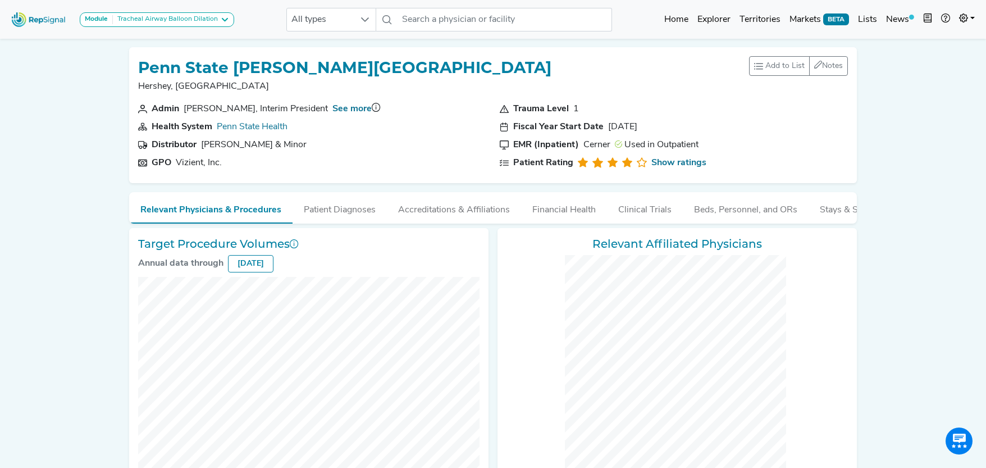
checkbox input "false"
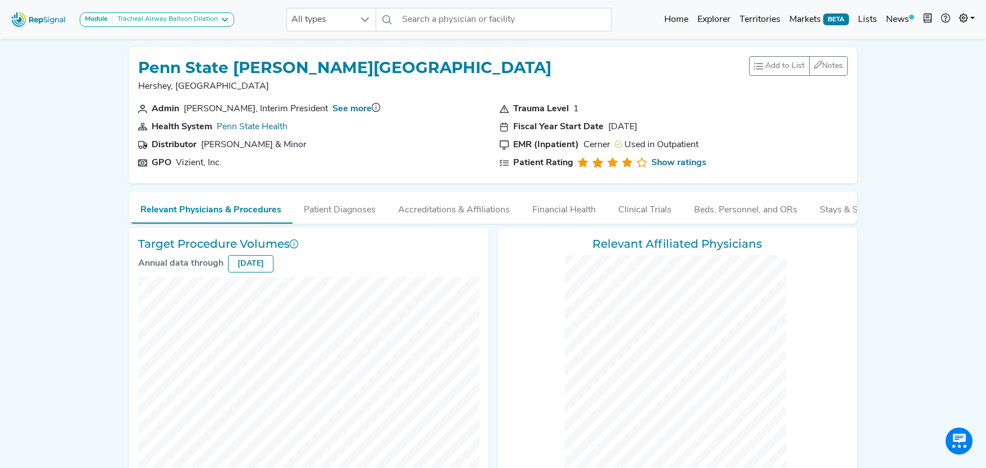
checkbox input "false"
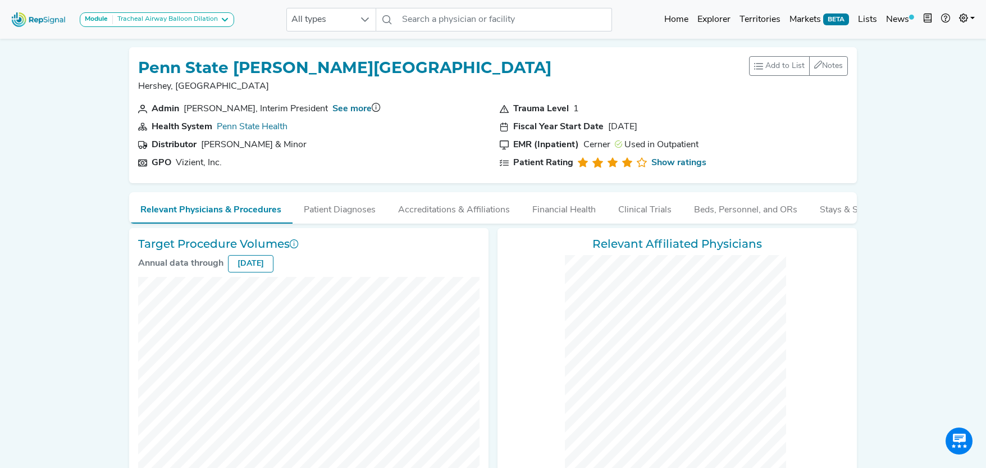
checkbox input "false"
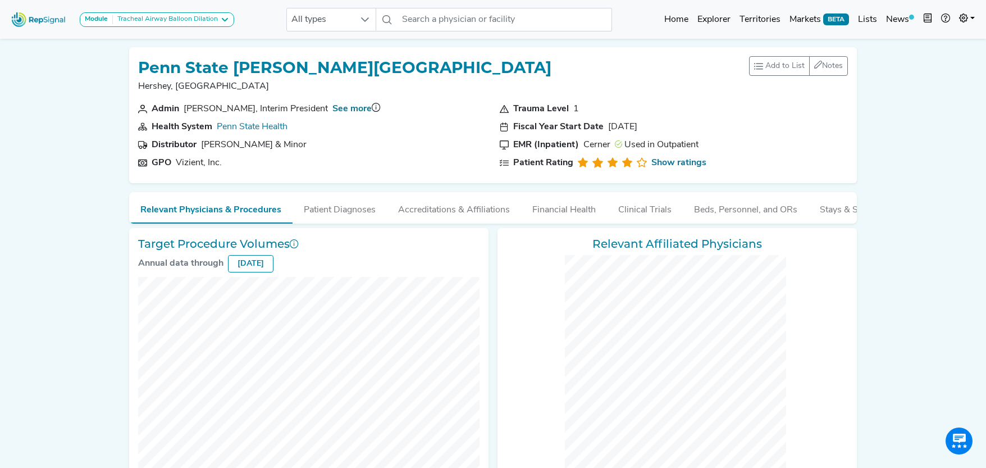
checkbox input "false"
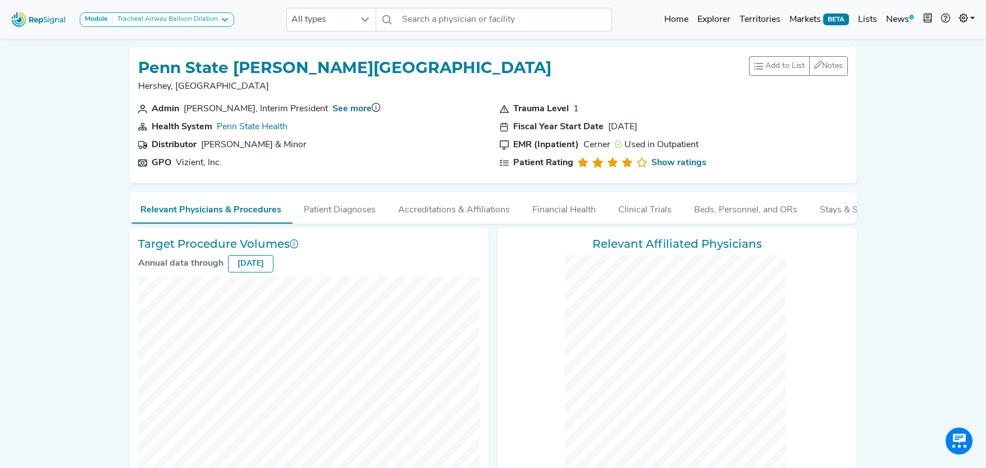
checkbox input "false"
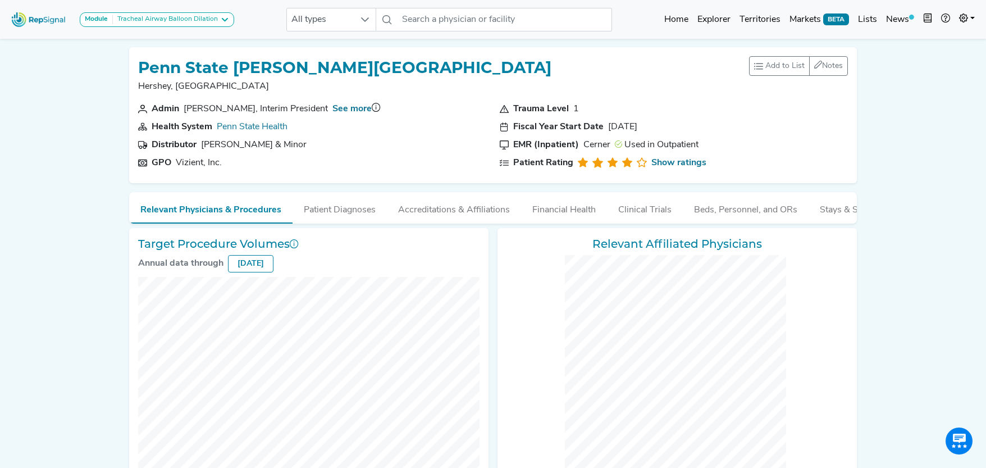
checkbox input "false"
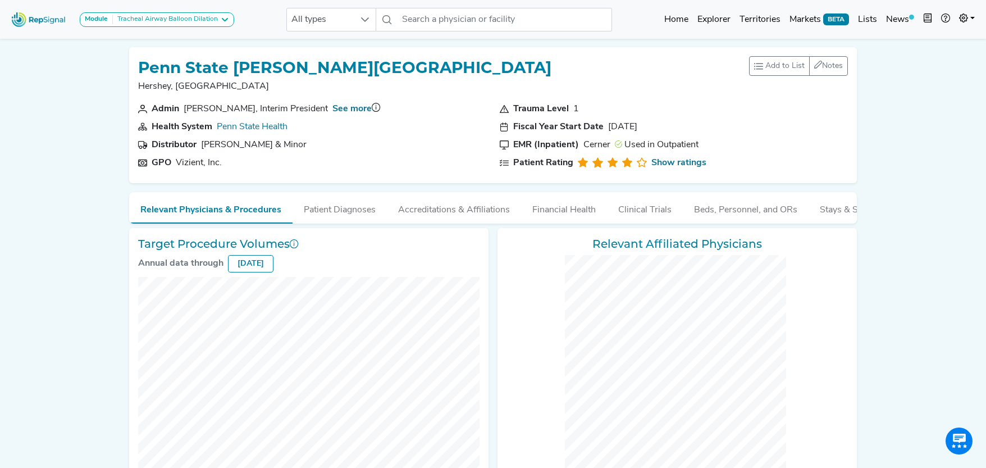
checkbox input "false"
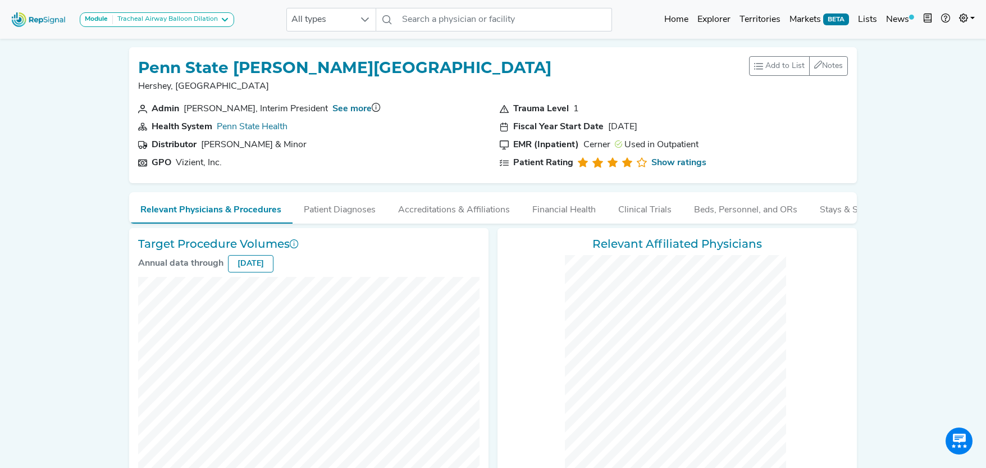
checkbox input "false"
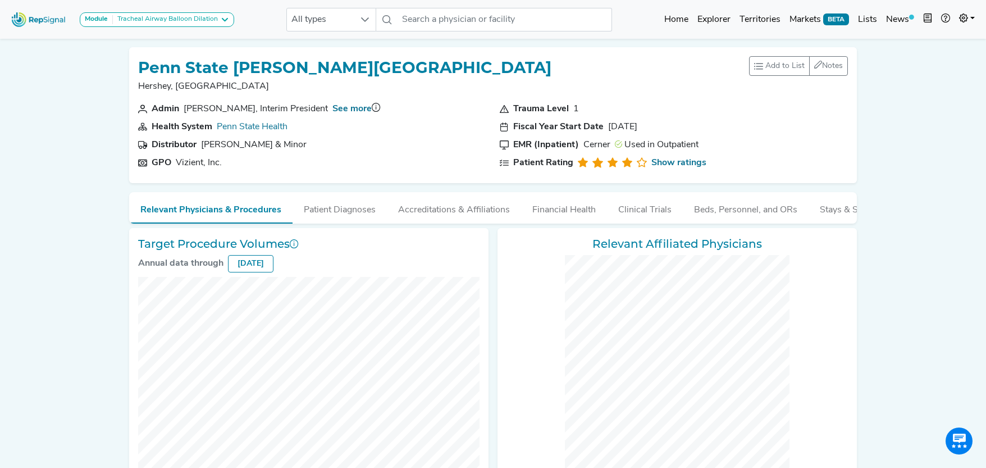
checkbox input "false"
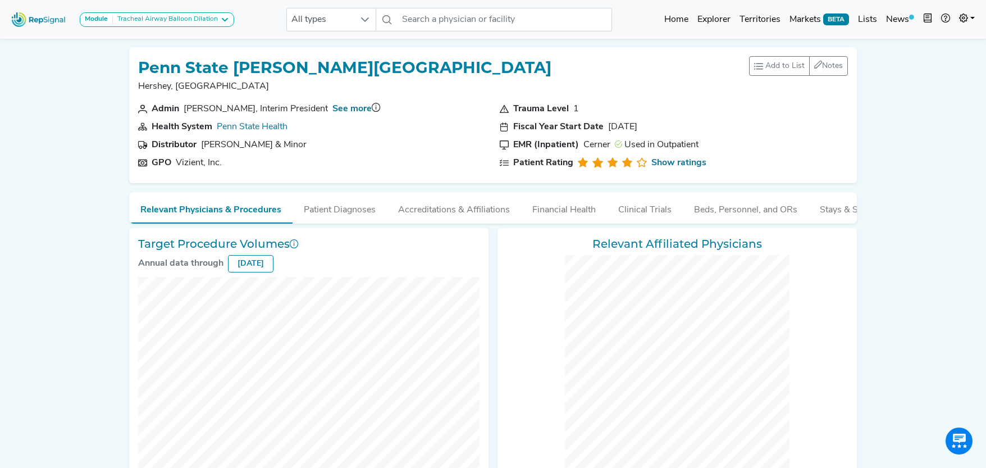
checkbox input "false"
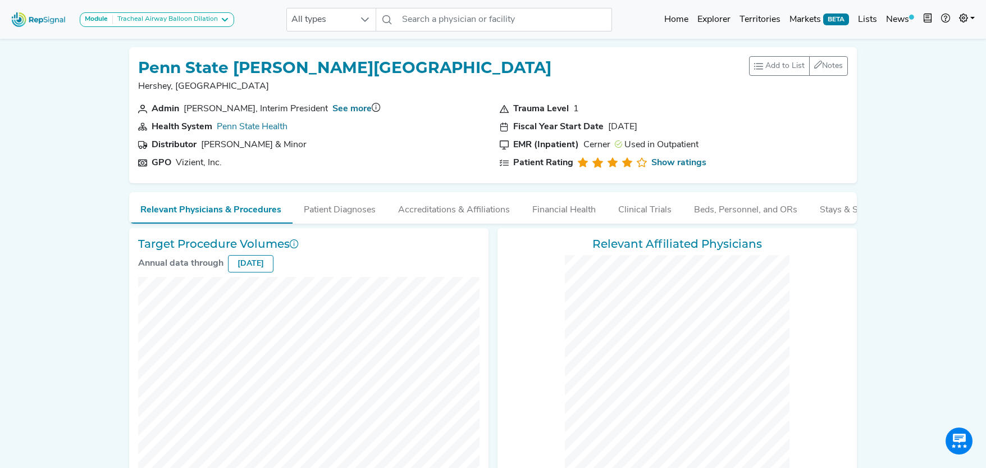
checkbox input "false"
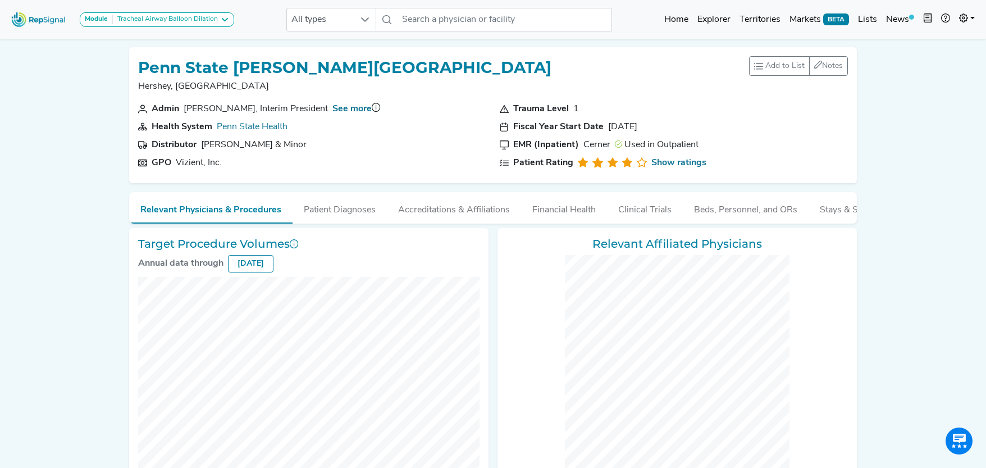
checkbox input "false"
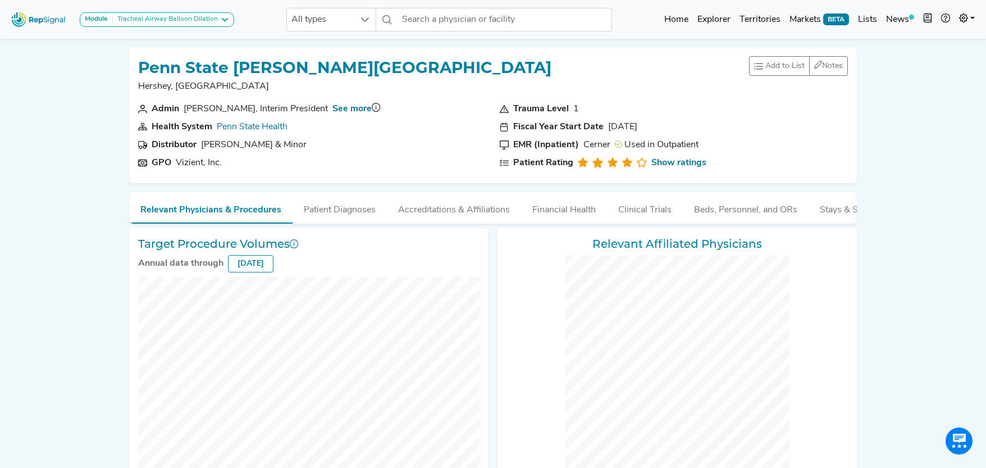
checkbox input "false"
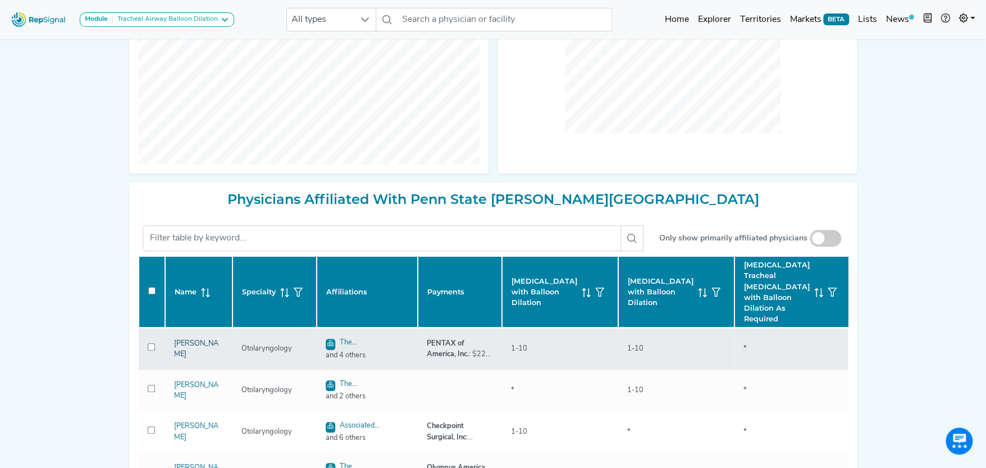
scroll to position [337, 0]
click at [204, 355] on link "[PERSON_NAME]" at bounding box center [196, 349] width 44 height 18
